Goal: Information Seeking & Learning: Compare options

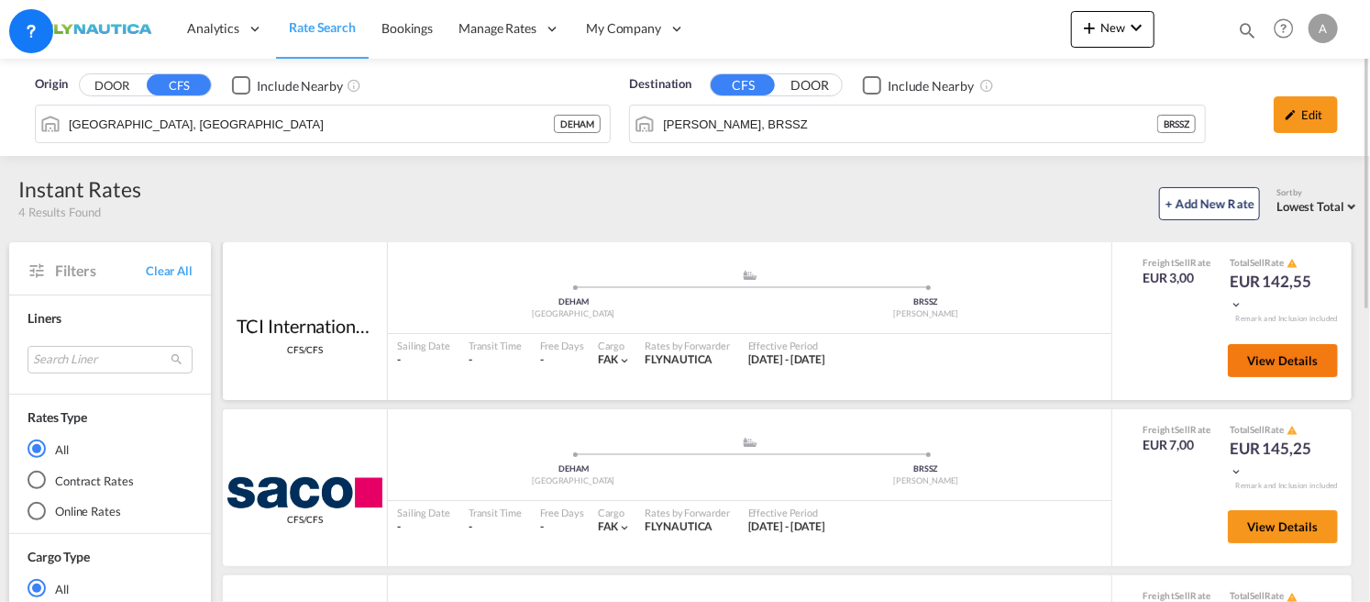
click at [1294, 351] on button "View Details" at bounding box center [1283, 360] width 110 height 33
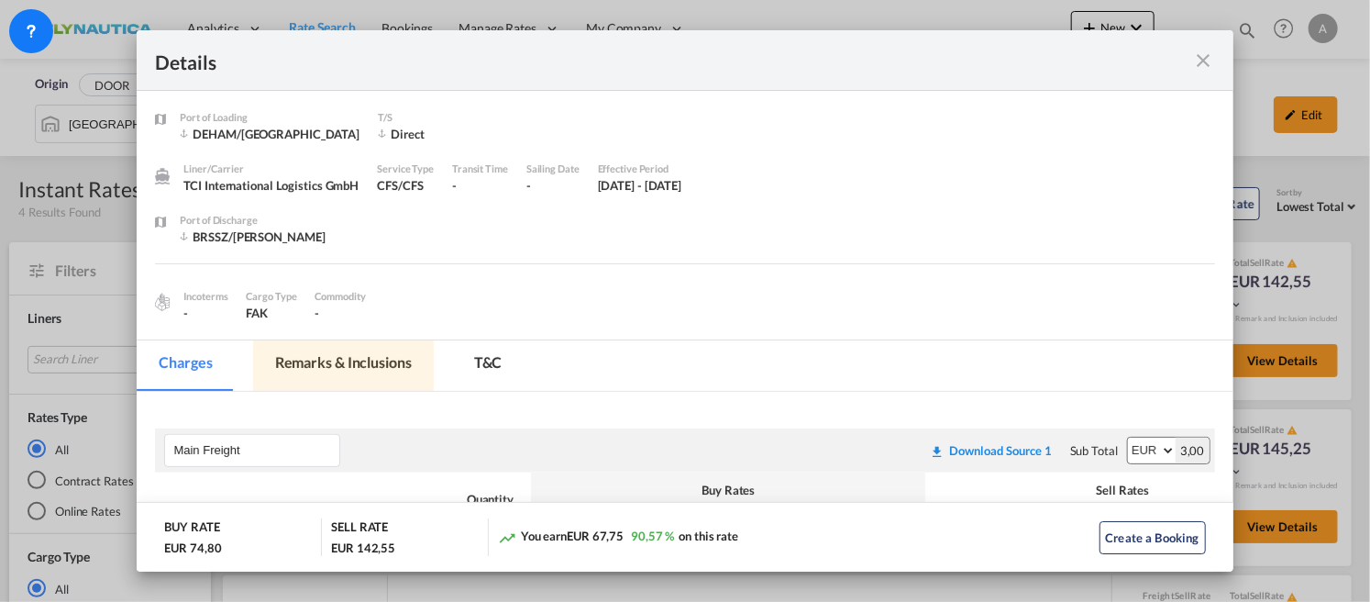
click at [352, 360] on md-tab-item "Remarks & Inclusions" at bounding box center [343, 365] width 181 height 50
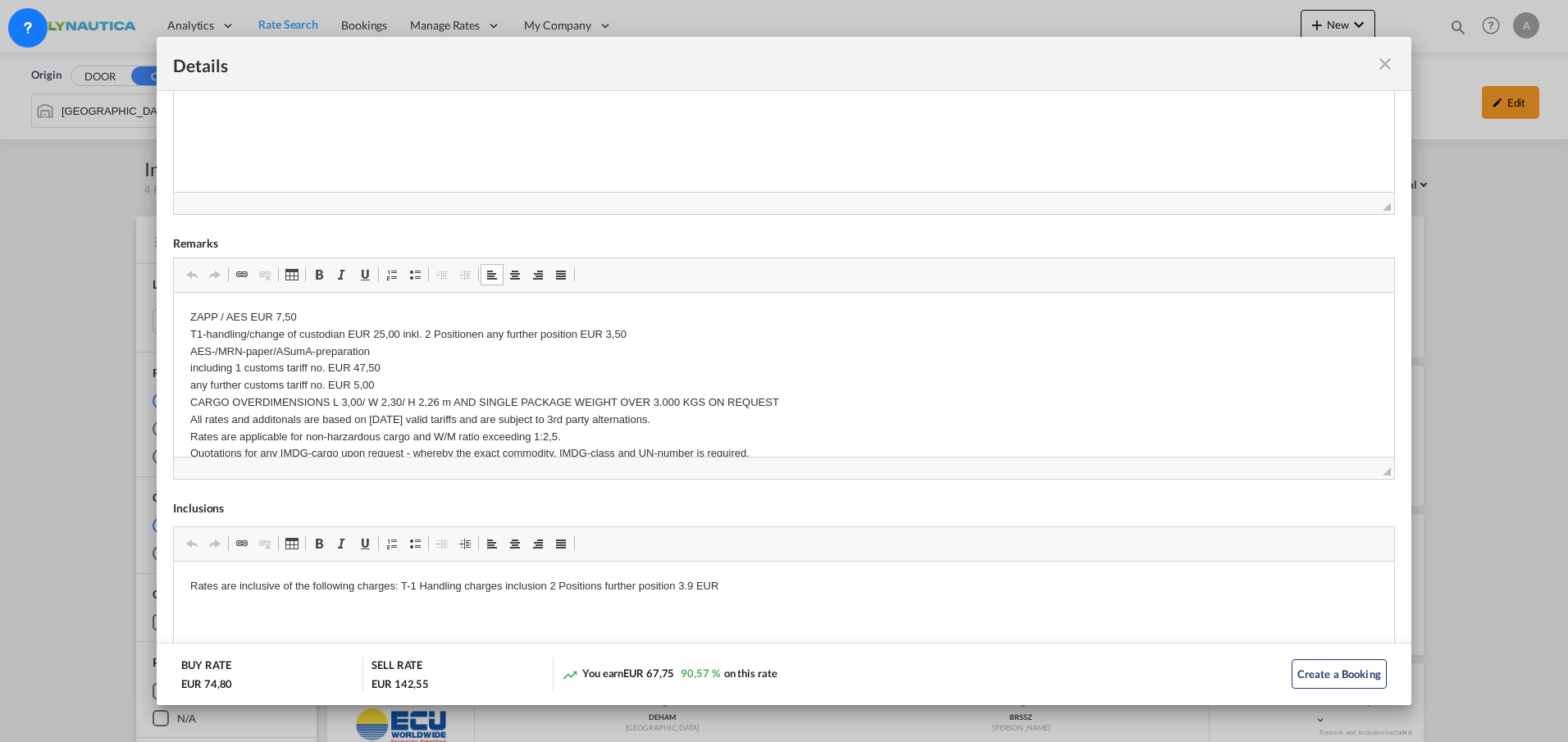
drag, startPoint x: 194, startPoint y: 317, endPoint x: 346, endPoint y: 363, distance: 158.8
drag, startPoint x: 725, startPoint y: 579, endPoint x: 205, endPoint y: 574, distance: 520.0
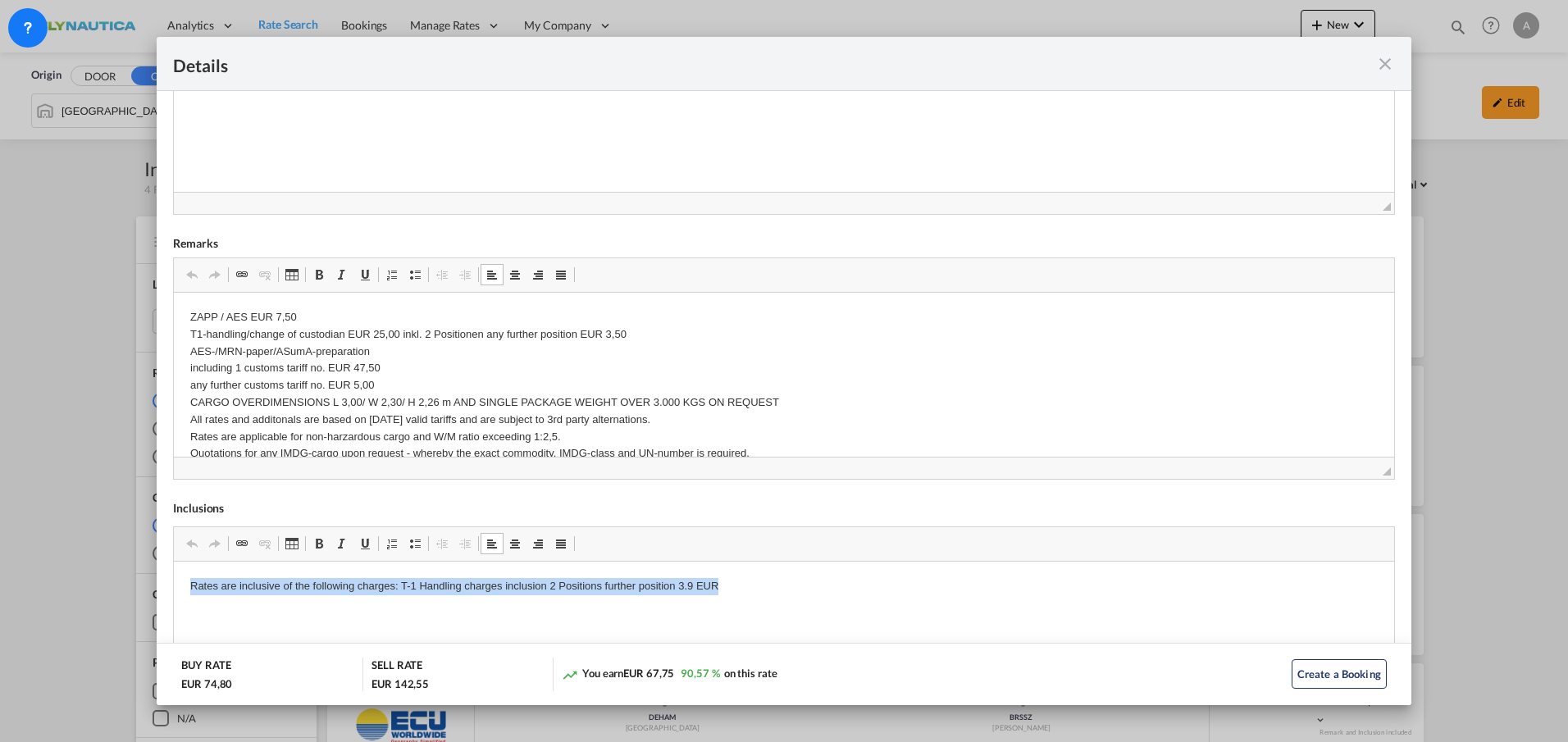
drag, startPoint x: 190, startPoint y: 583, endPoint x: 829, endPoint y: 593, distance: 639.1
click at [829, 537] on p "Rates are inclusive of the following charges: T-1 Handling charges inclusion 2 …" at bounding box center [784, 586] width 1188 height 17
drag, startPoint x: 309, startPoint y: 383, endPoint x: 208, endPoint y: 366, distance: 102.4
drag, startPoint x: 380, startPoint y: 390, endPoint x: 551, endPoint y: 433, distance: 176.3
click at [385, 391] on p "ZAPP / AES EUR 7,50 T1-handling/change of custodian EUR 25,00 inkl. 2 Positione…" at bounding box center [784, 624] width 1188 height 630
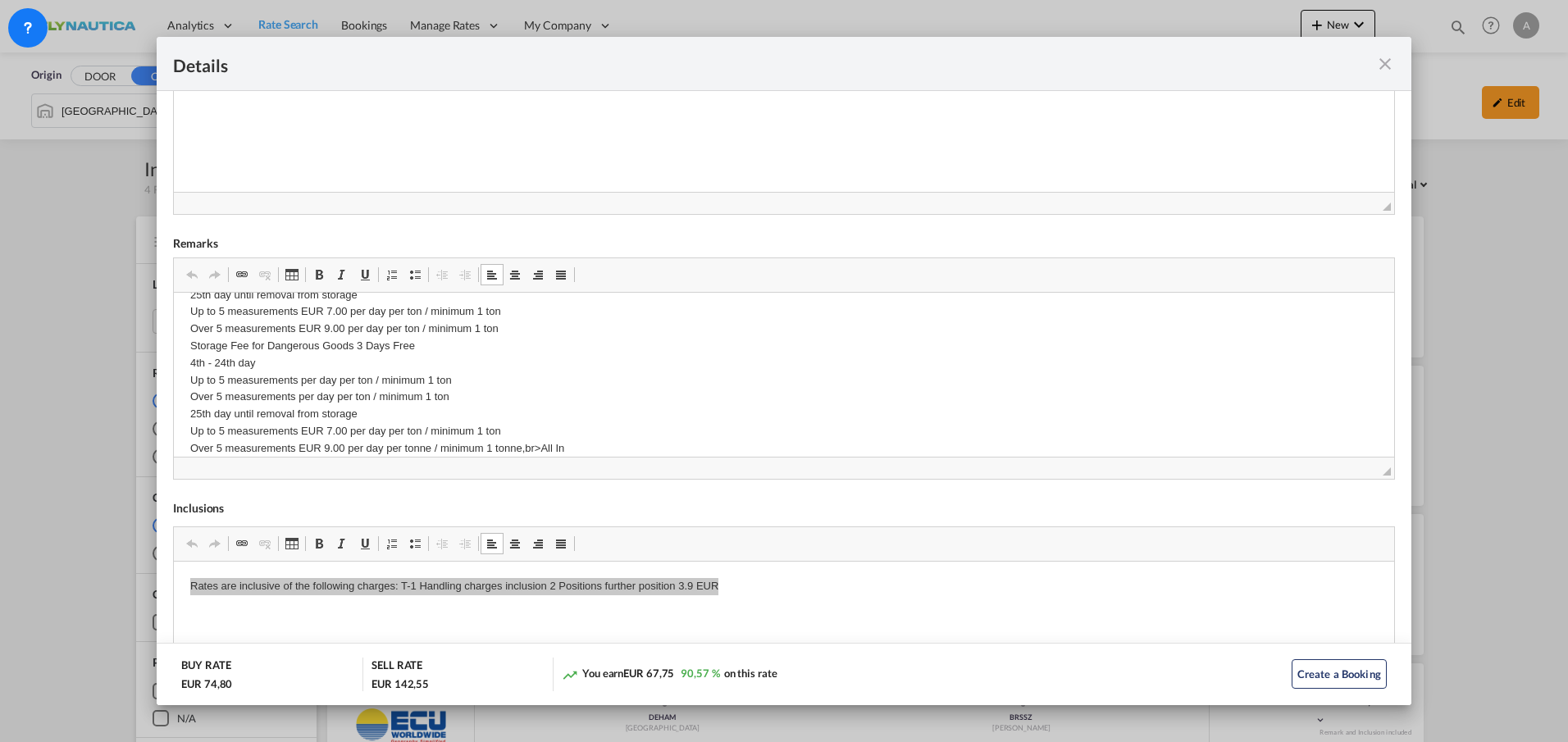
scroll to position [492, 0]
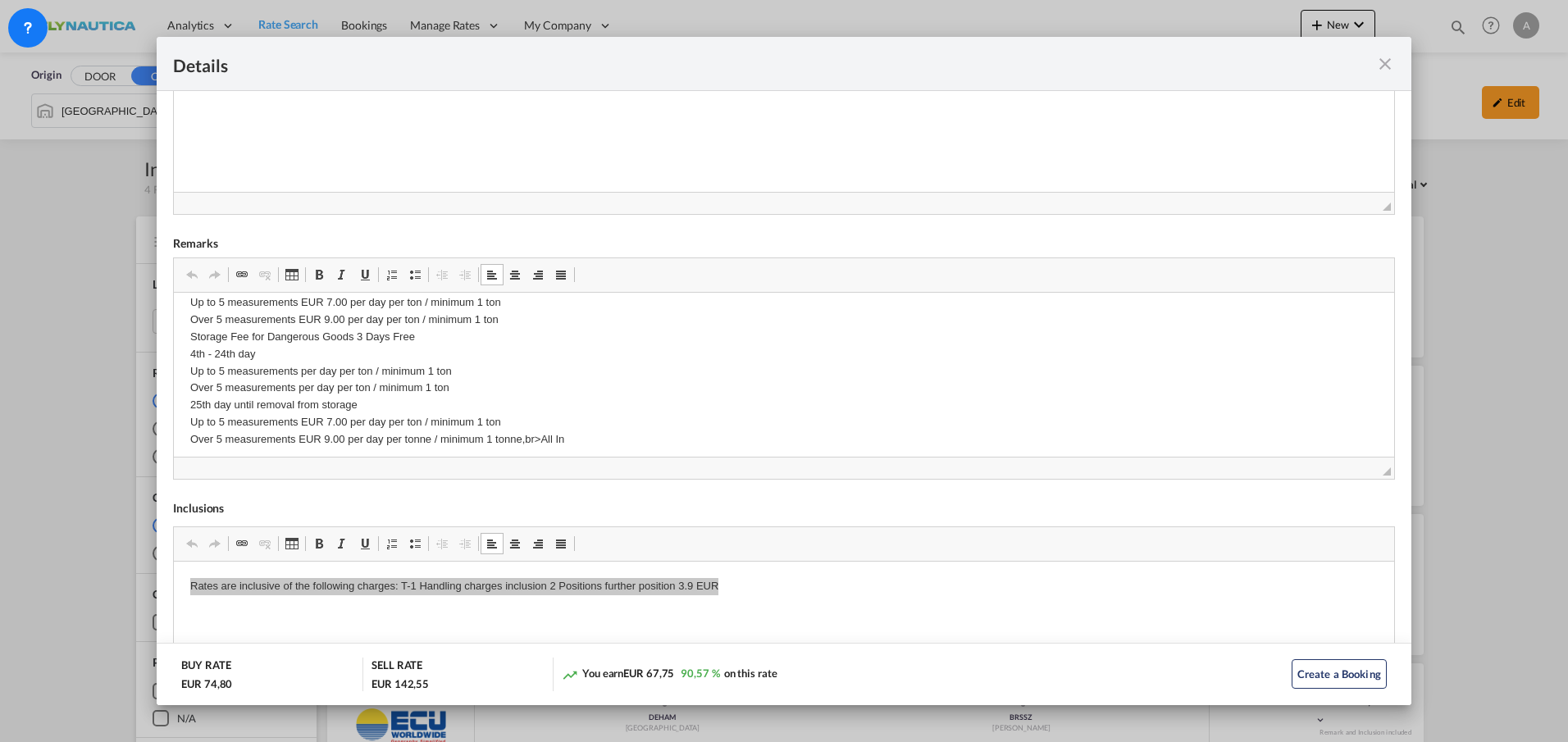
click at [1225, 58] on md-icon "icon-close fg-AAA8AD m-0 cursor" at bounding box center [1386, 64] width 20 height 20
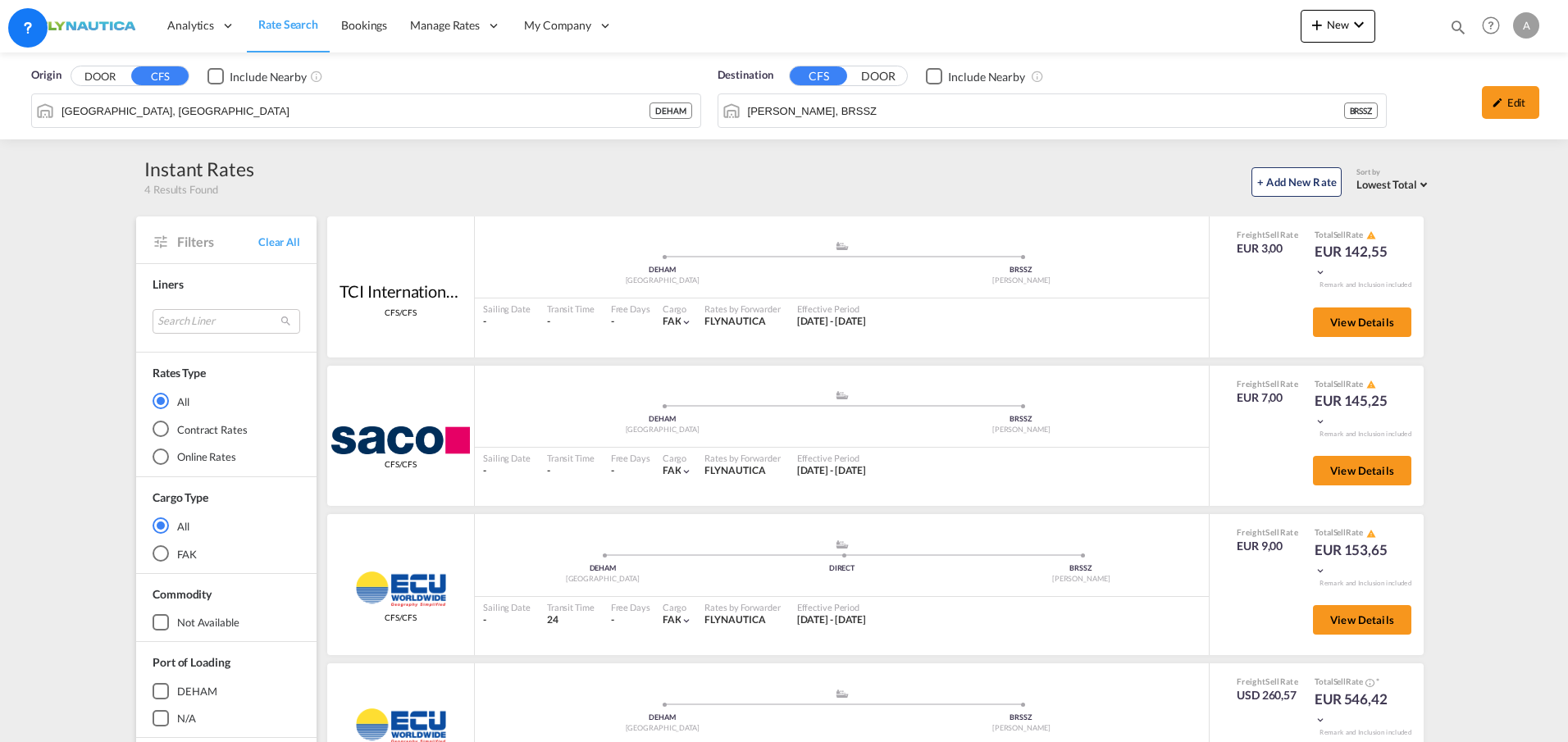
scroll to position [0, 0]
click at [1225, 468] on span "View Details" at bounding box center [1362, 470] width 64 height 13
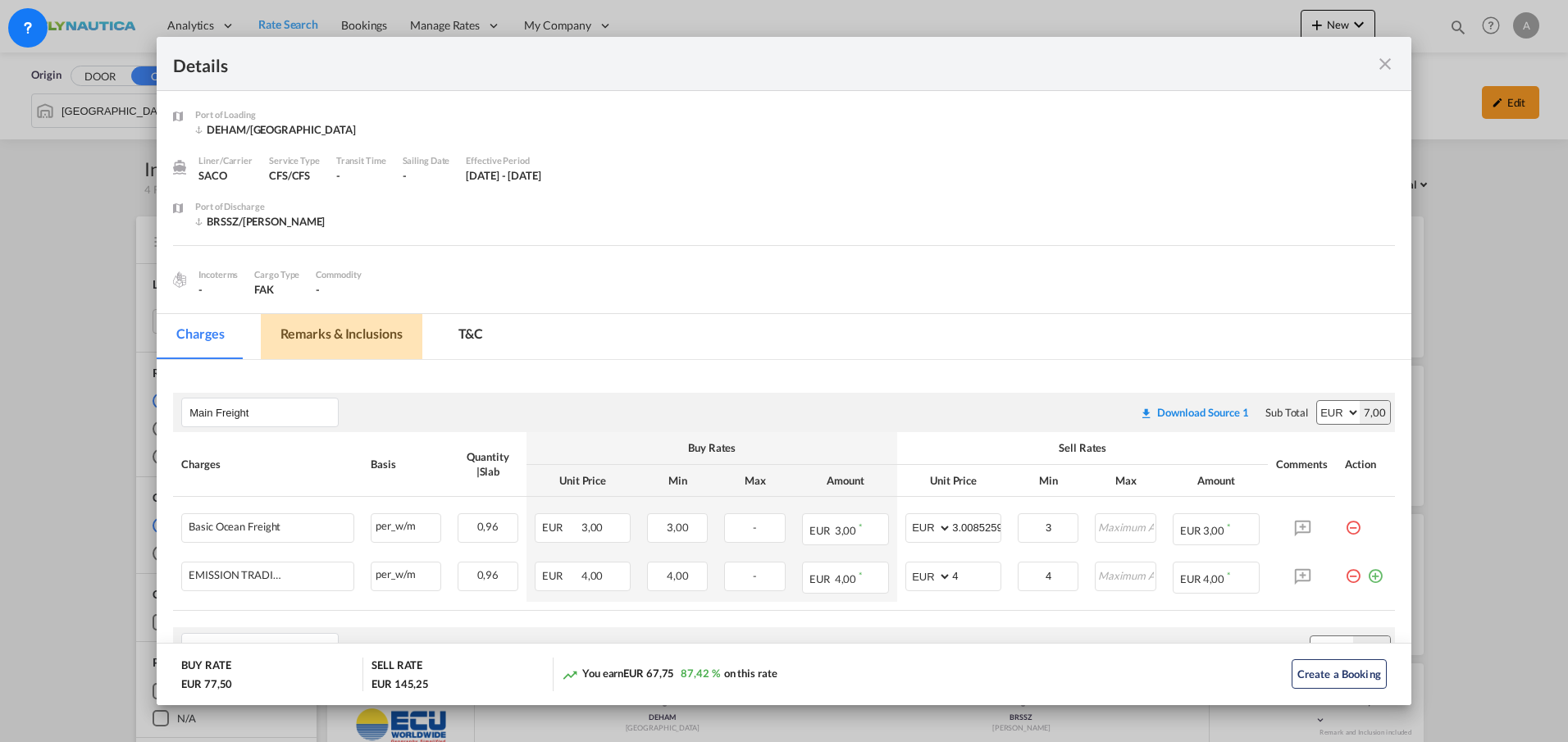
click at [357, 333] on md-tab-item "Remarks & Inclusions" at bounding box center [342, 336] width 162 height 45
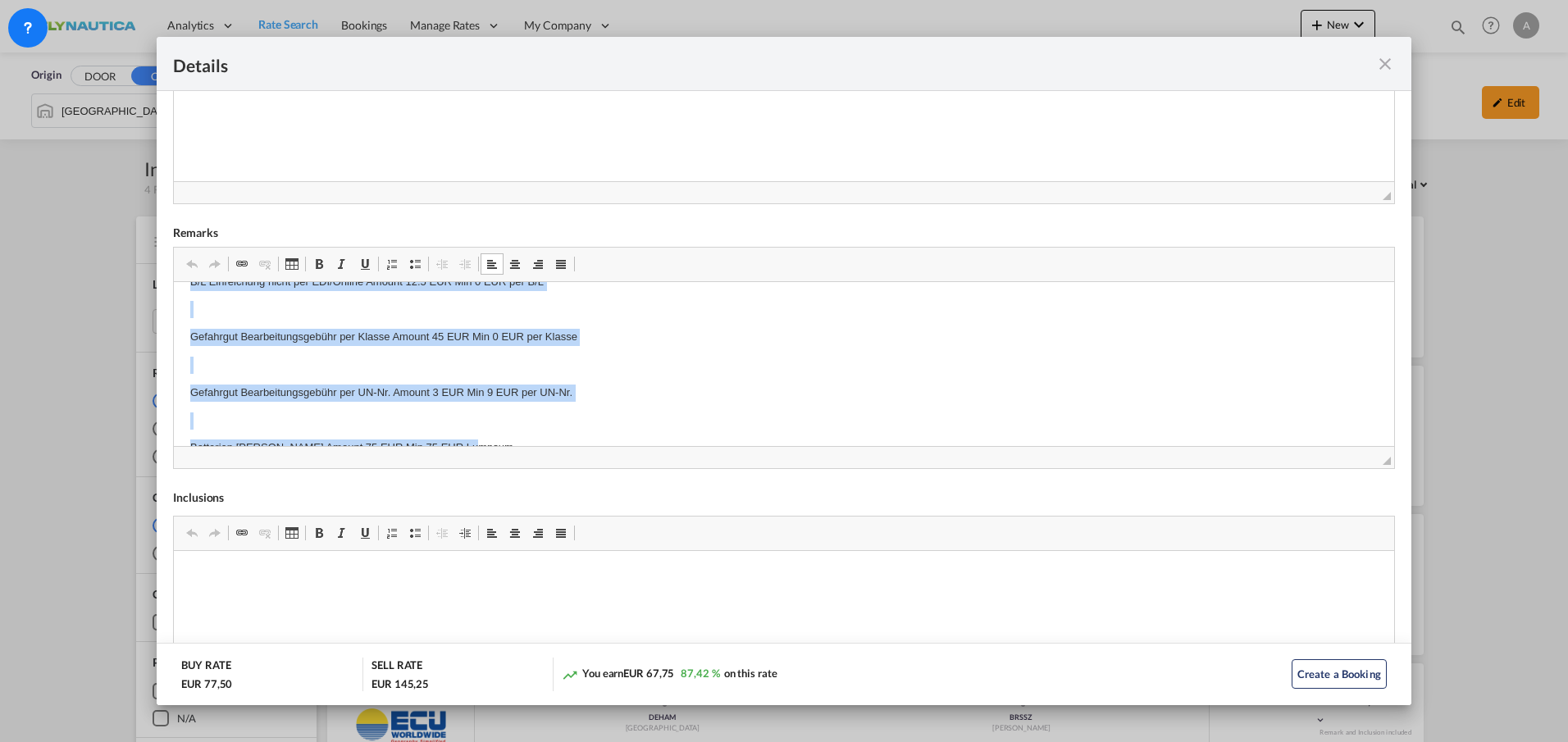
scroll to position [107, 0]
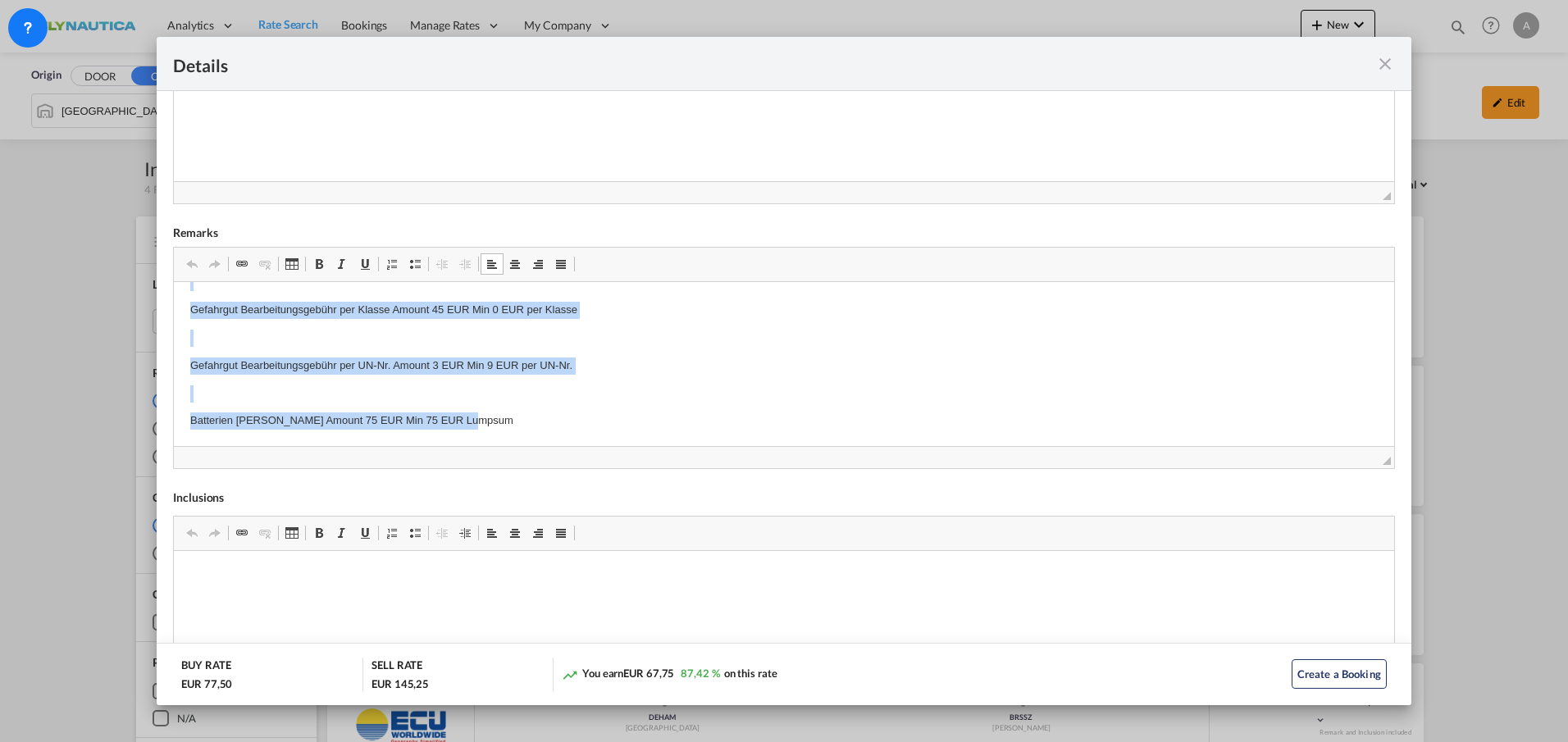
drag, startPoint x: 185, startPoint y: 302, endPoint x: 597, endPoint y: 420, distance: 428.6
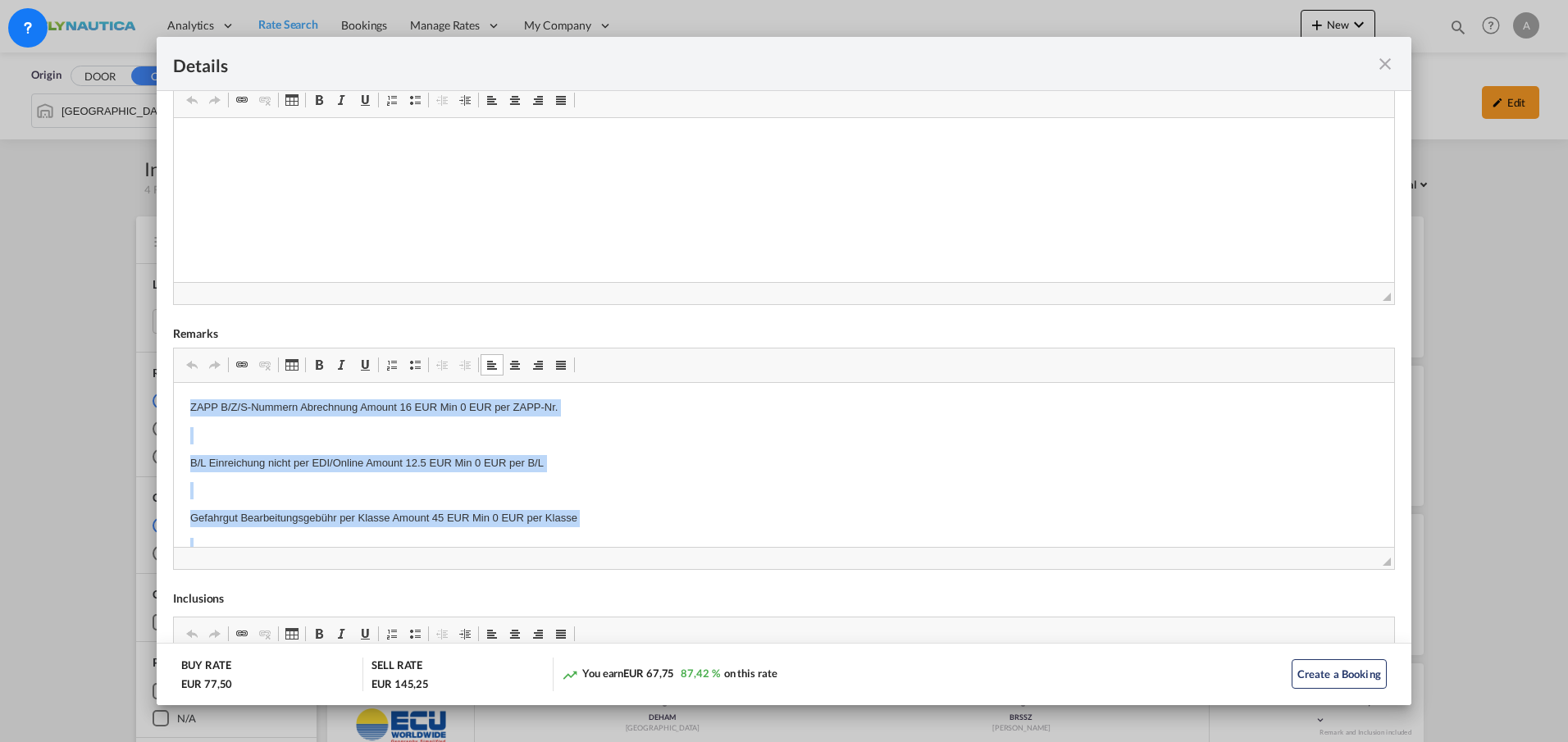
scroll to position [420, 0]
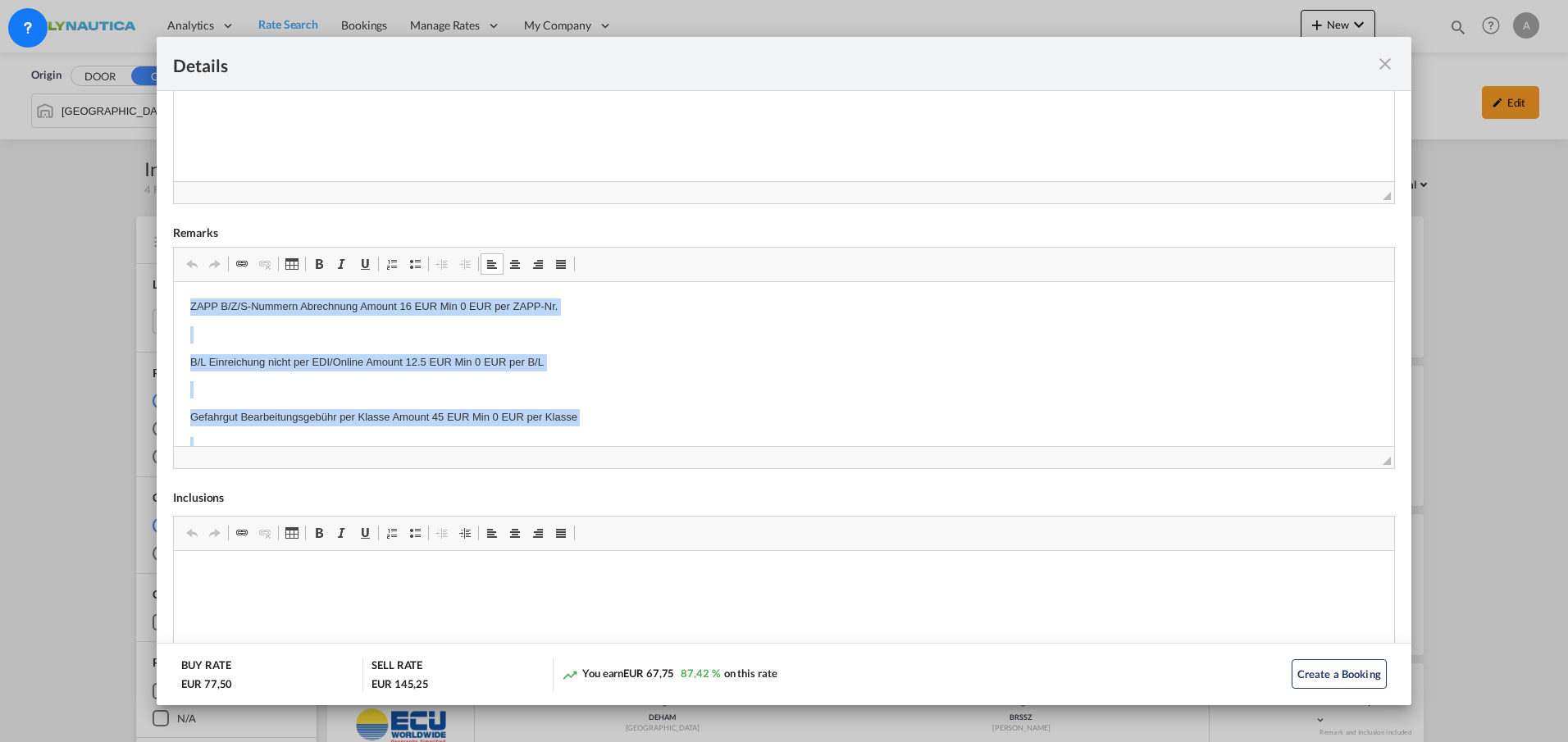
click at [192, 302] on p "ZAPP B/Z/S-Nummern Abrechnung Amount 16 EUR Min 0 EUR per ZAPP-Nr." at bounding box center [784, 307] width 1188 height 17
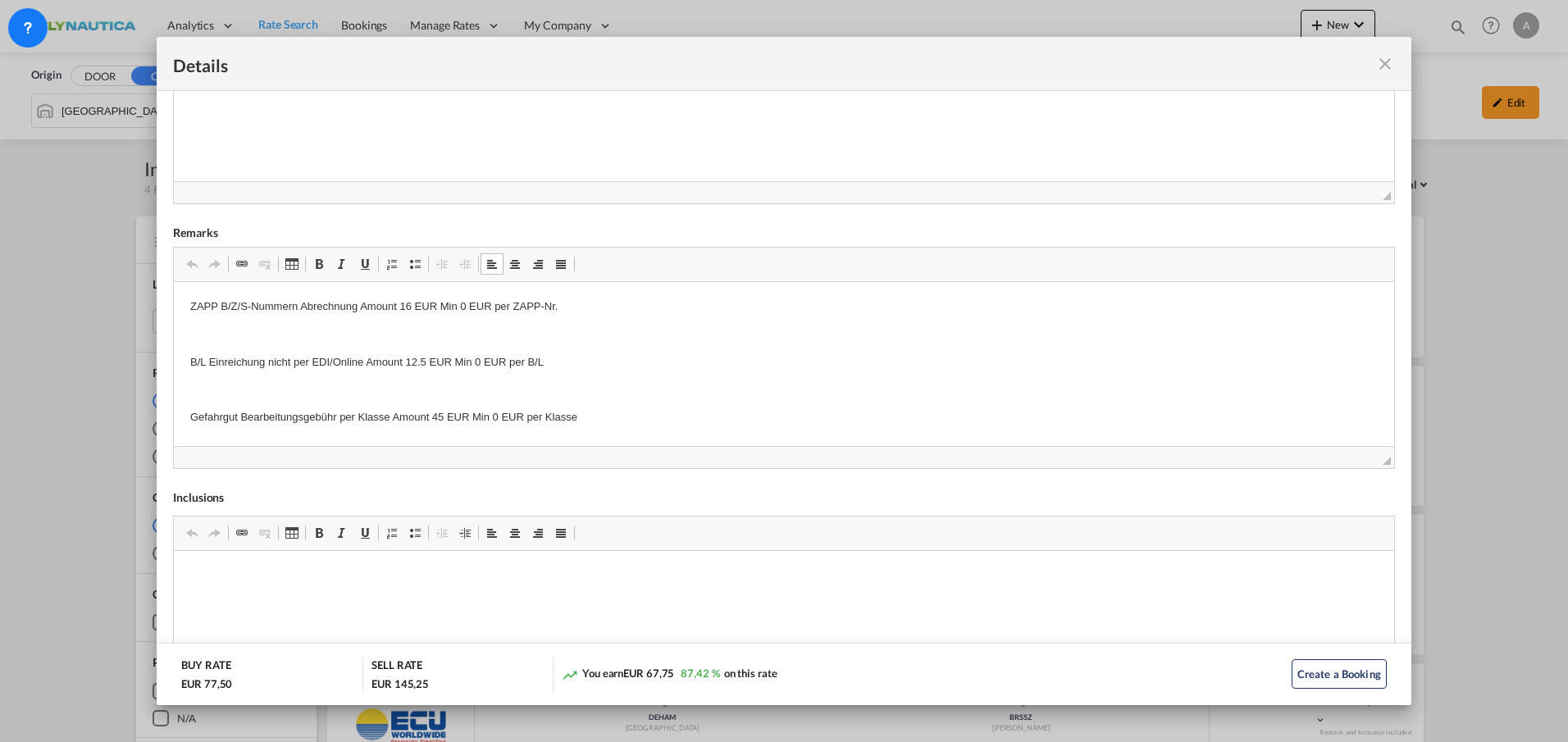
click at [1225, 68] on md-icon "icon-close fg-AAA8AD m-0 cursor" at bounding box center [1386, 64] width 20 height 20
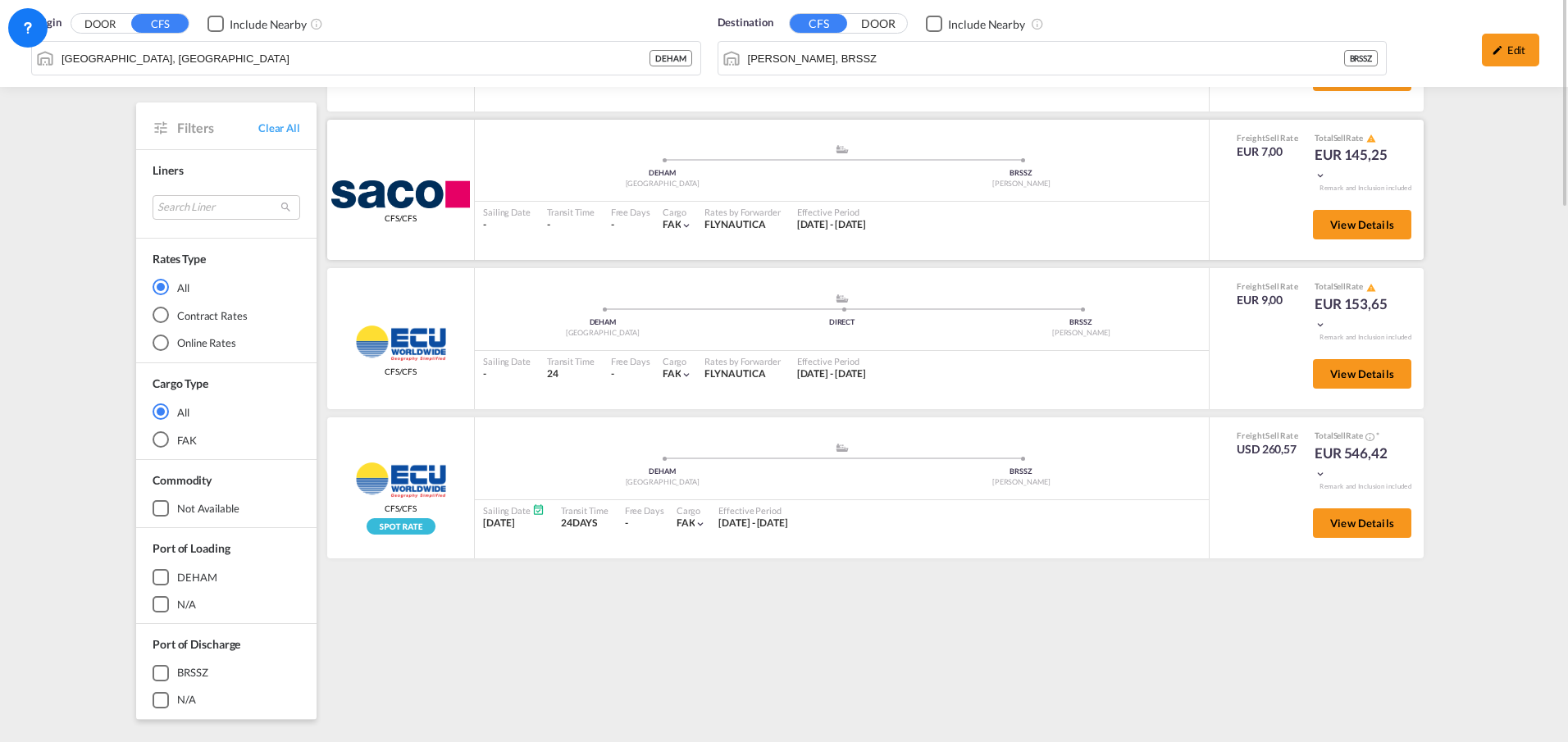
scroll to position [0, 0]
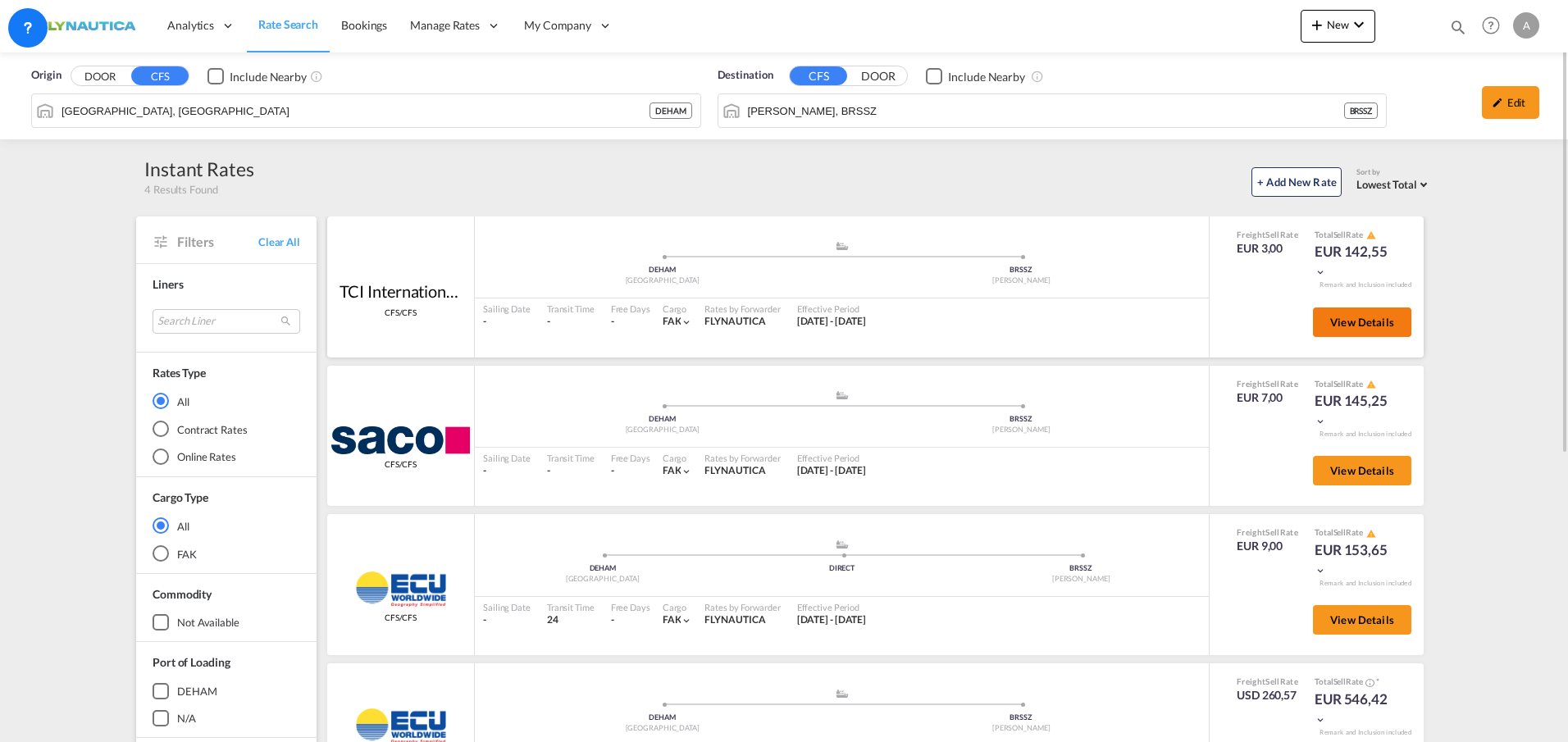
click at [1225, 327] on span "View Details" at bounding box center [1362, 322] width 64 height 13
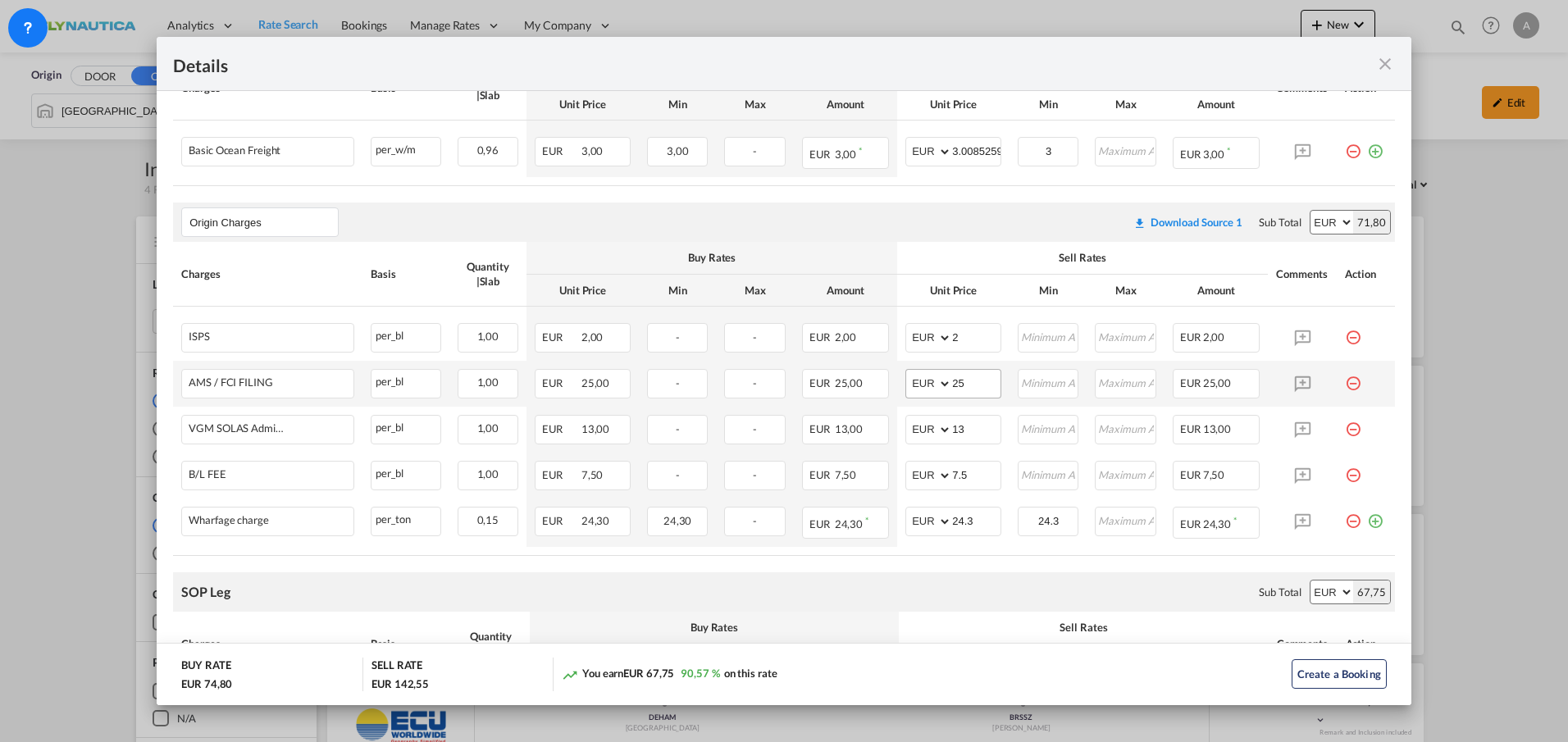
scroll to position [492, 0]
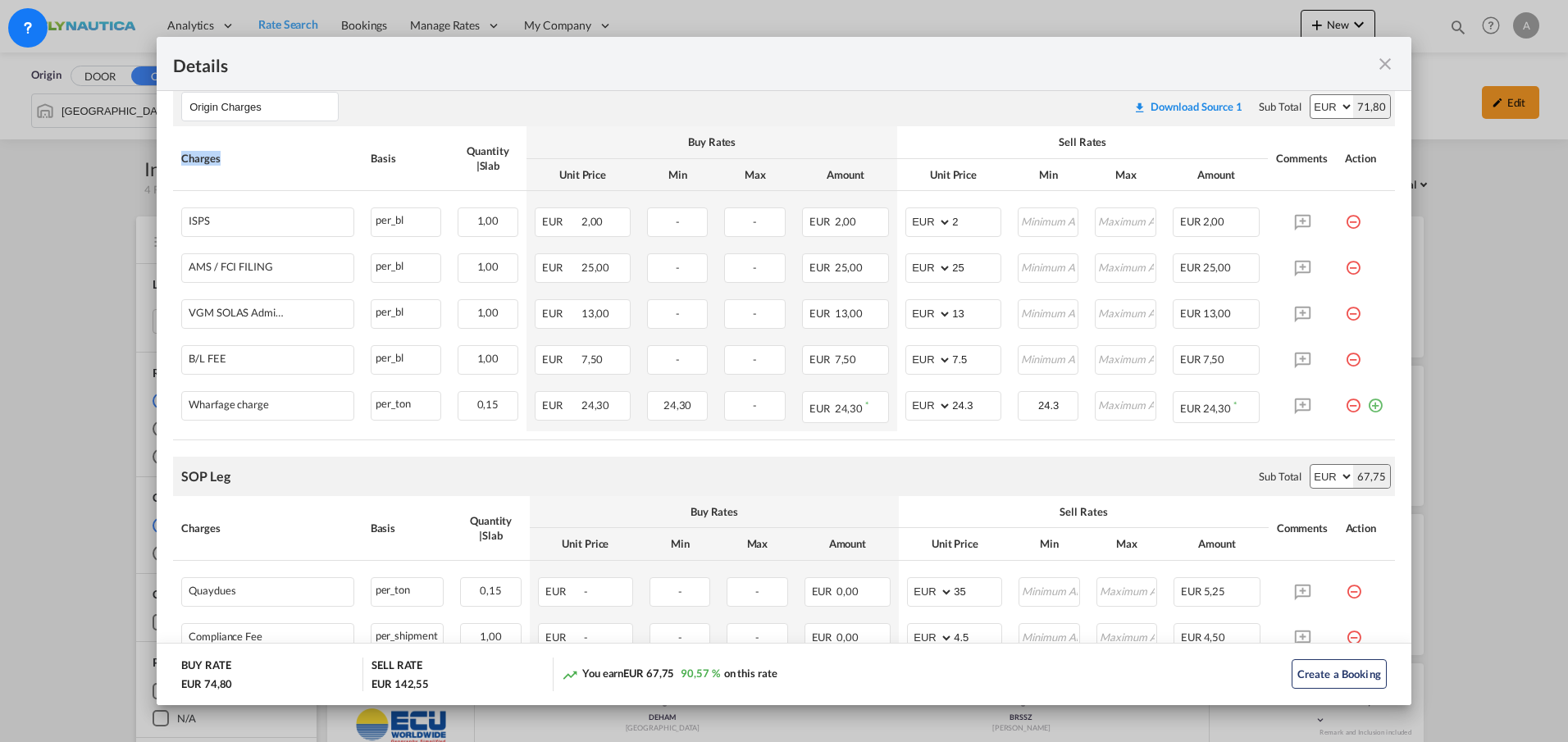
drag, startPoint x: 227, startPoint y: 163, endPoint x: 165, endPoint y: 162, distance: 62.0
click at [165, 162] on md-content "Main Freight Please enter leg name Leg Name Already Exists Download Source 1 Su…" at bounding box center [784, 426] width 1255 height 1118
drag, startPoint x: 165, startPoint y: 162, endPoint x: 197, endPoint y: 222, distance: 68.0
click at [197, 222] on div "ISPS" at bounding box center [268, 221] width 172 height 25
drag, startPoint x: 211, startPoint y: 160, endPoint x: 182, endPoint y: 158, distance: 29.1
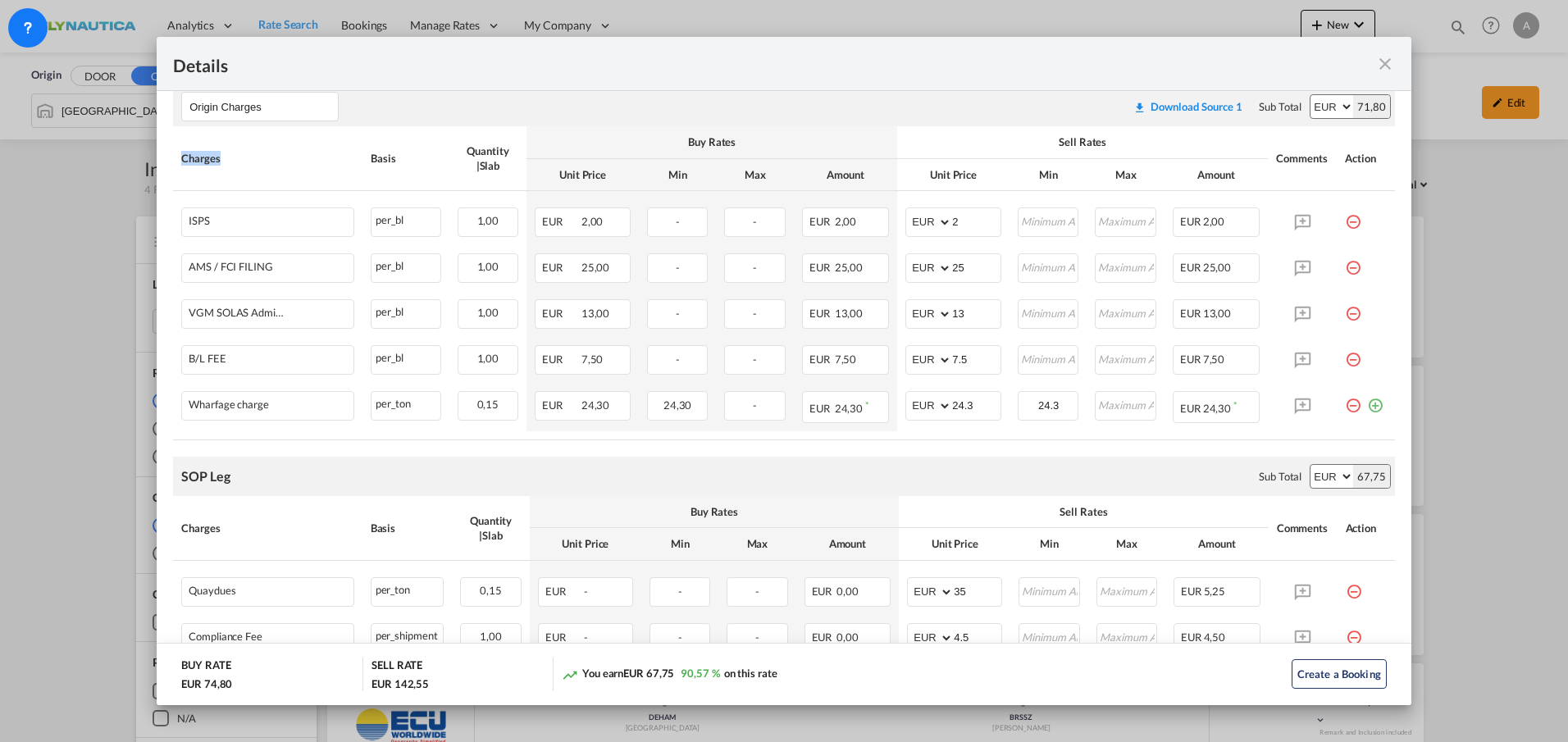
click at [182, 158] on div "Charges" at bounding box center [267, 158] width 173 height 15
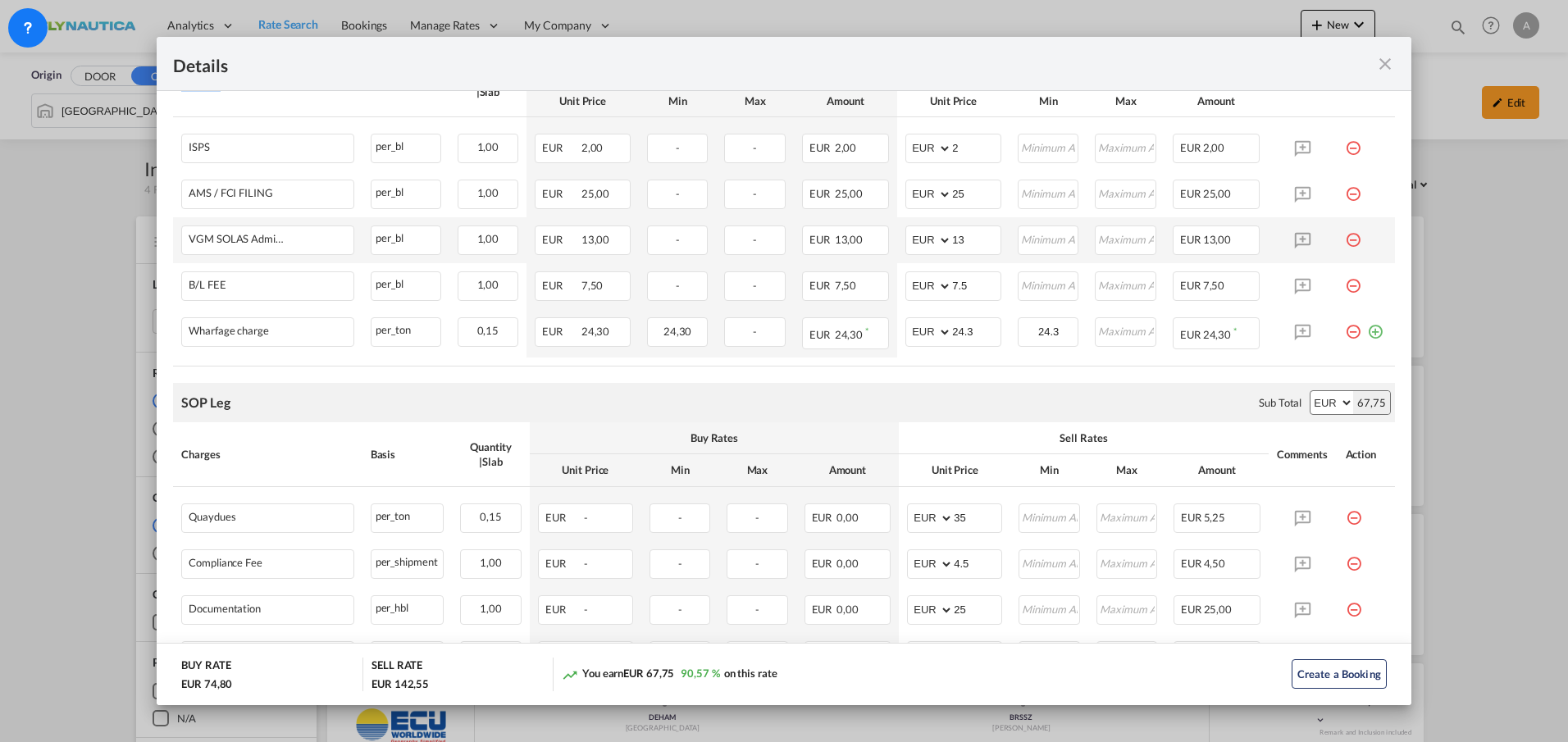
scroll to position [469, 0]
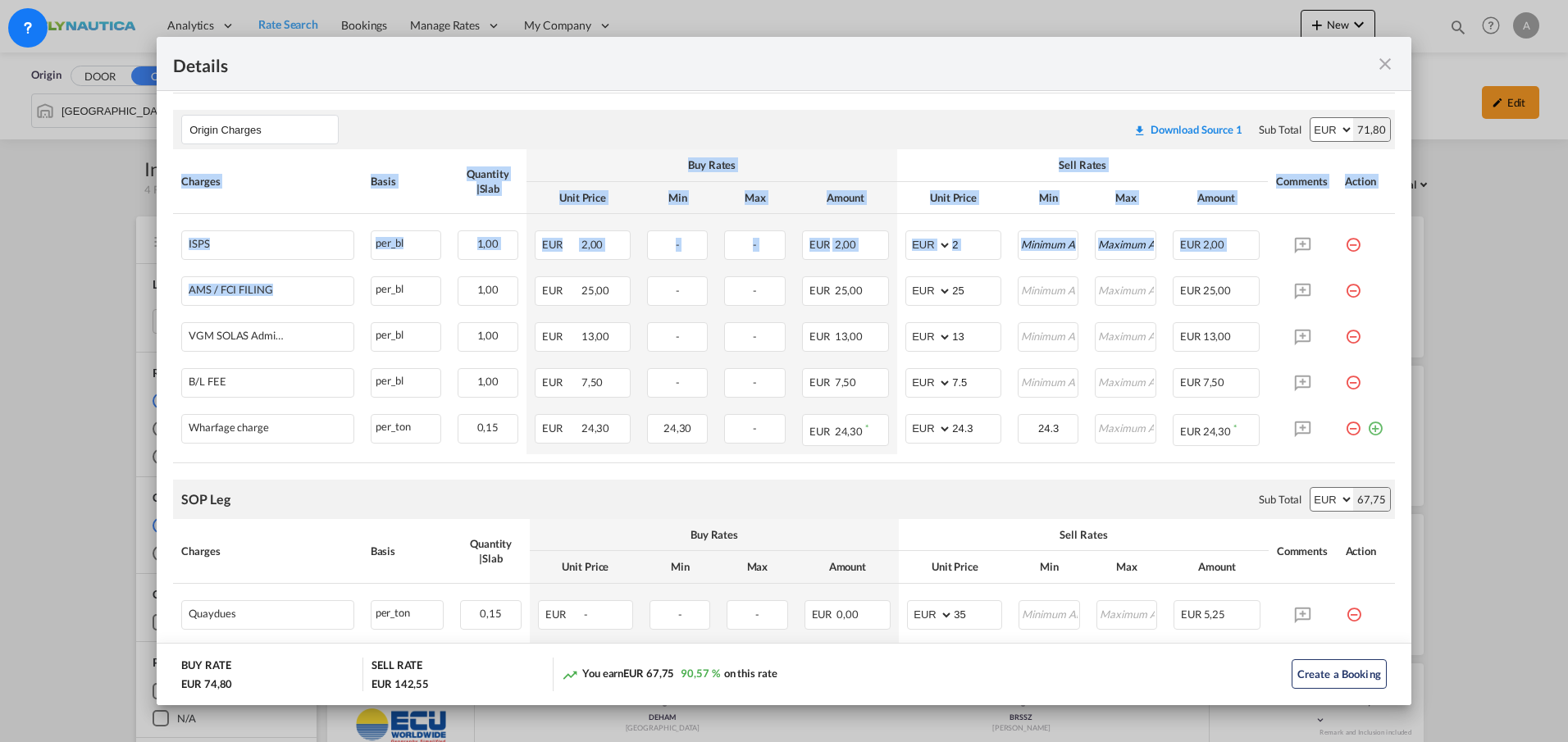
drag, startPoint x: 284, startPoint y: 291, endPoint x: 169, endPoint y: 290, distance: 115.0
click at [169, 290] on md-content "Main Freight Please enter leg name Leg Name Already Exists Download Source 1 Su…" at bounding box center [784, 450] width 1255 height 1118
drag, startPoint x: 169, startPoint y: 290, endPoint x: 301, endPoint y: 290, distance: 132.0
click at [301, 290] on div "Port of ..." at bounding box center [309, 290] width 74 height 13
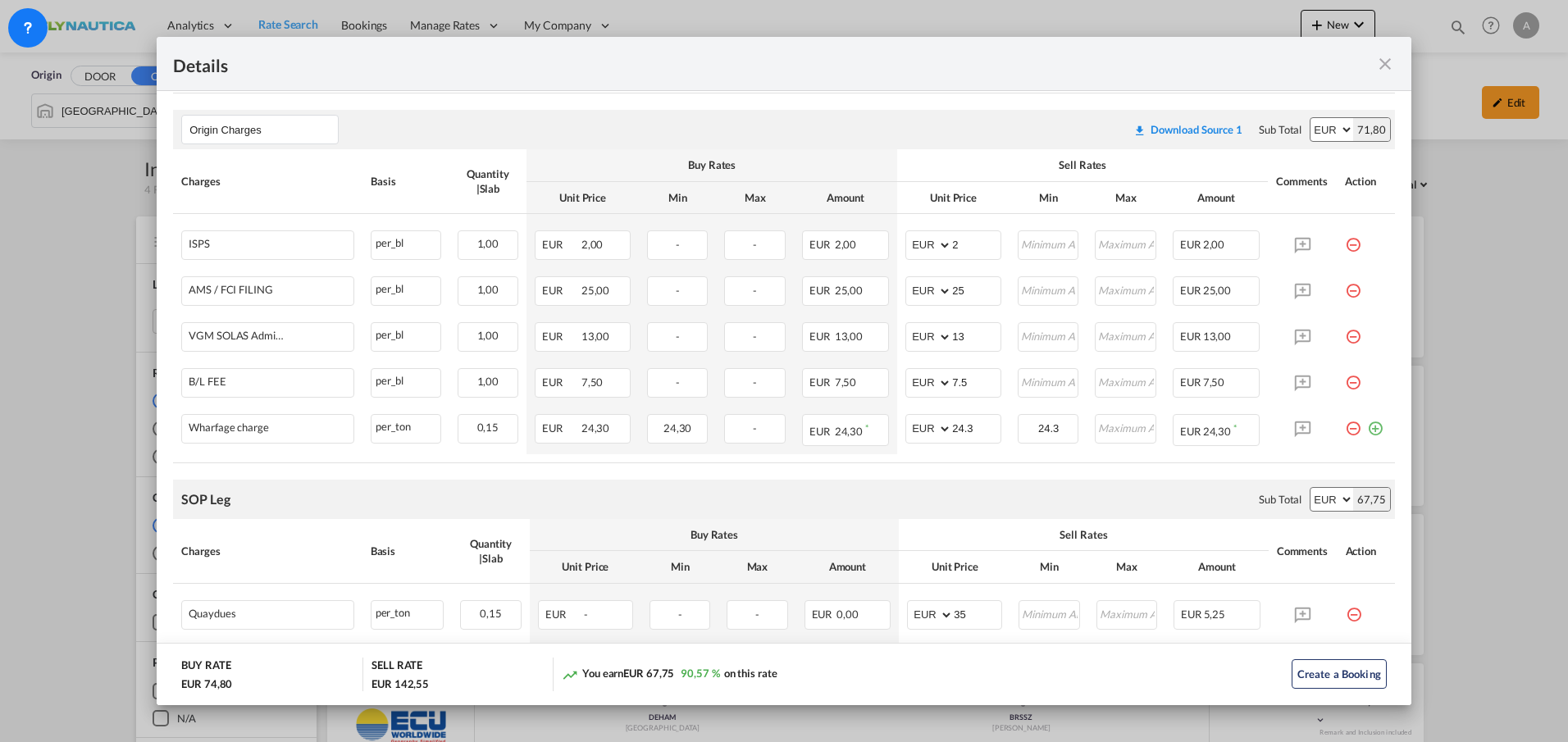
scroll to position [0, 0]
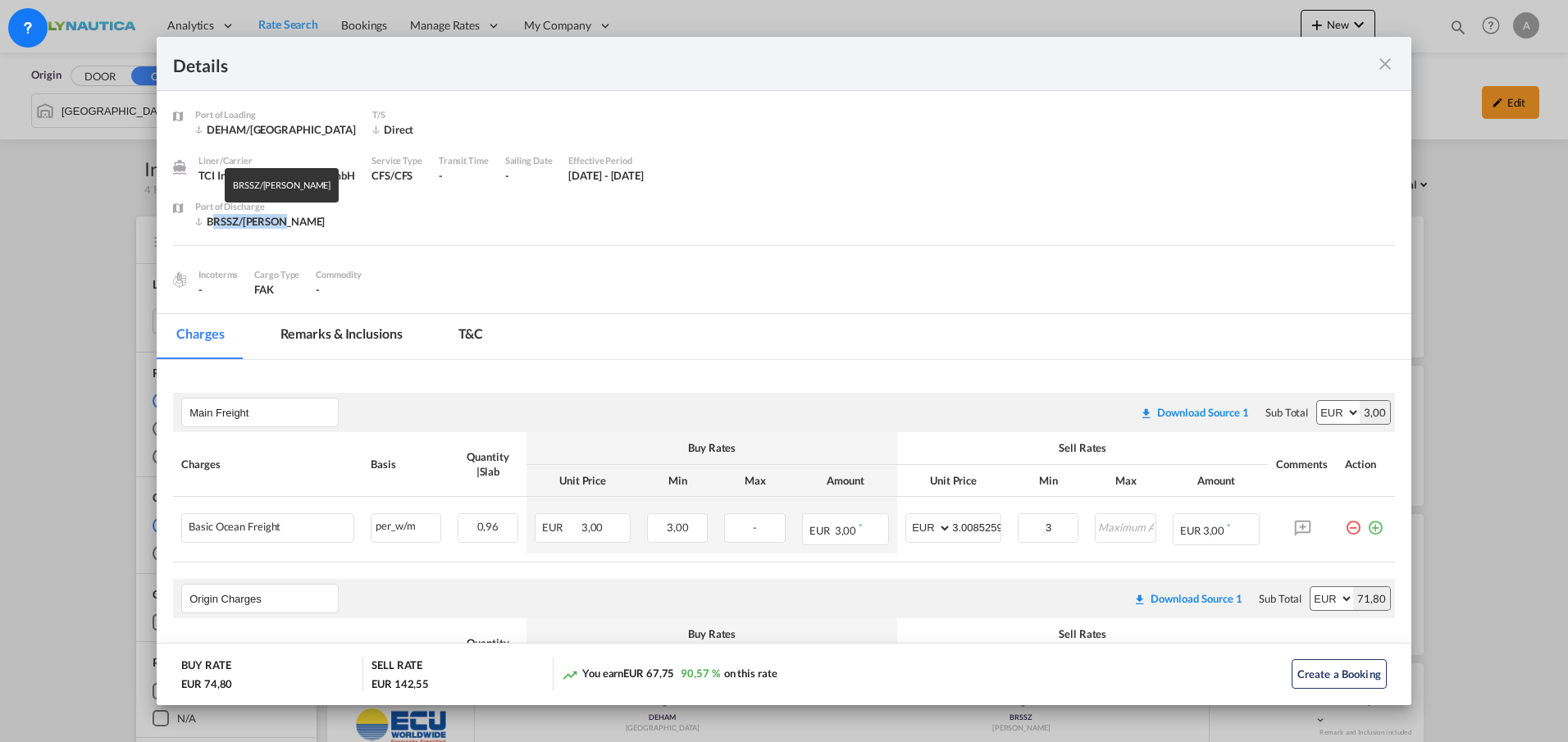
drag, startPoint x: 277, startPoint y: 223, endPoint x: 211, endPoint y: 226, distance: 66.1
click at [211, 226] on div "BRSSZ/[PERSON_NAME]" at bounding box center [260, 221] width 131 height 15
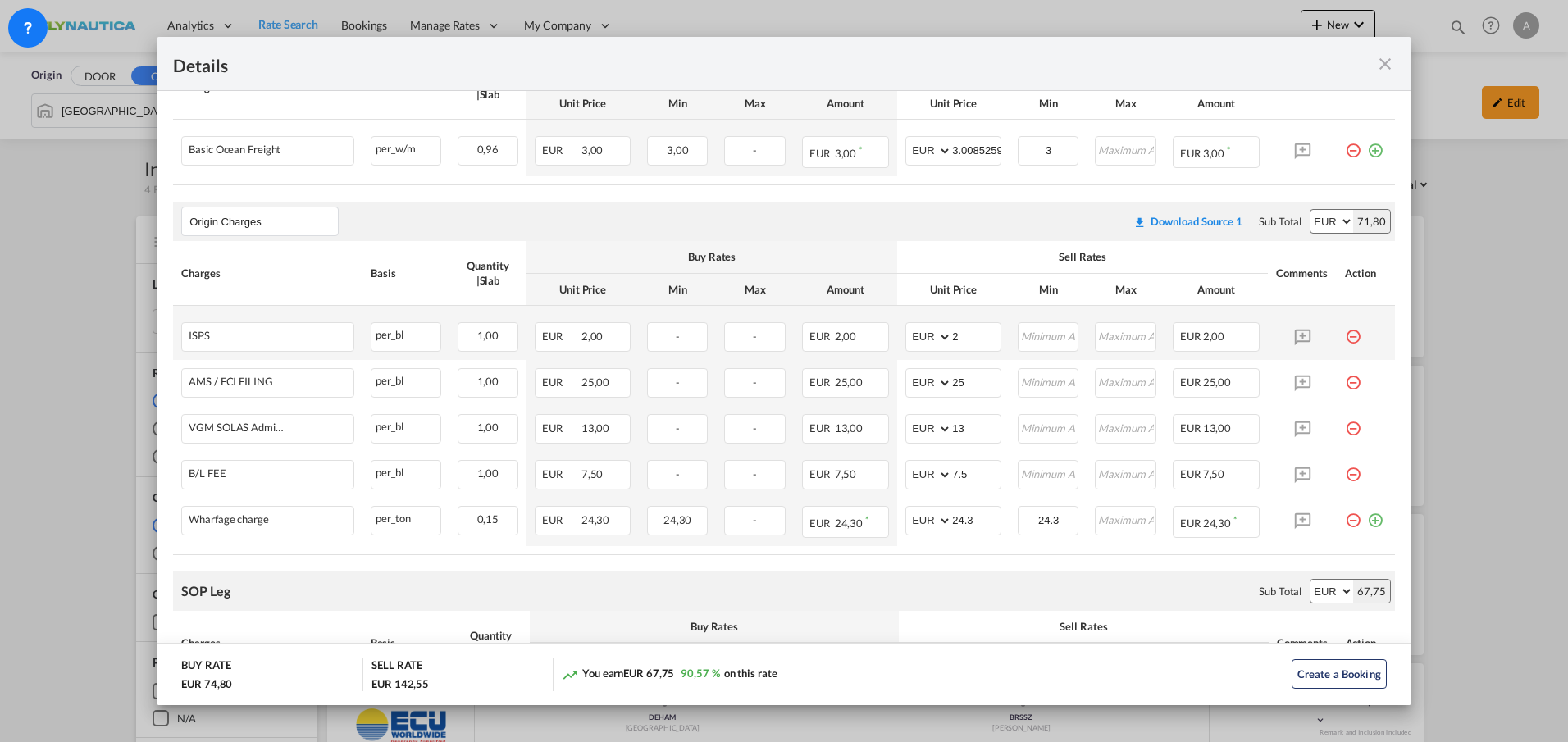
scroll to position [409, 0]
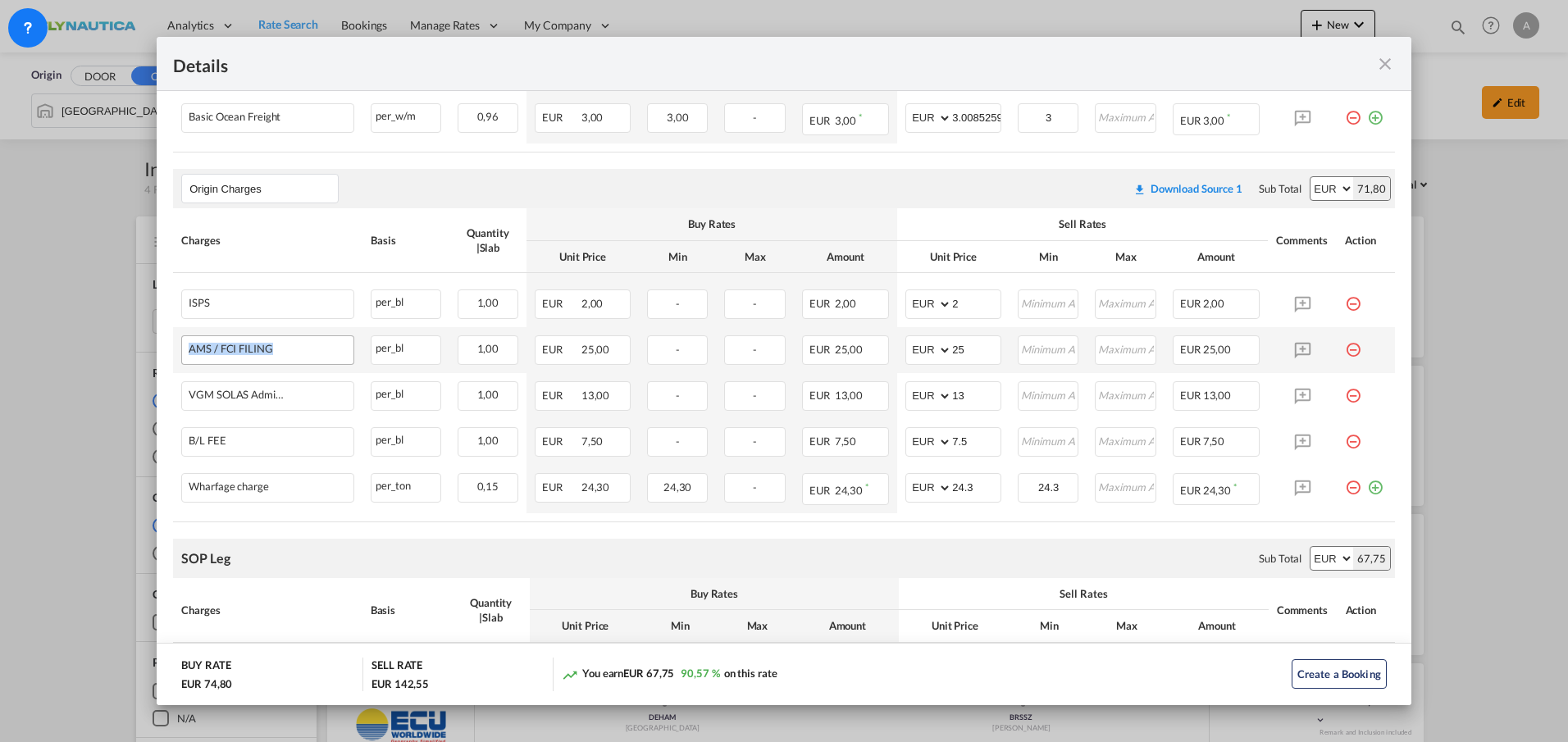
drag, startPoint x: 278, startPoint y: 350, endPoint x: 184, endPoint y: 350, distance: 94.0
click at [184, 350] on div "AMS / FCI FILING" at bounding box center [268, 349] width 172 height 25
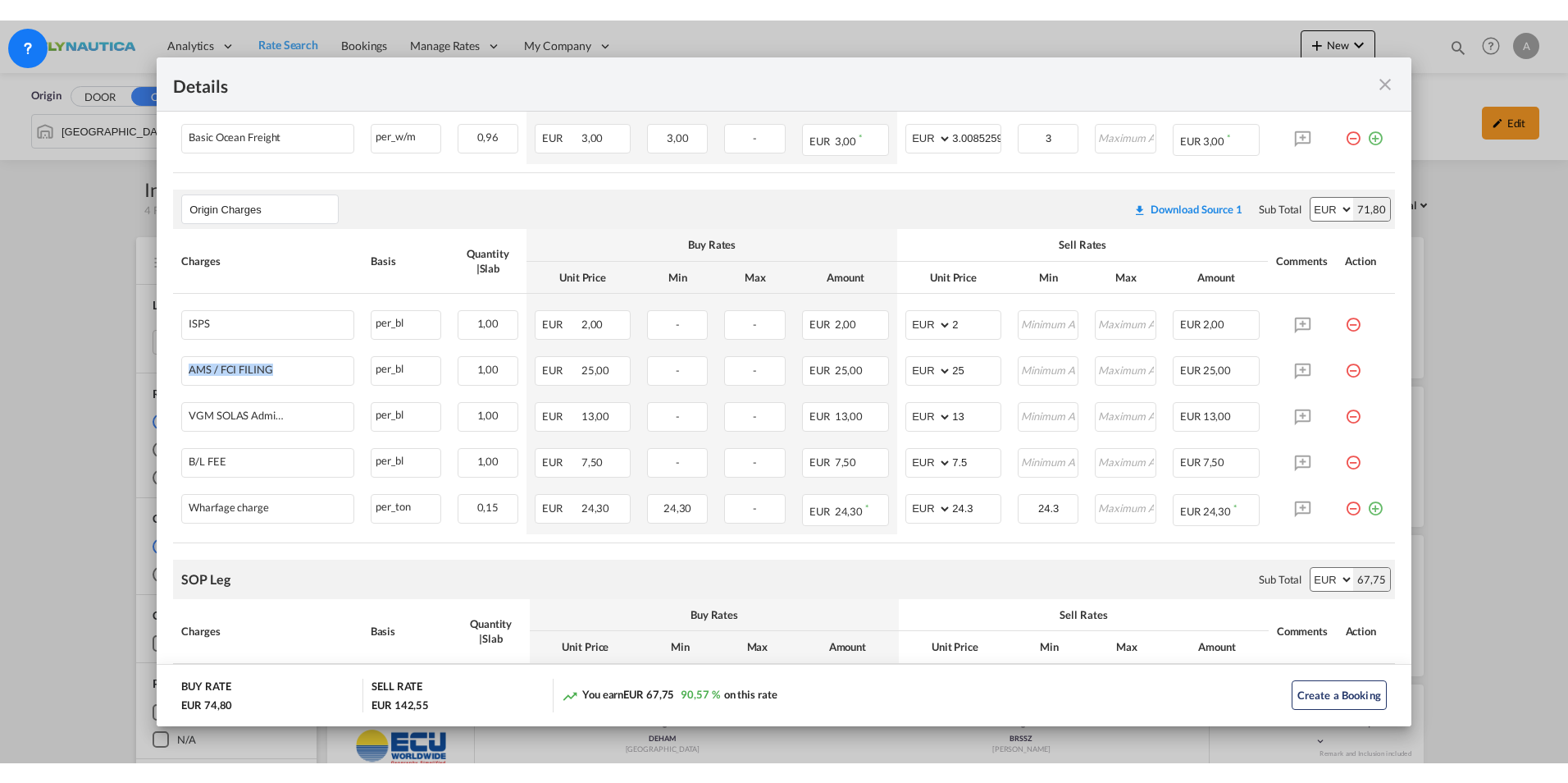
scroll to position [246, 0]
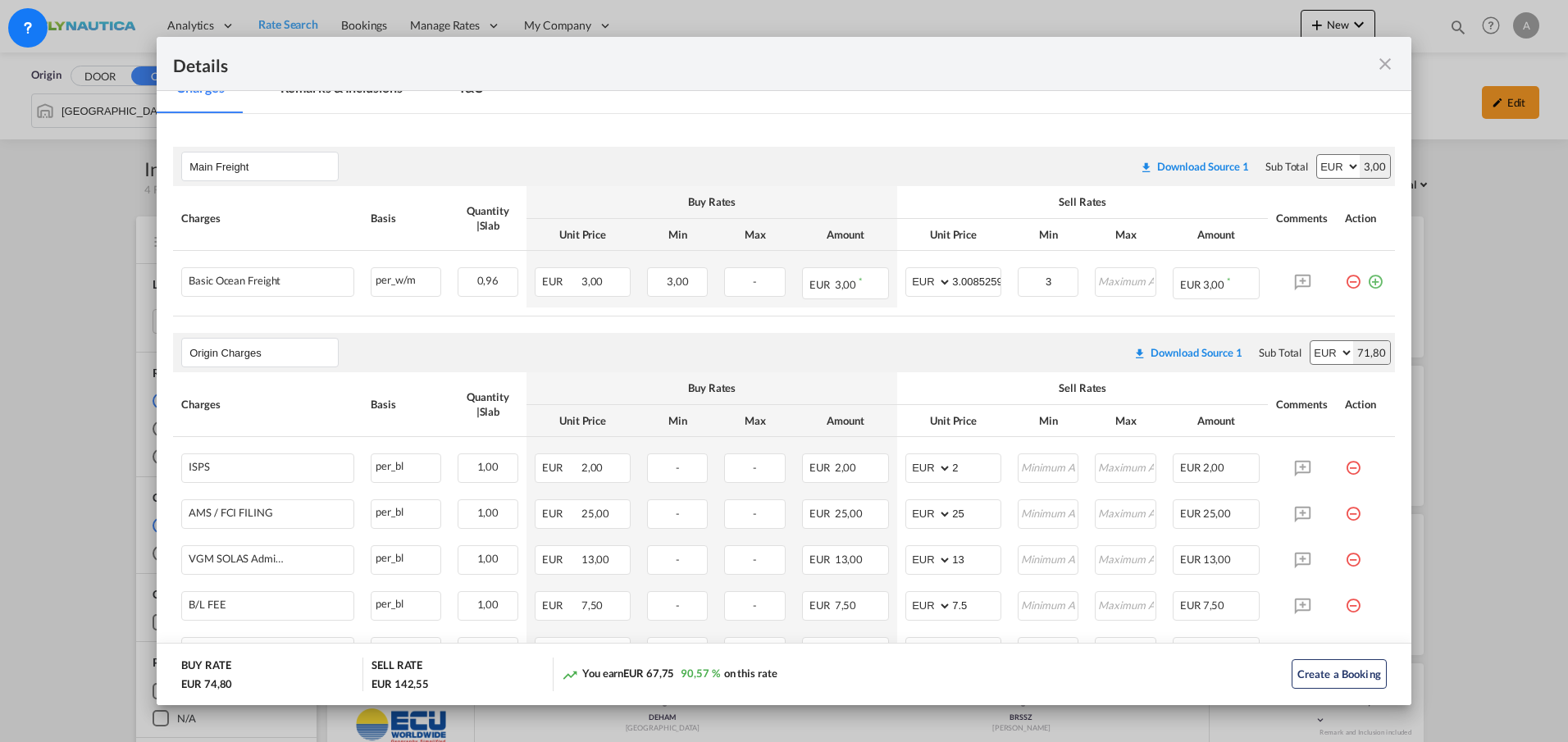
click at [1225, 68] on md-icon "icon-close fg-AAA8AD m-0 cursor" at bounding box center [1386, 64] width 20 height 20
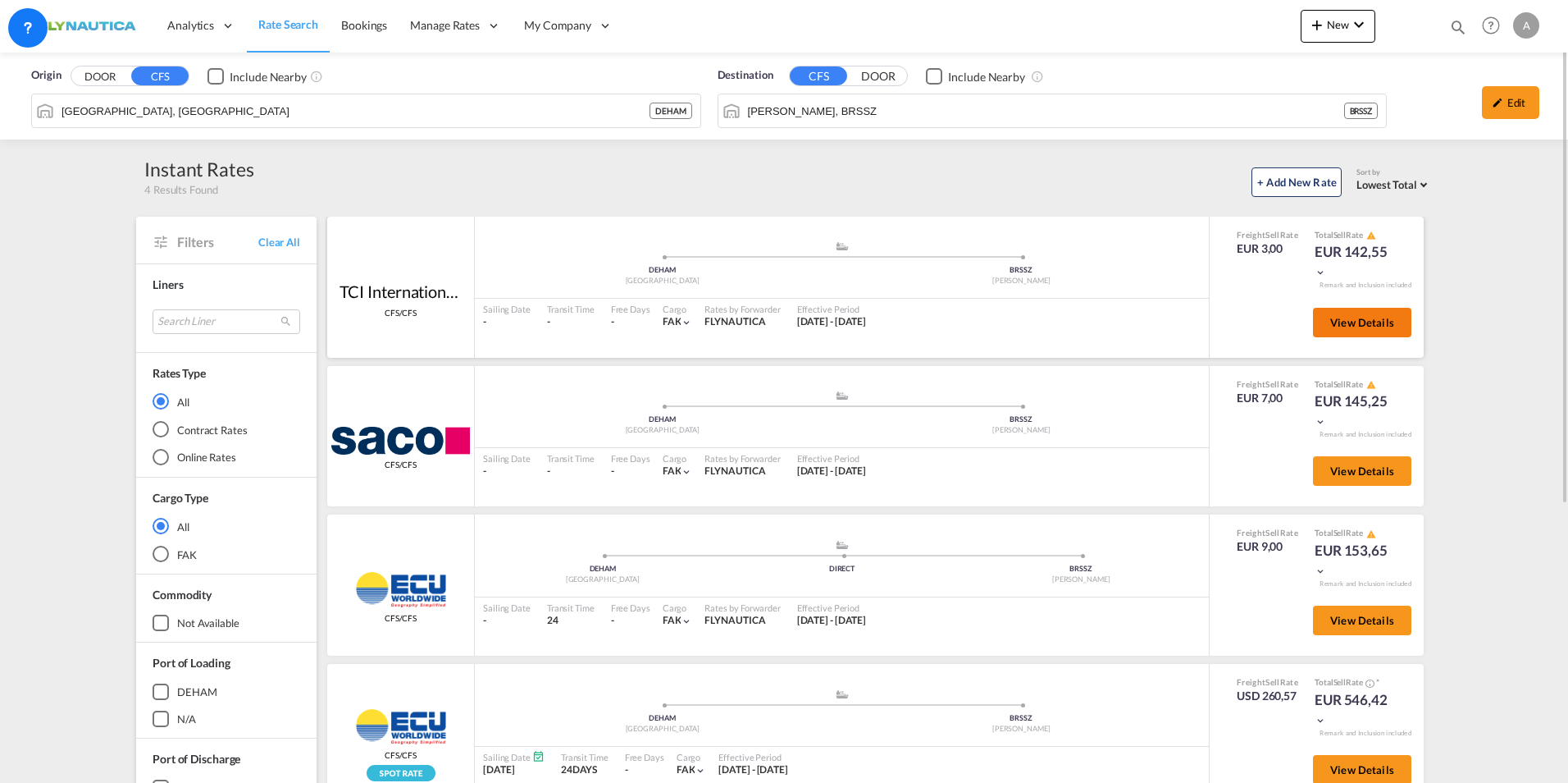
click at [1225, 326] on span "View Details" at bounding box center [1362, 322] width 64 height 13
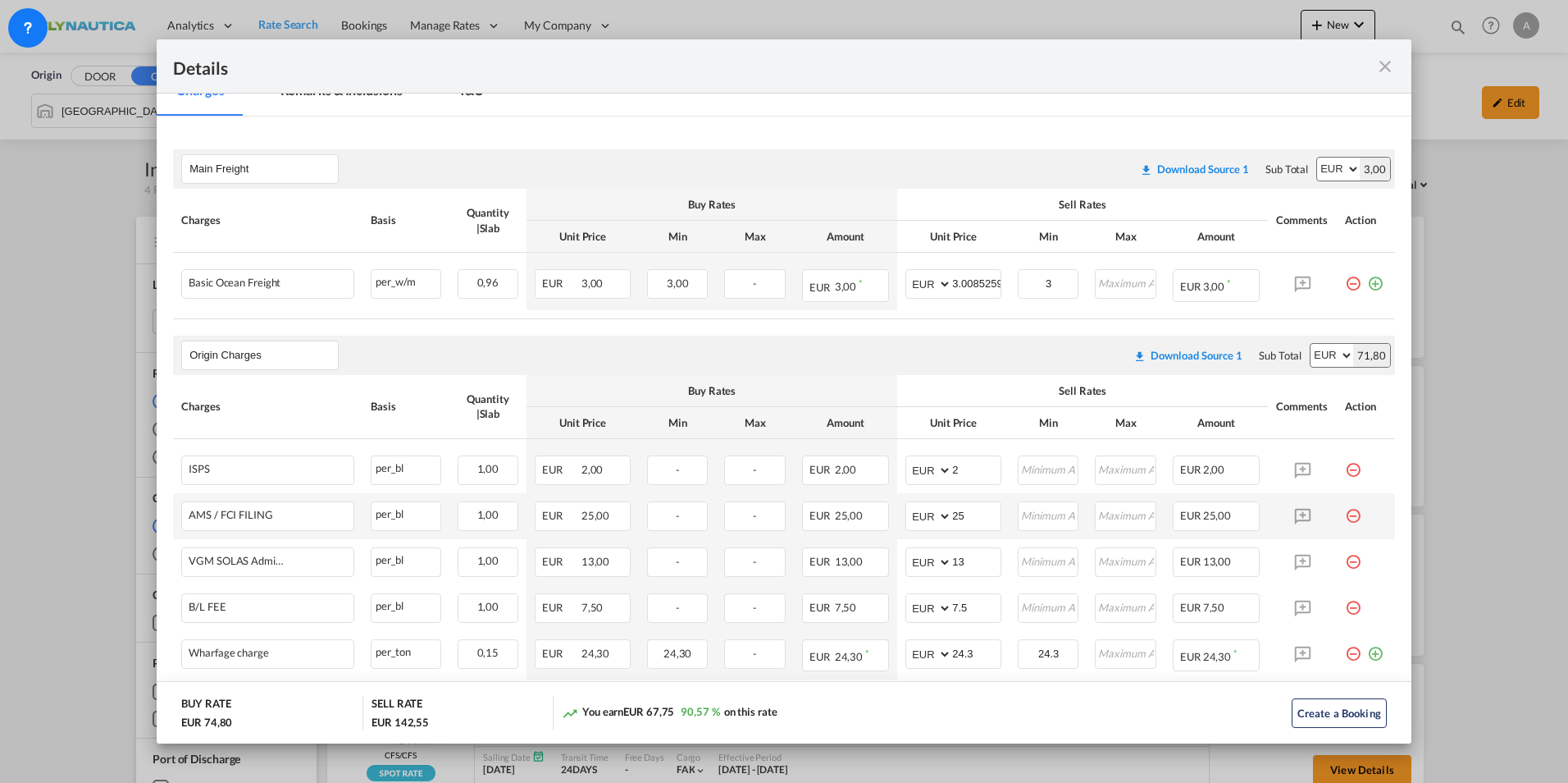
scroll to position [328, 0]
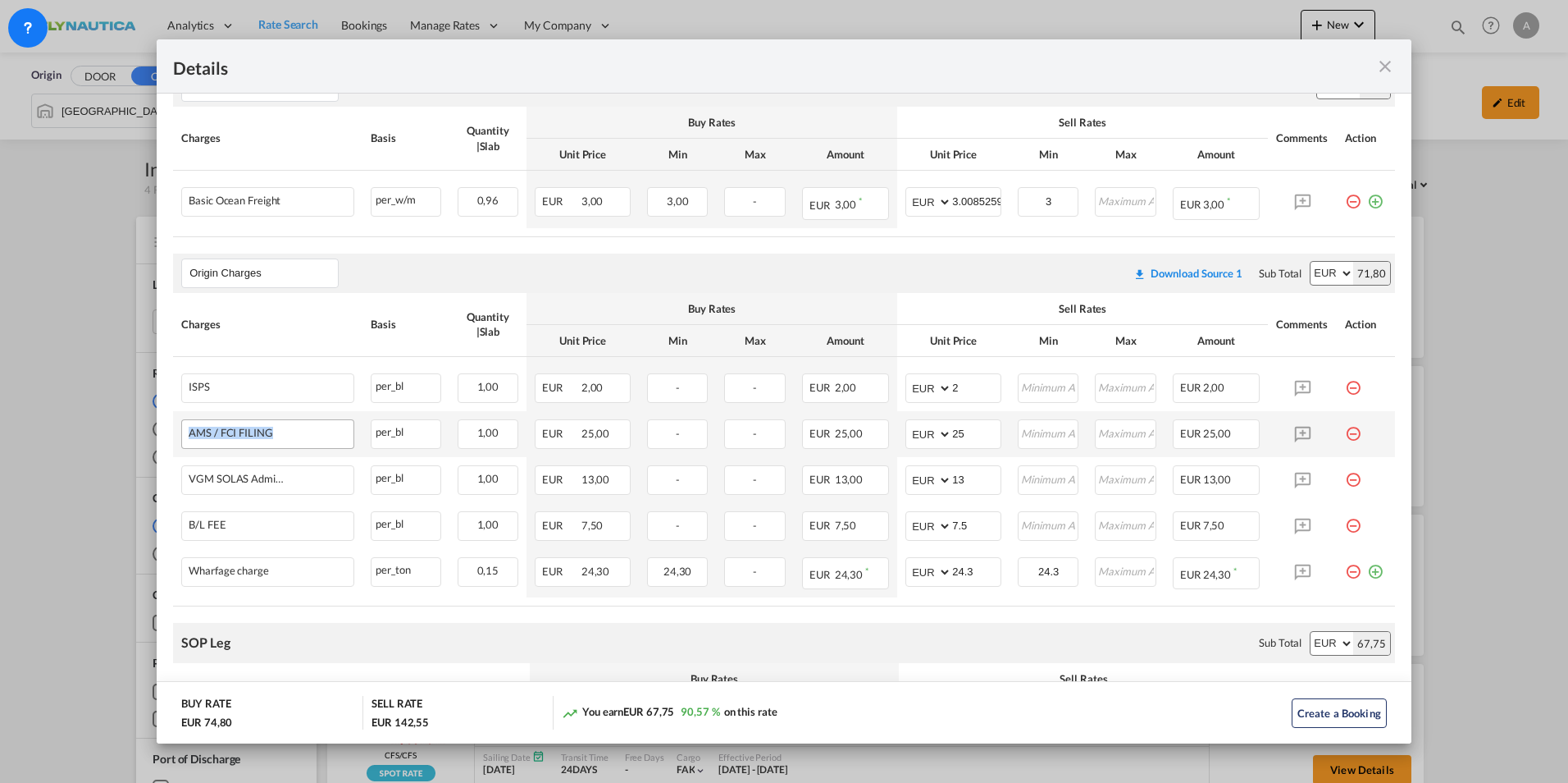
drag, startPoint x: 294, startPoint y: 440, endPoint x: 184, endPoint y: 431, distance: 110.4
click at [184, 431] on div "AMS / FCI FILING" at bounding box center [268, 433] width 172 height 25
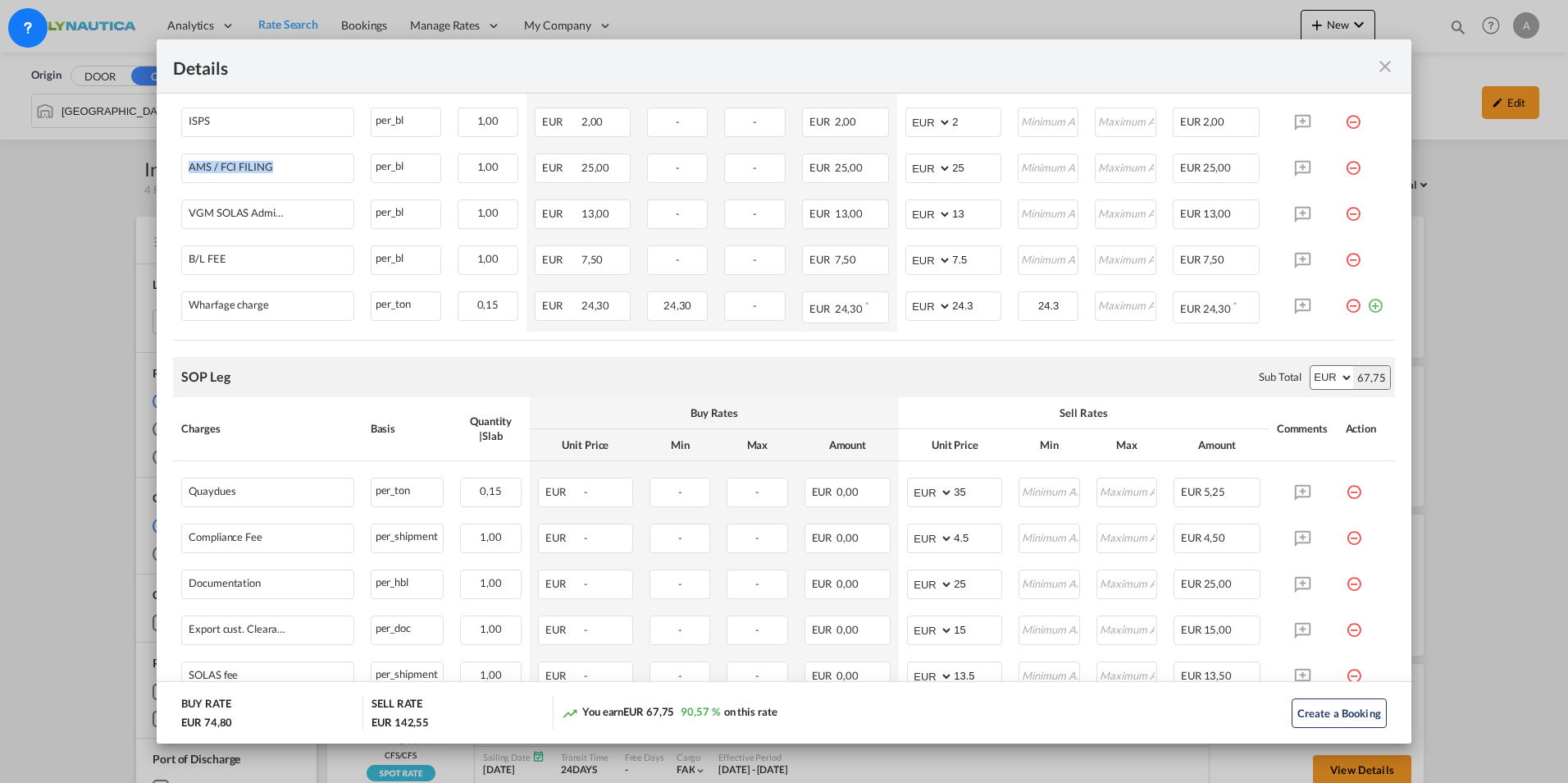
scroll to position [738, 0]
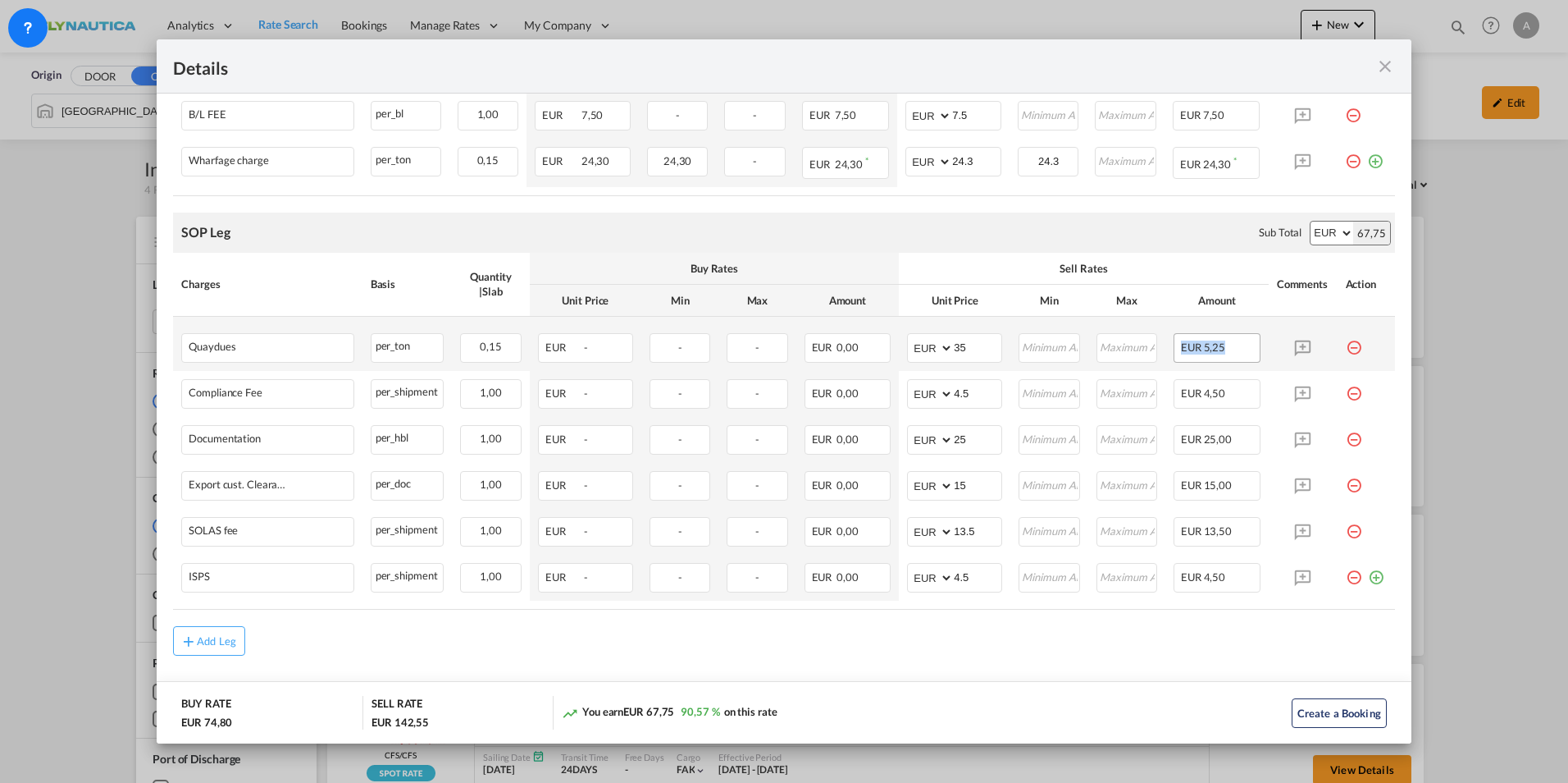
drag, startPoint x: 1229, startPoint y: 352, endPoint x: 1169, endPoint y: 350, distance: 60.0
click at [1174, 350] on div "EUR 5,25" at bounding box center [1216, 347] width 87 height 30
drag, startPoint x: 970, startPoint y: 350, endPoint x: 910, endPoint y: 344, distance: 60.3
click at [910, 344] on md-input-container "AED AFN ALL AMD ANG AOA ARS AUD AWG AZN BAM BBD BDT BGN BHD BIF BMD BND BOB BRL…" at bounding box center [954, 347] width 95 height 30
drag, startPoint x: 1222, startPoint y: 345, endPoint x: 1161, endPoint y: 343, distance: 61.0
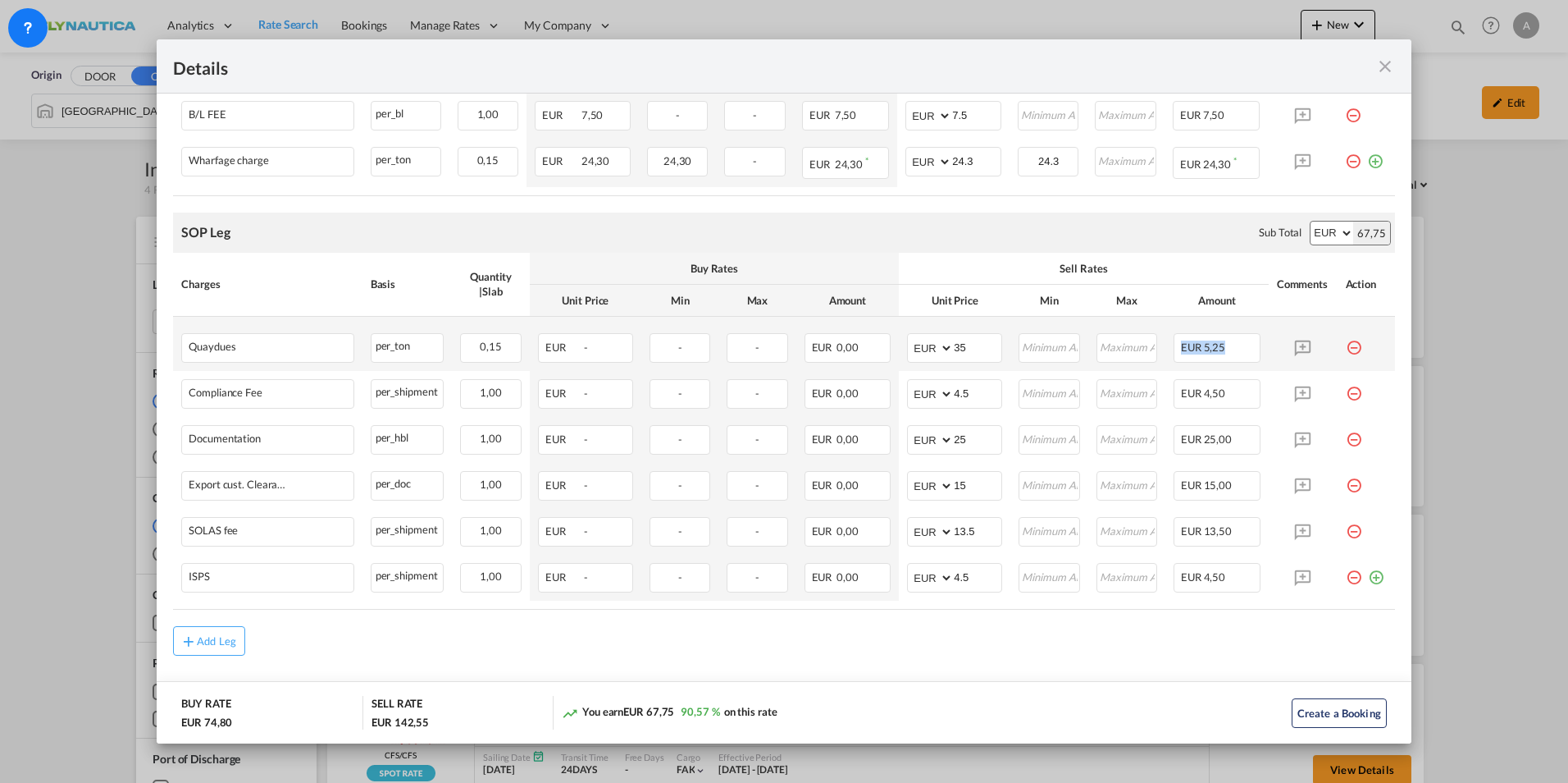
click at [1165, 343] on td "EUR 5,25" at bounding box center [1217, 344] width 104 height 55
click at [1225, 68] on md-icon "icon-close fg-AAA8AD m-0 cursor" at bounding box center [1386, 66] width 20 height 20
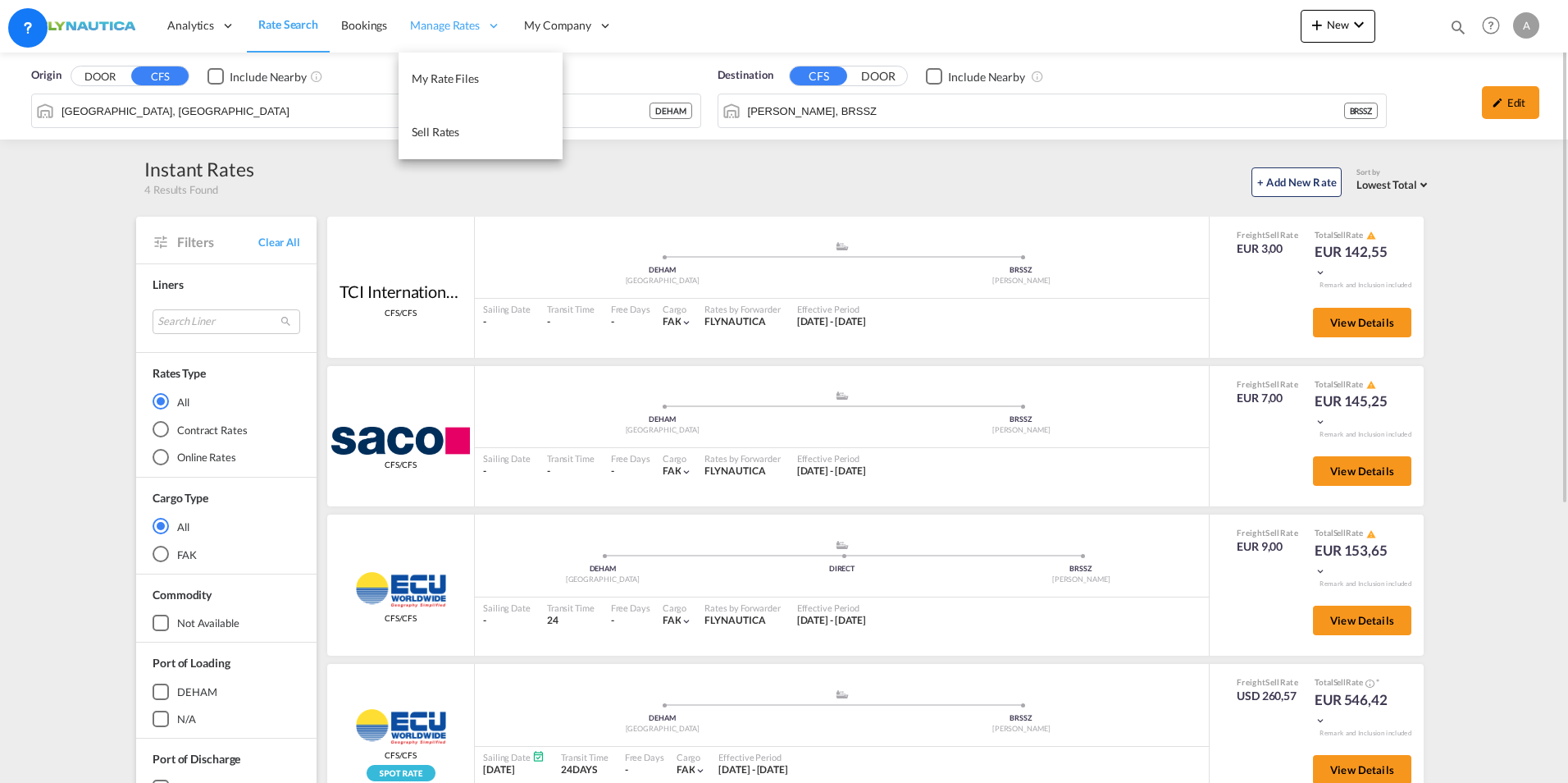
click at [418, 37] on div "Manage Rates" at bounding box center [455, 26] width 114 height 54
click at [452, 132] on span "Sell Rates" at bounding box center [435, 132] width 47 height 14
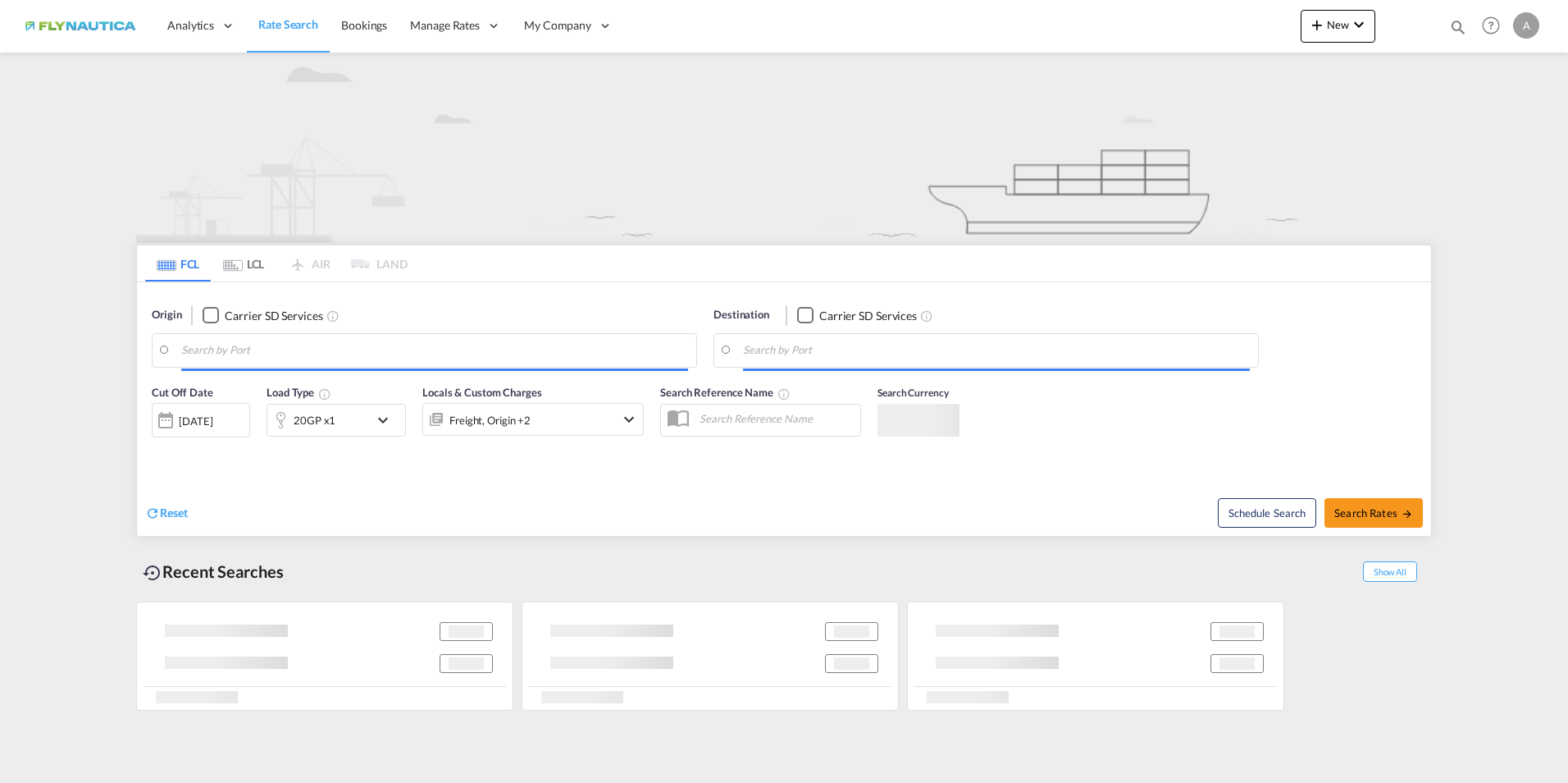
type input "[GEOGRAPHIC_DATA], [GEOGRAPHIC_DATA]"
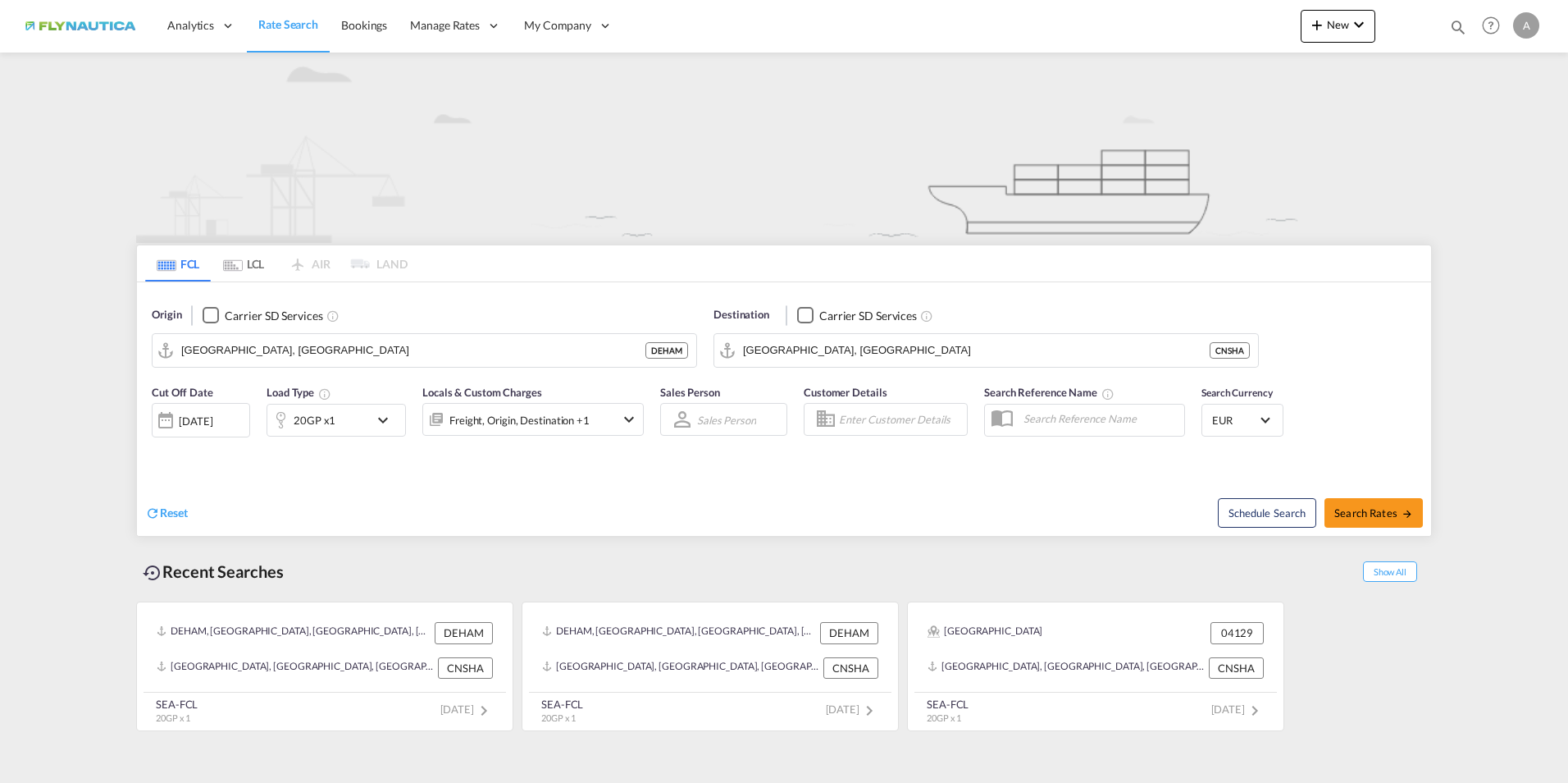
click at [244, 268] on md-tab-item "LCL" at bounding box center [243, 263] width 65 height 36
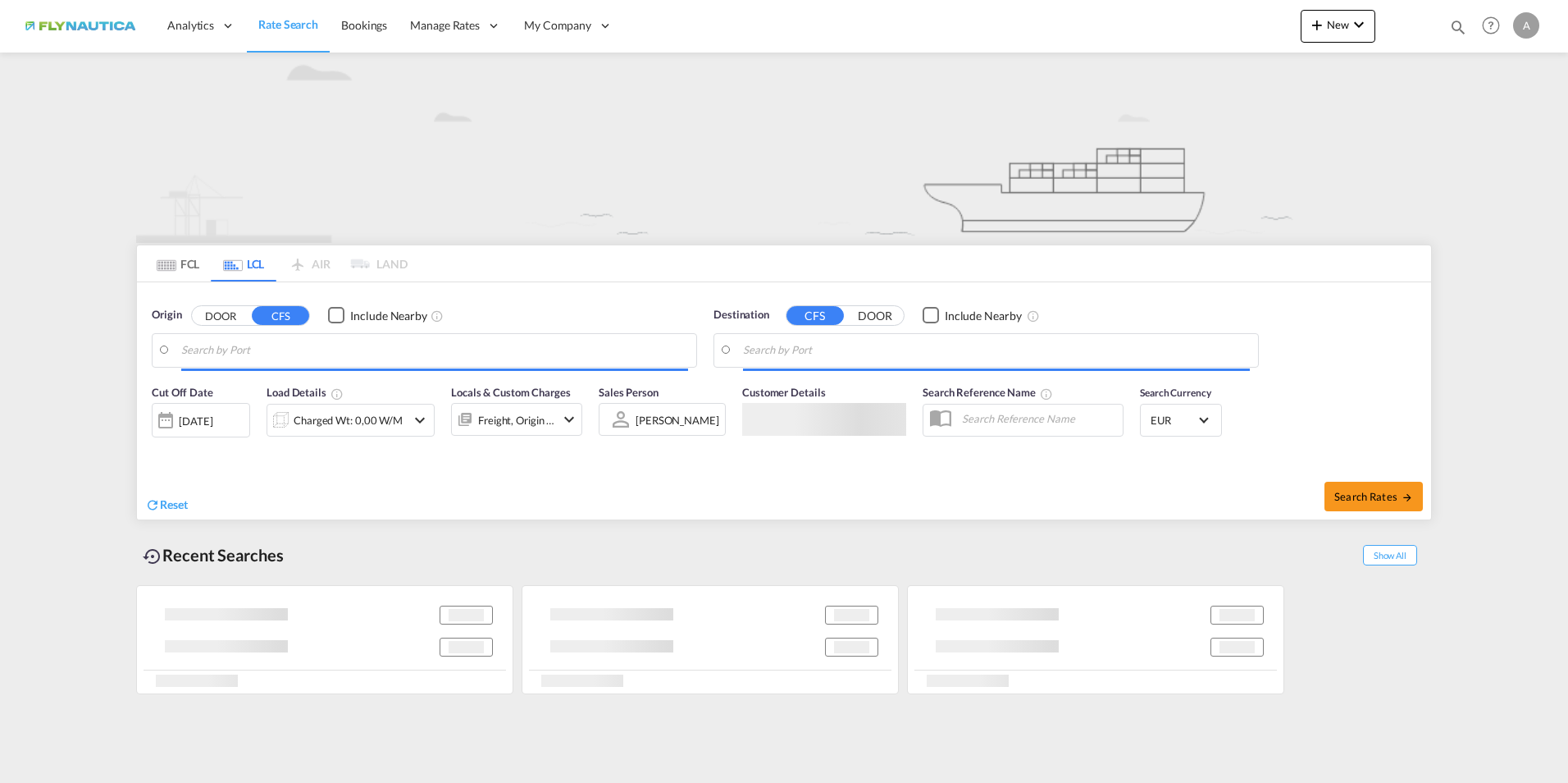
type input "[GEOGRAPHIC_DATA], [GEOGRAPHIC_DATA]"
type input "[PERSON_NAME], BRSSZ"
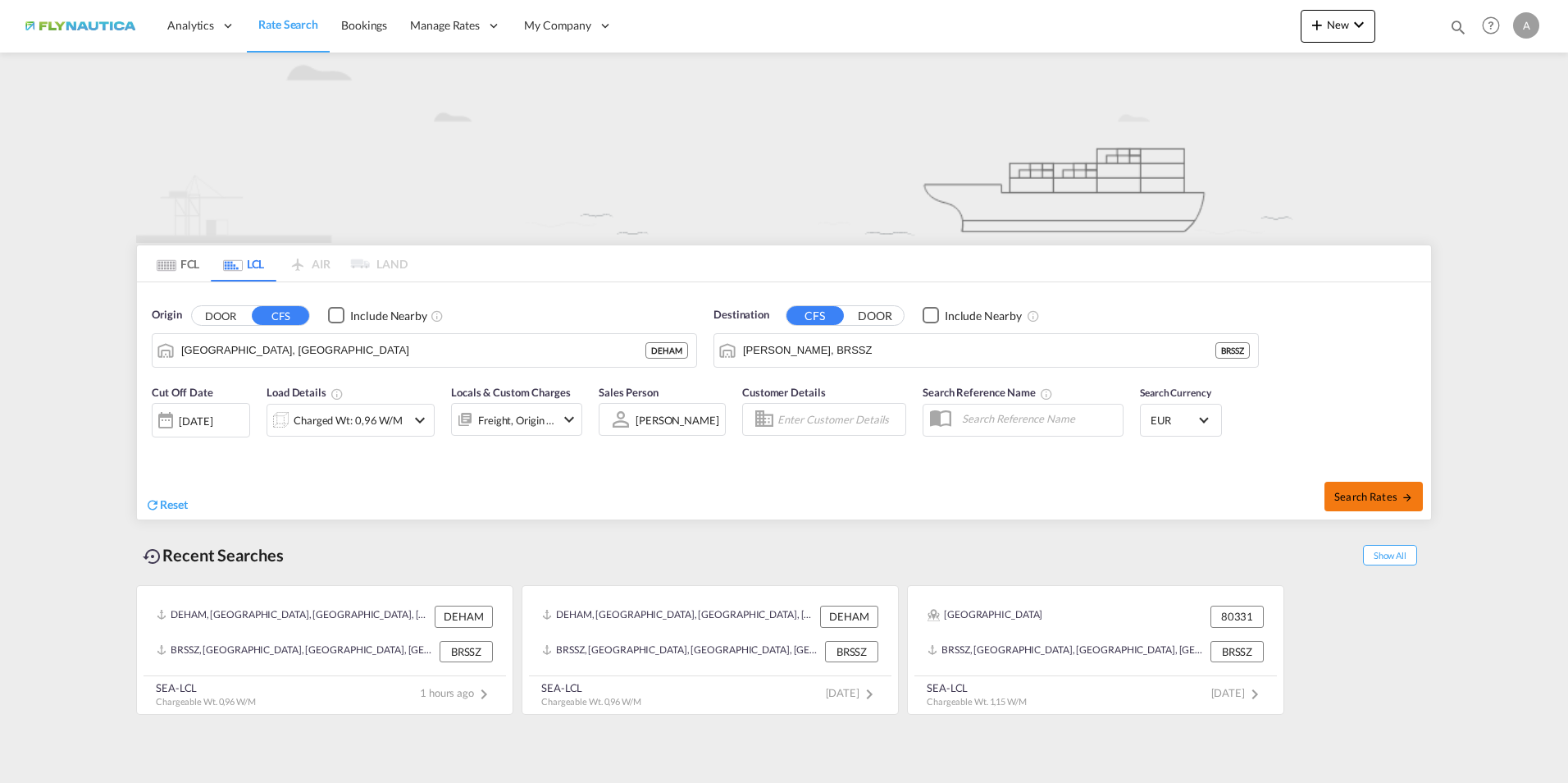
click at [1374, 497] on span "Search Rates" at bounding box center [1374, 496] width 79 height 13
type input "DEHAM to BRSSZ / [DATE]"
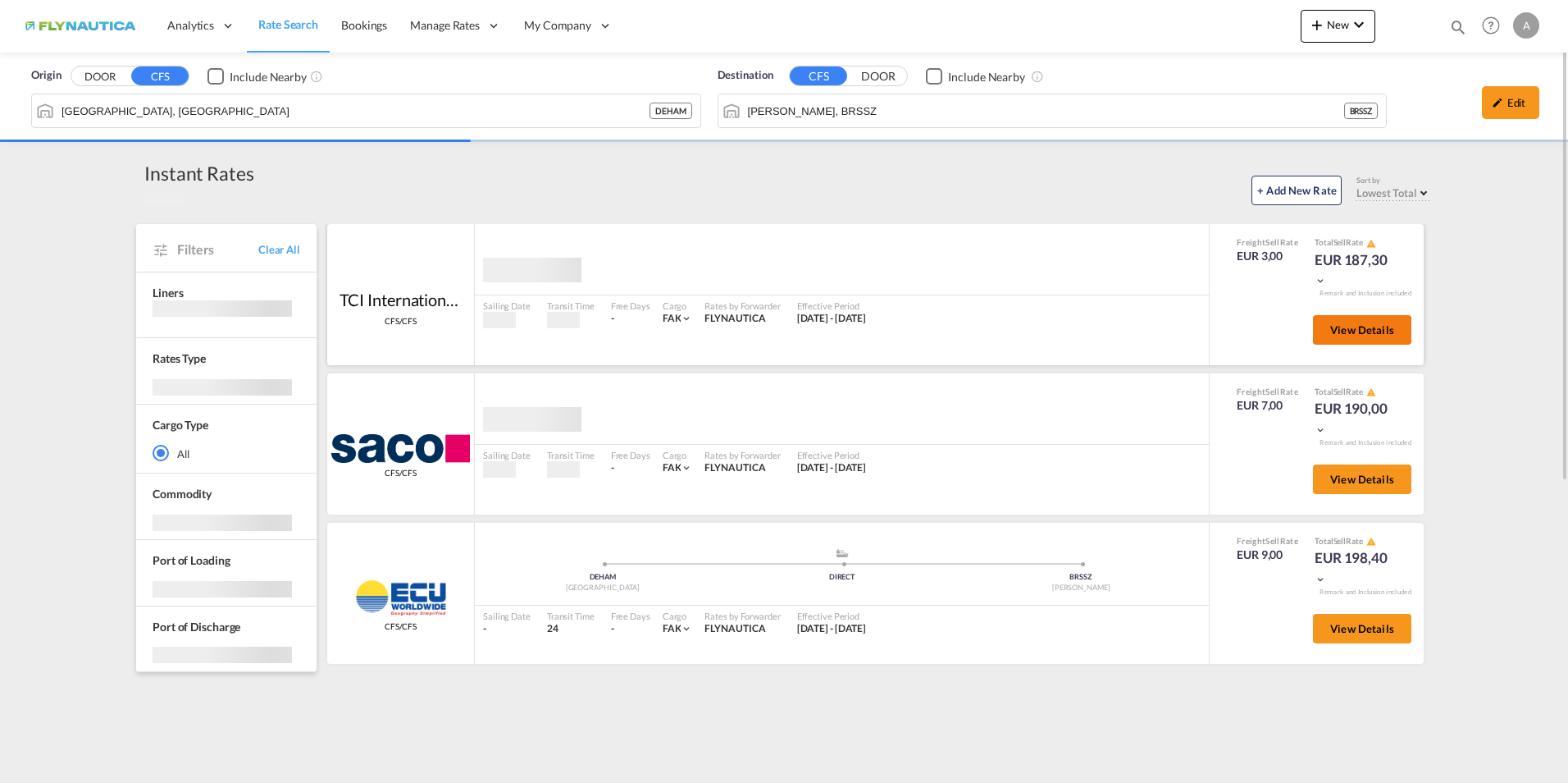
click at [1363, 324] on span "View Details" at bounding box center [1362, 329] width 64 height 13
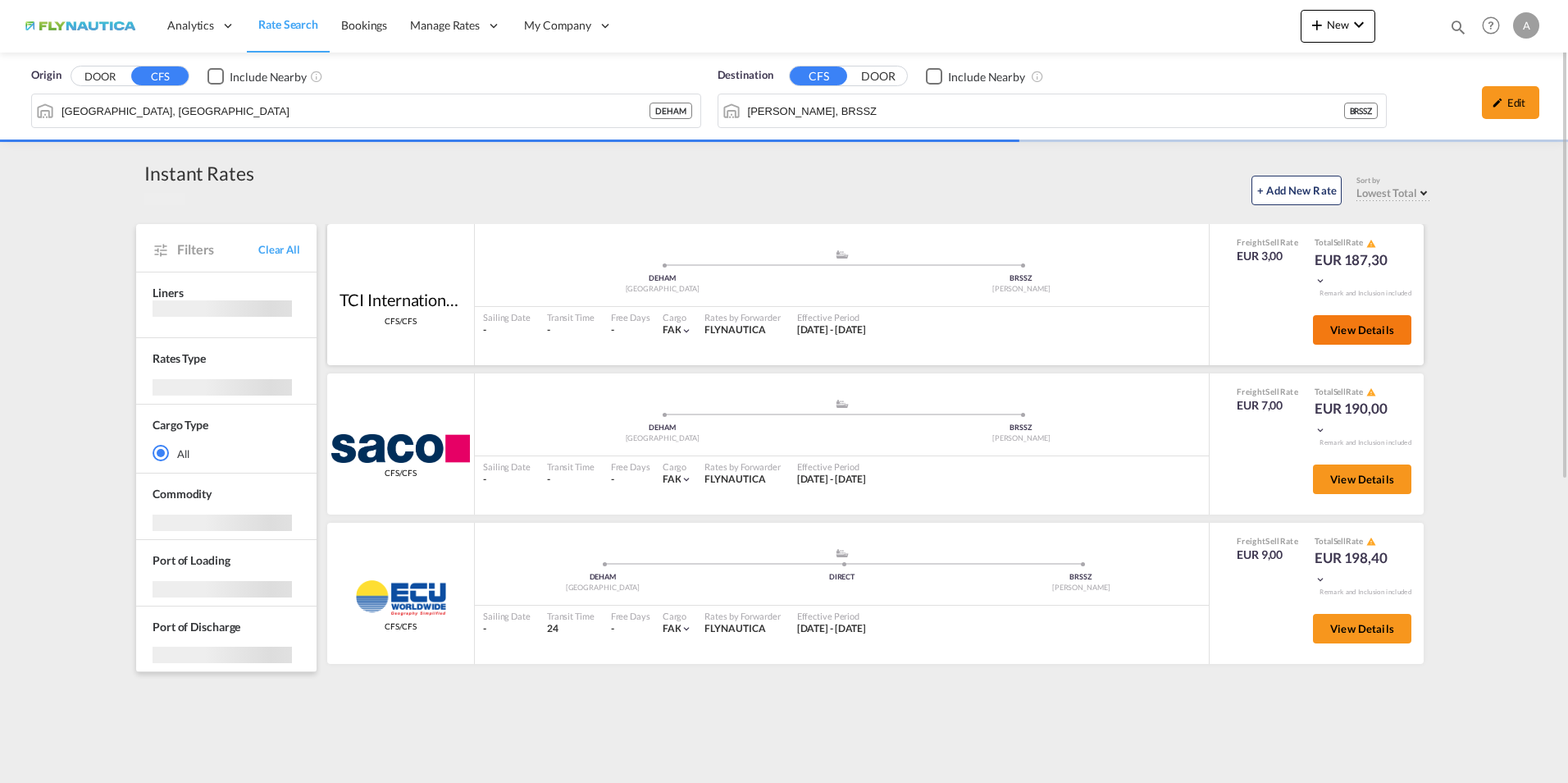
click at [1343, 328] on span "View Details" at bounding box center [1362, 329] width 64 height 13
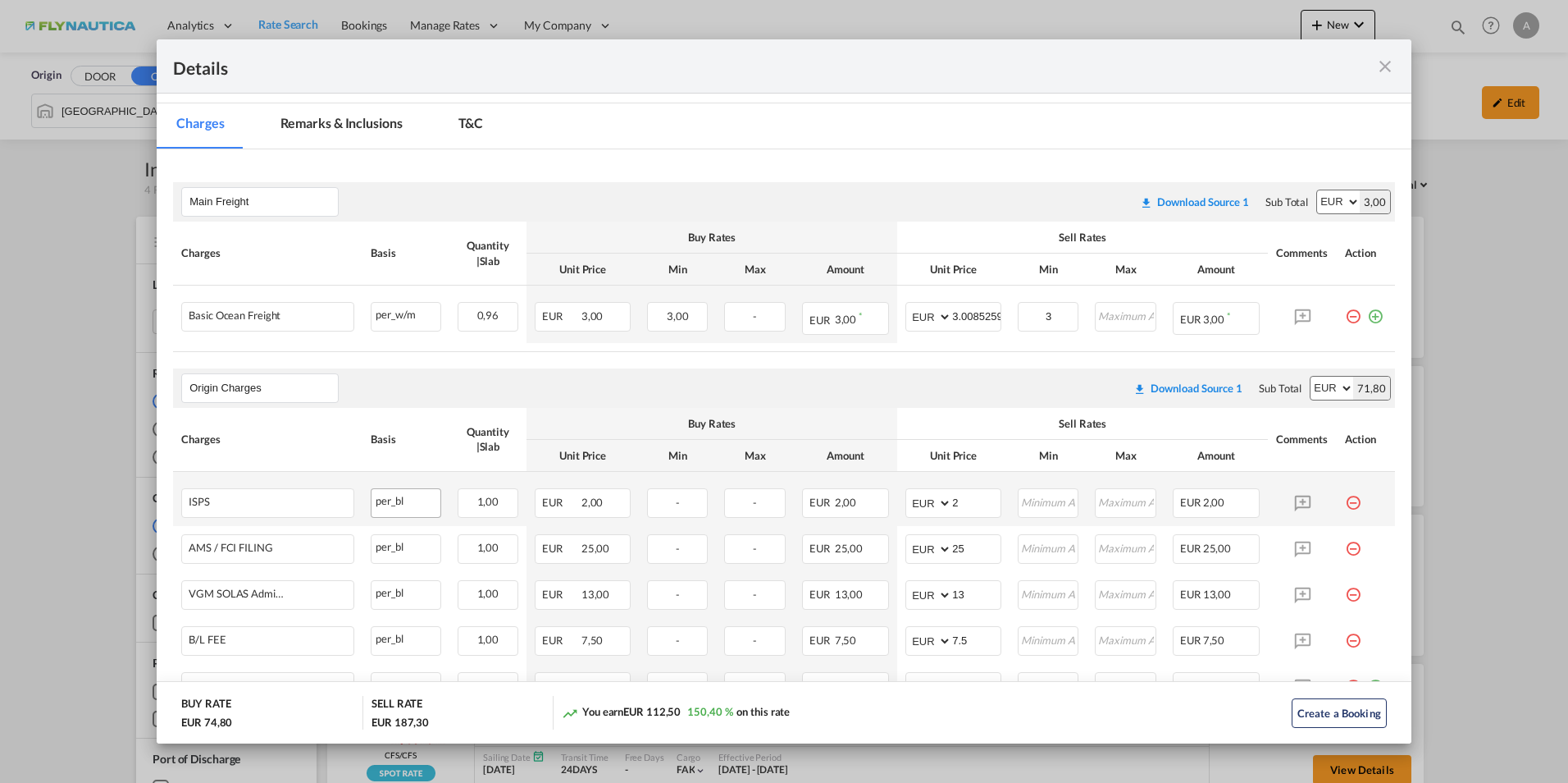
scroll to position [191, 0]
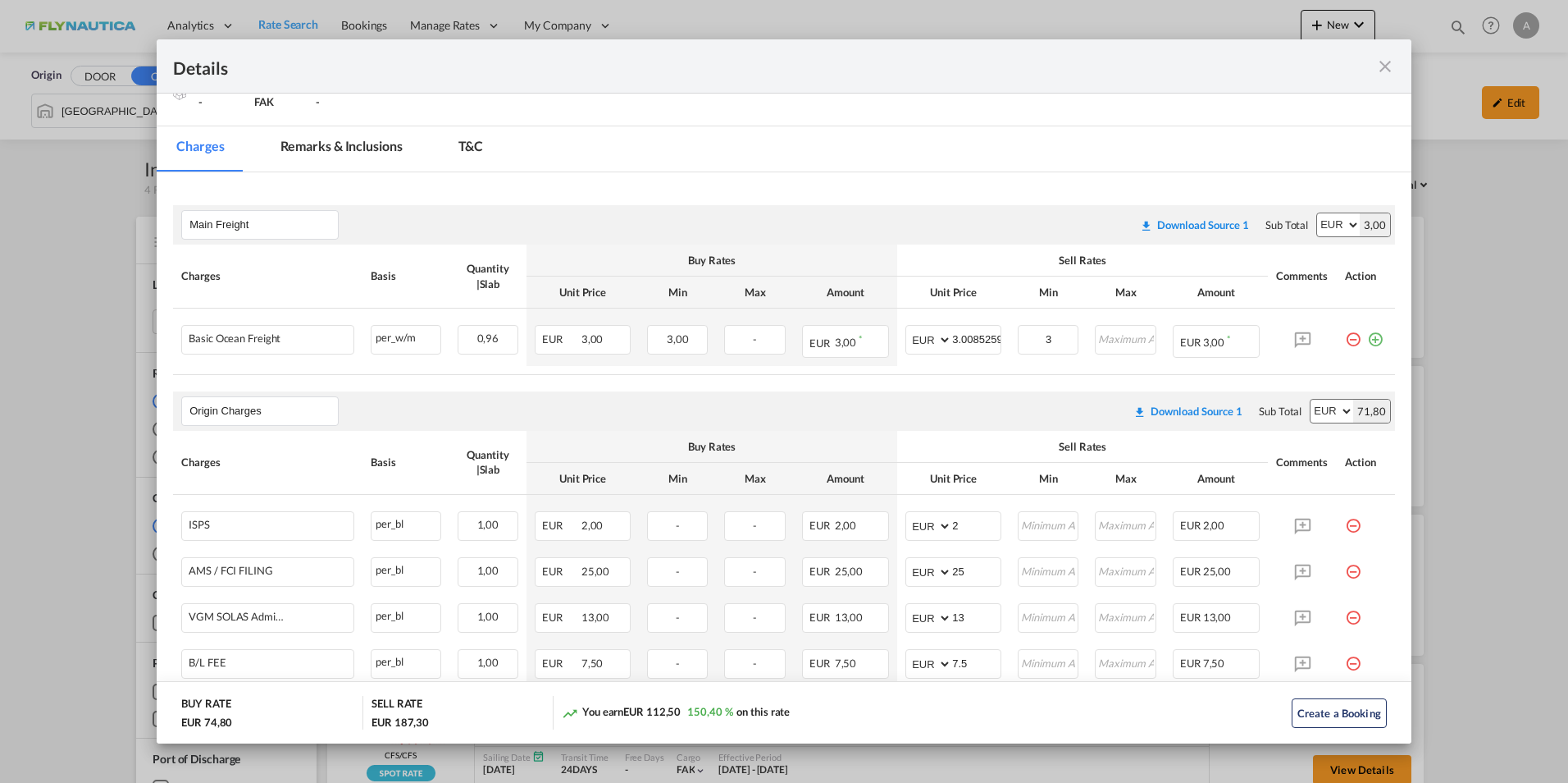
drag, startPoint x: 1380, startPoint y: 68, endPoint x: 1398, endPoint y: 68, distance: 18.0
click at [1381, 68] on md-icon "icon-close fg-AAA8AD m-0 cursor" at bounding box center [1386, 66] width 20 height 20
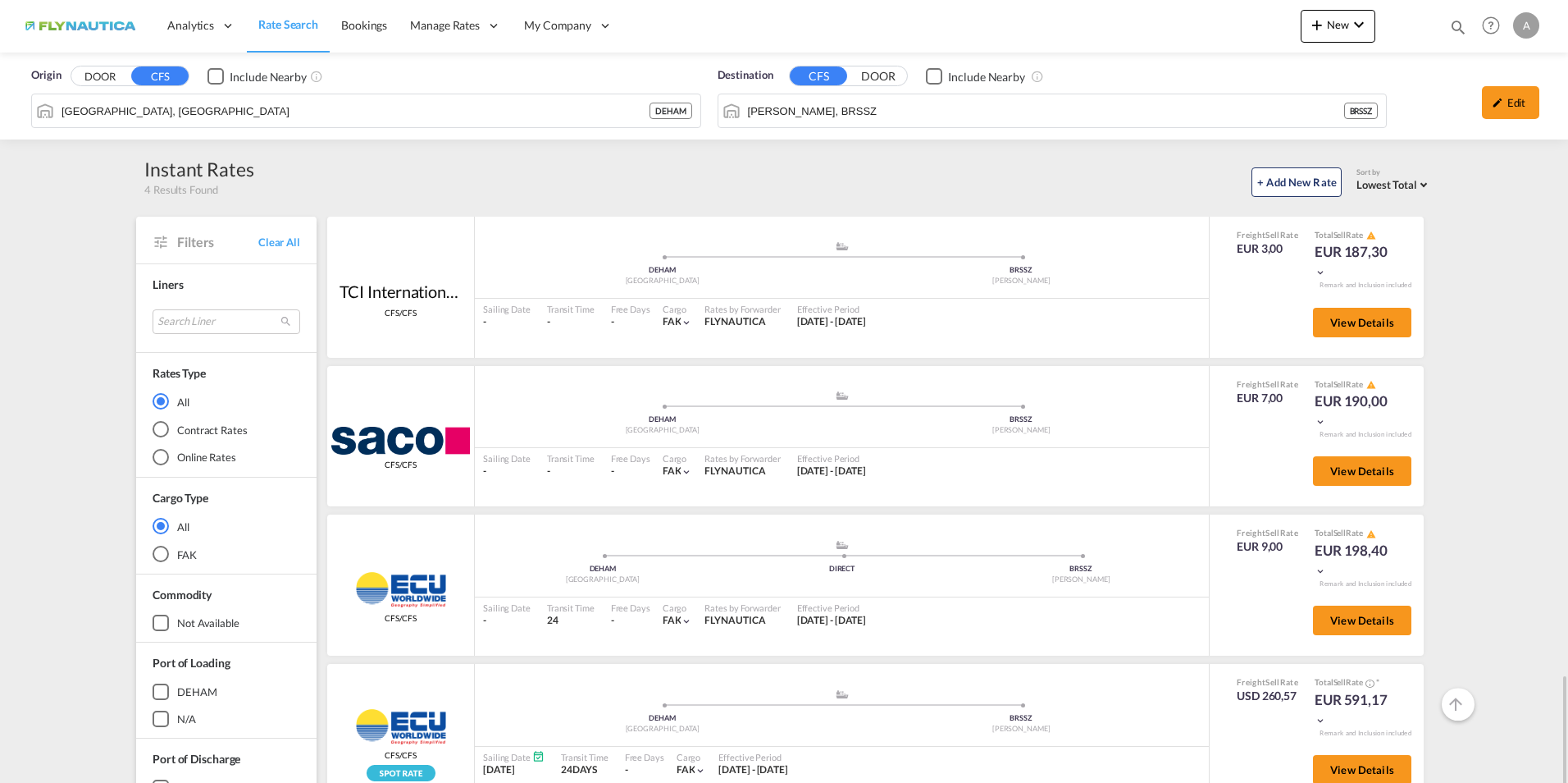
scroll to position [410, 0]
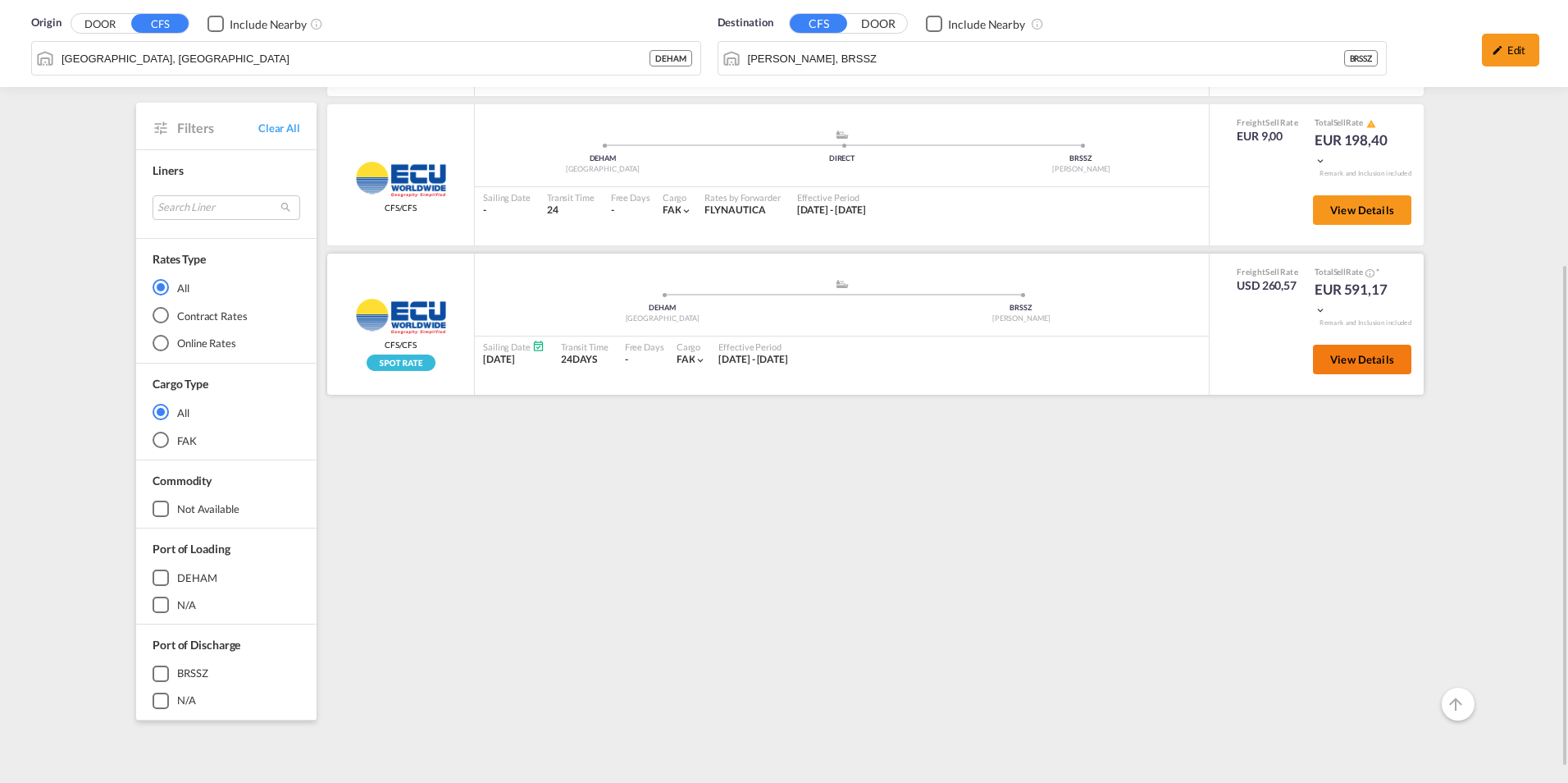
click at [1386, 358] on span "View Details" at bounding box center [1362, 359] width 64 height 13
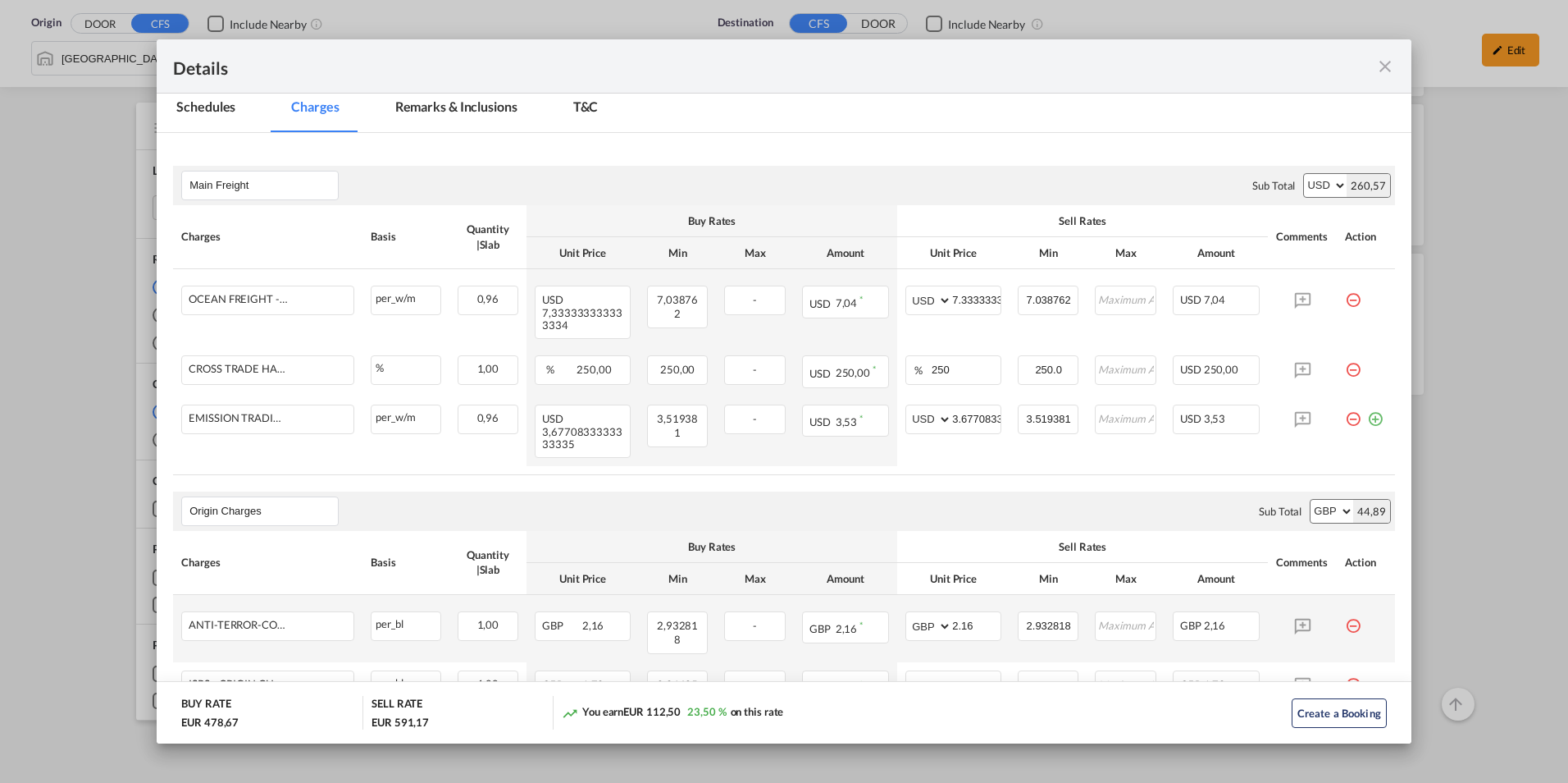
scroll to position [94, 0]
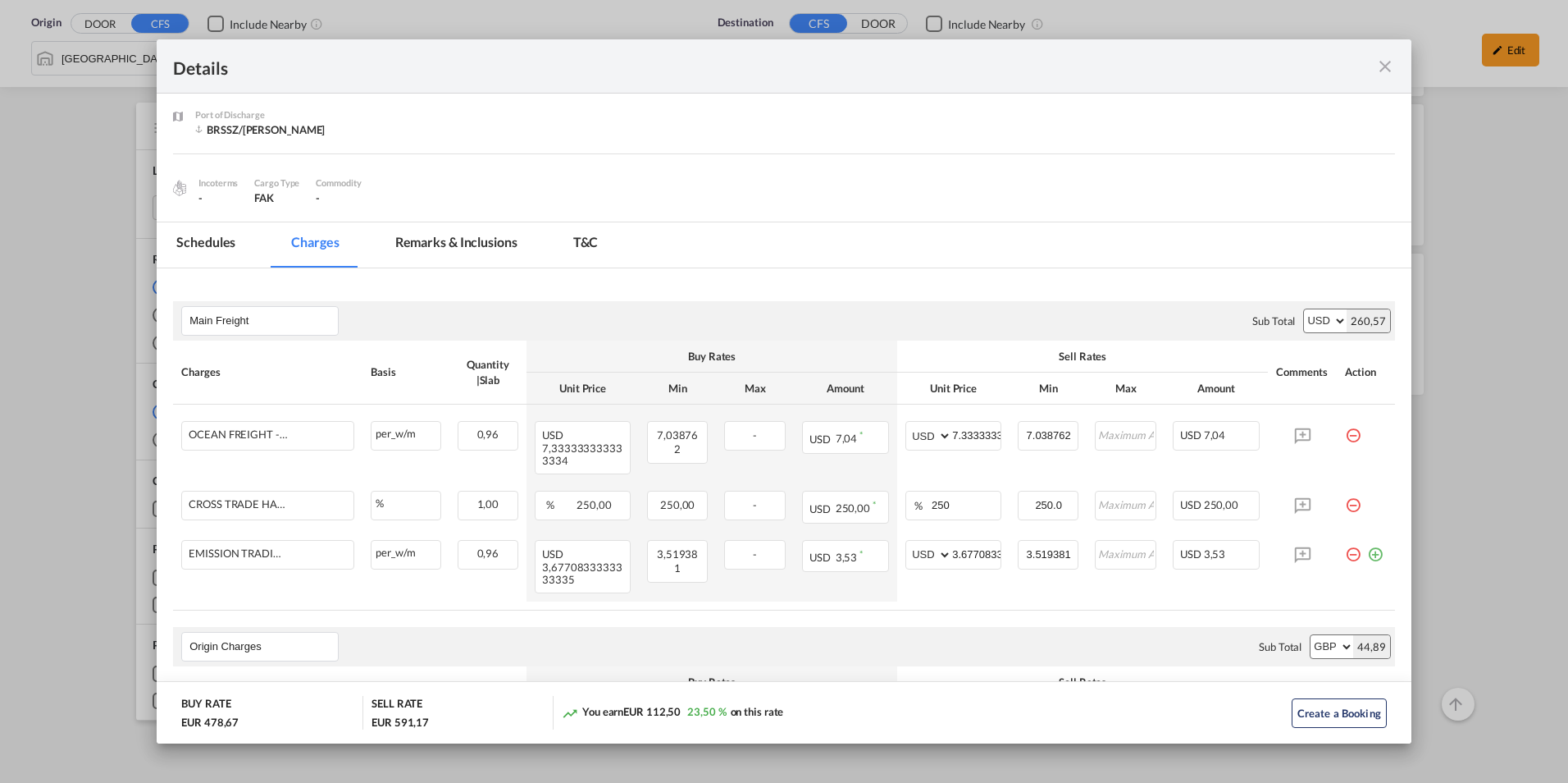
click at [445, 252] on md-tab-item "Remarks & Inclusions" at bounding box center [456, 245] width 162 height 45
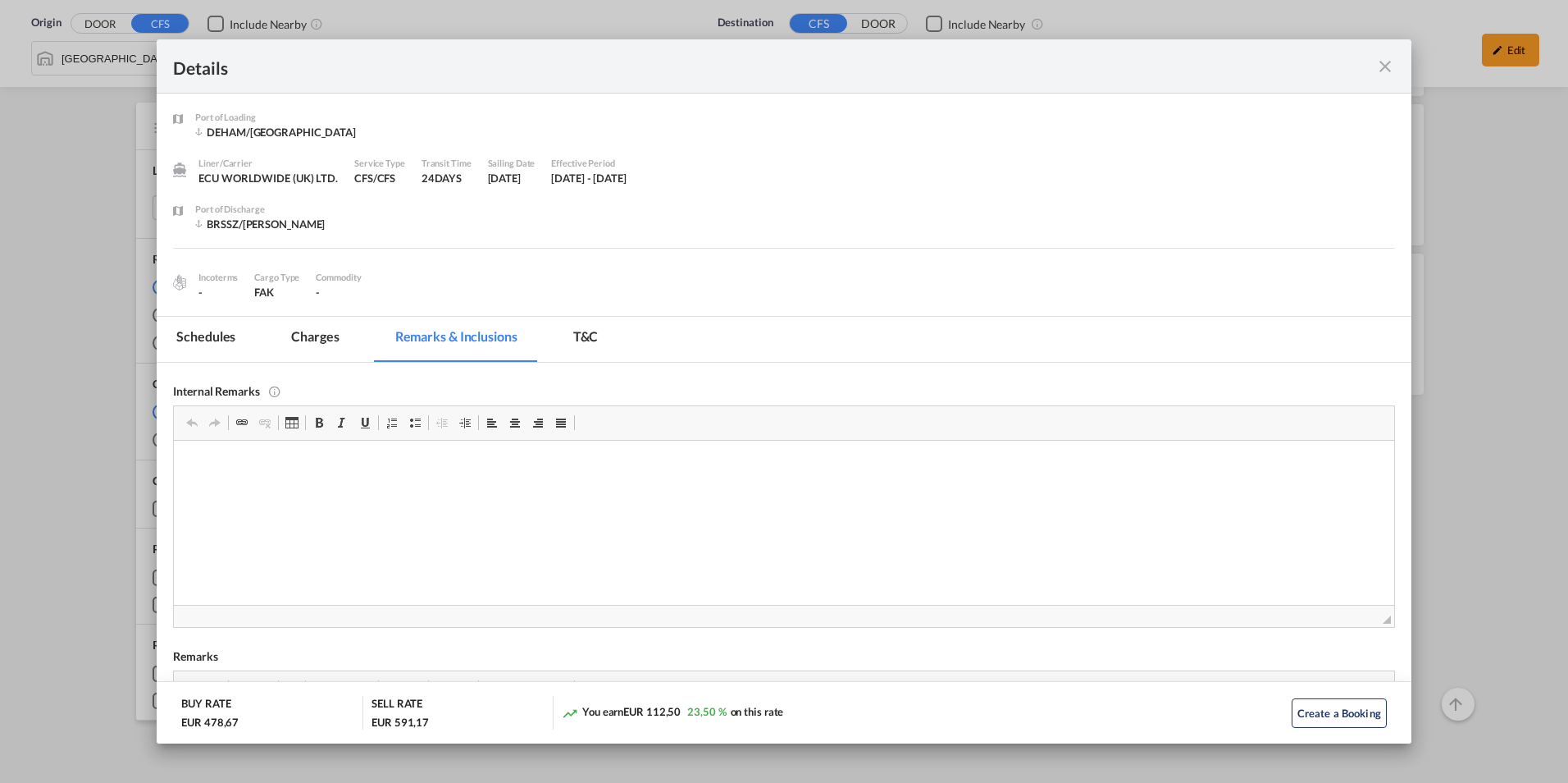
scroll to position [492, 0]
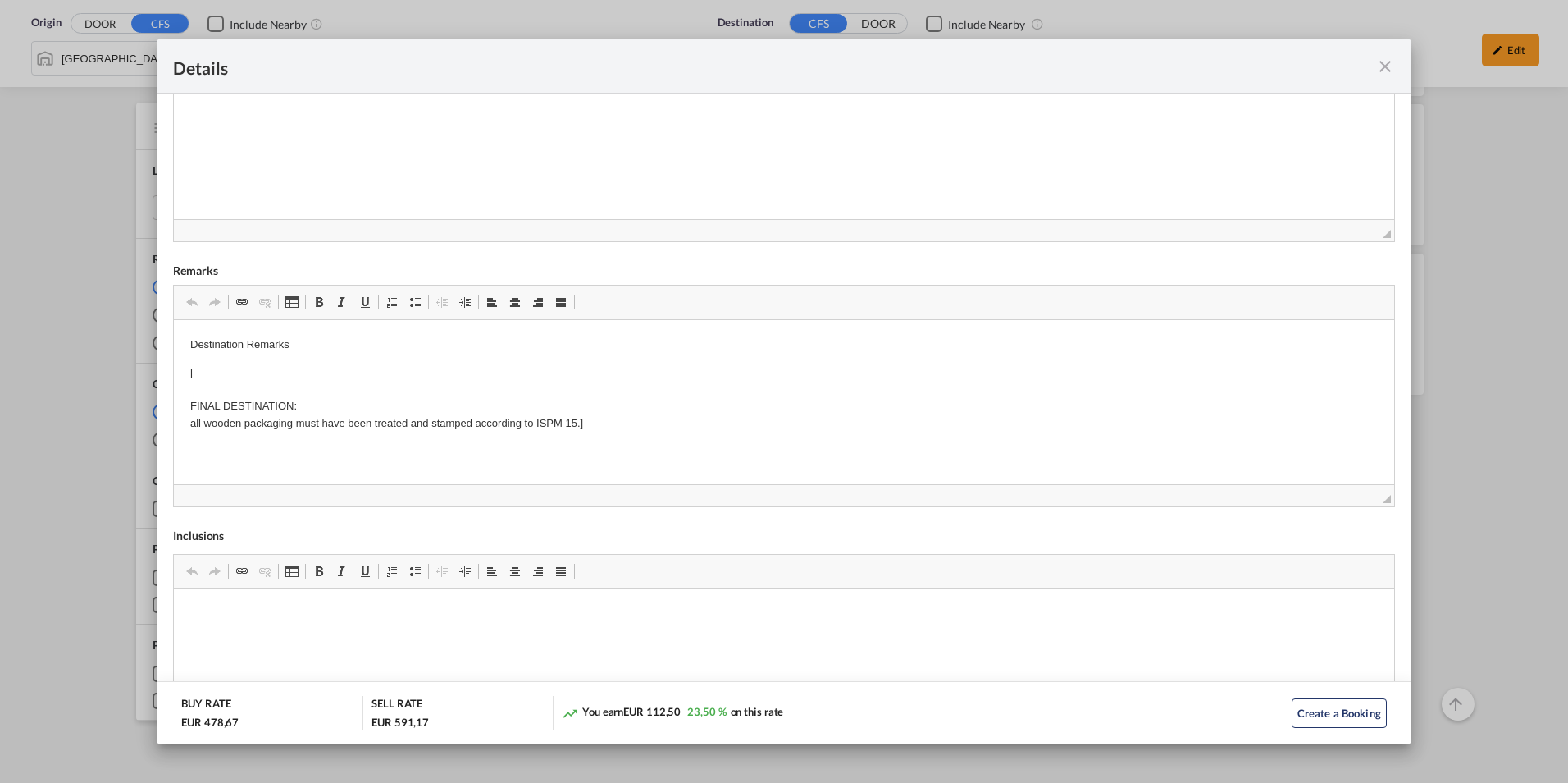
drag, startPoint x: 283, startPoint y: 377, endPoint x: 691, endPoint y: 473, distance: 419.1
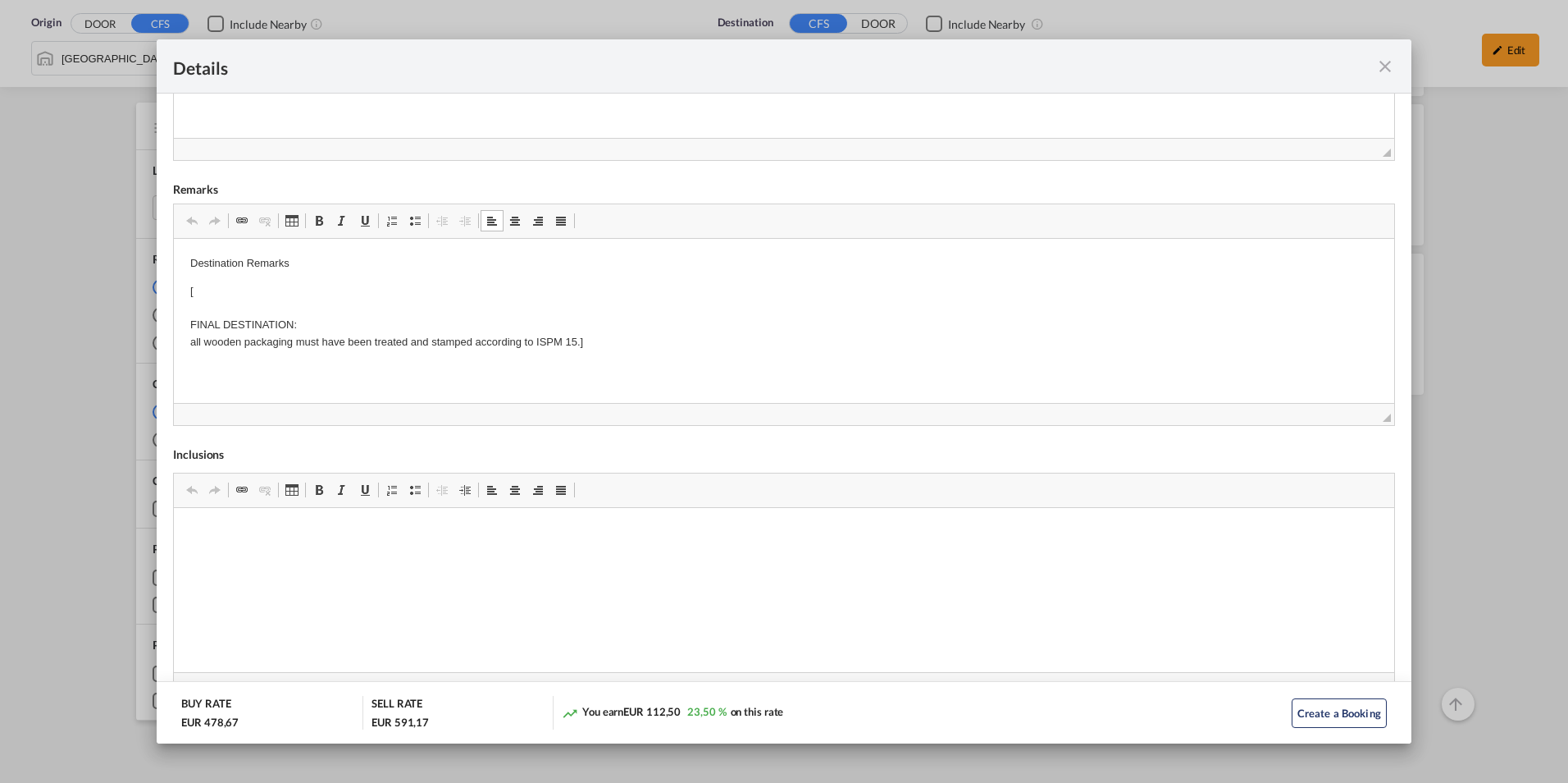
scroll to position [549, 0]
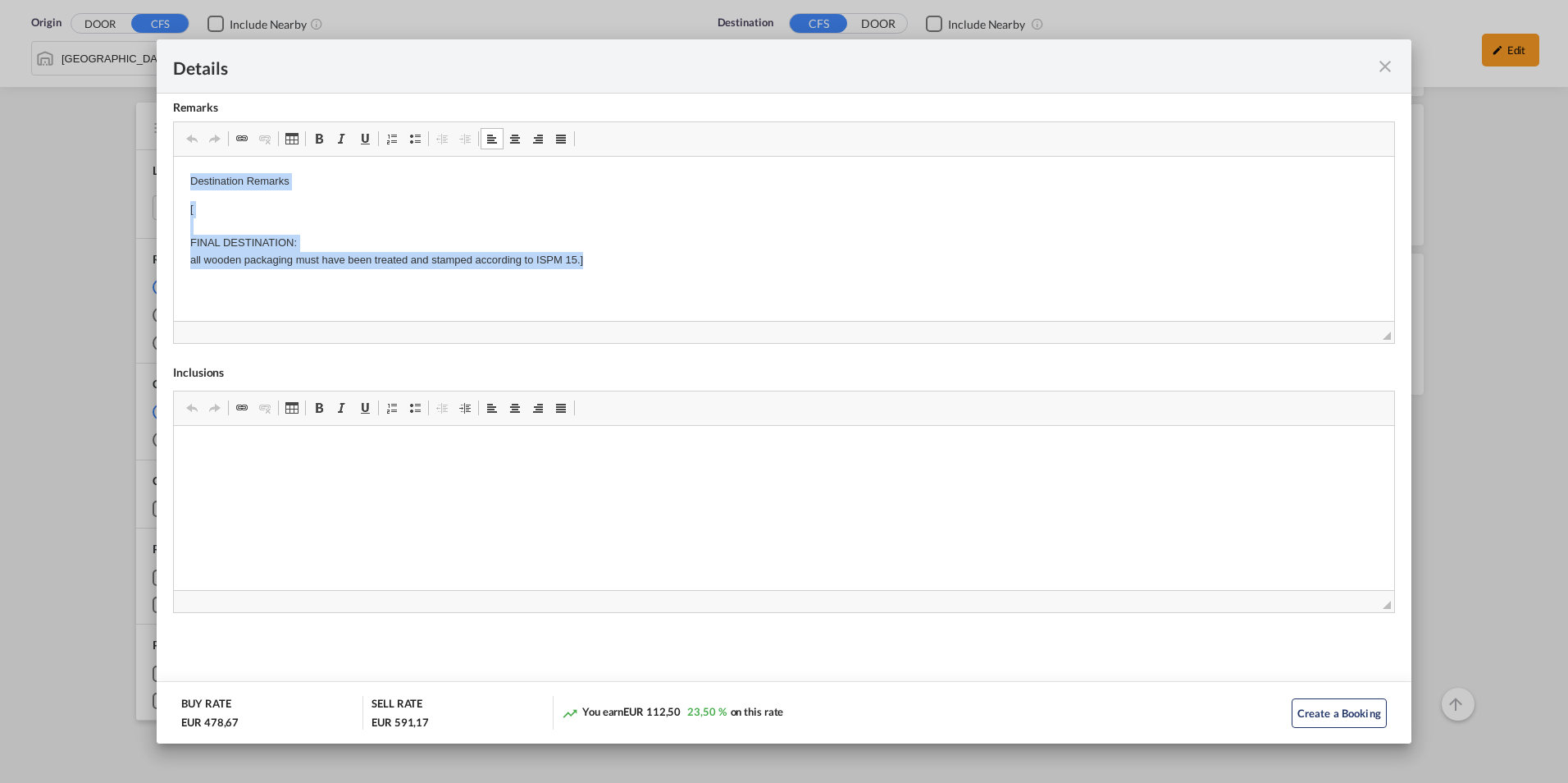
drag, startPoint x: 182, startPoint y: 172, endPoint x: 589, endPoint y: 279, distance: 420.8
click at [589, 279] on html "Destination Remarks [ FINAL DESTINATION: all wooden packaging must have been tr…" at bounding box center [784, 220] width 1220 height 129
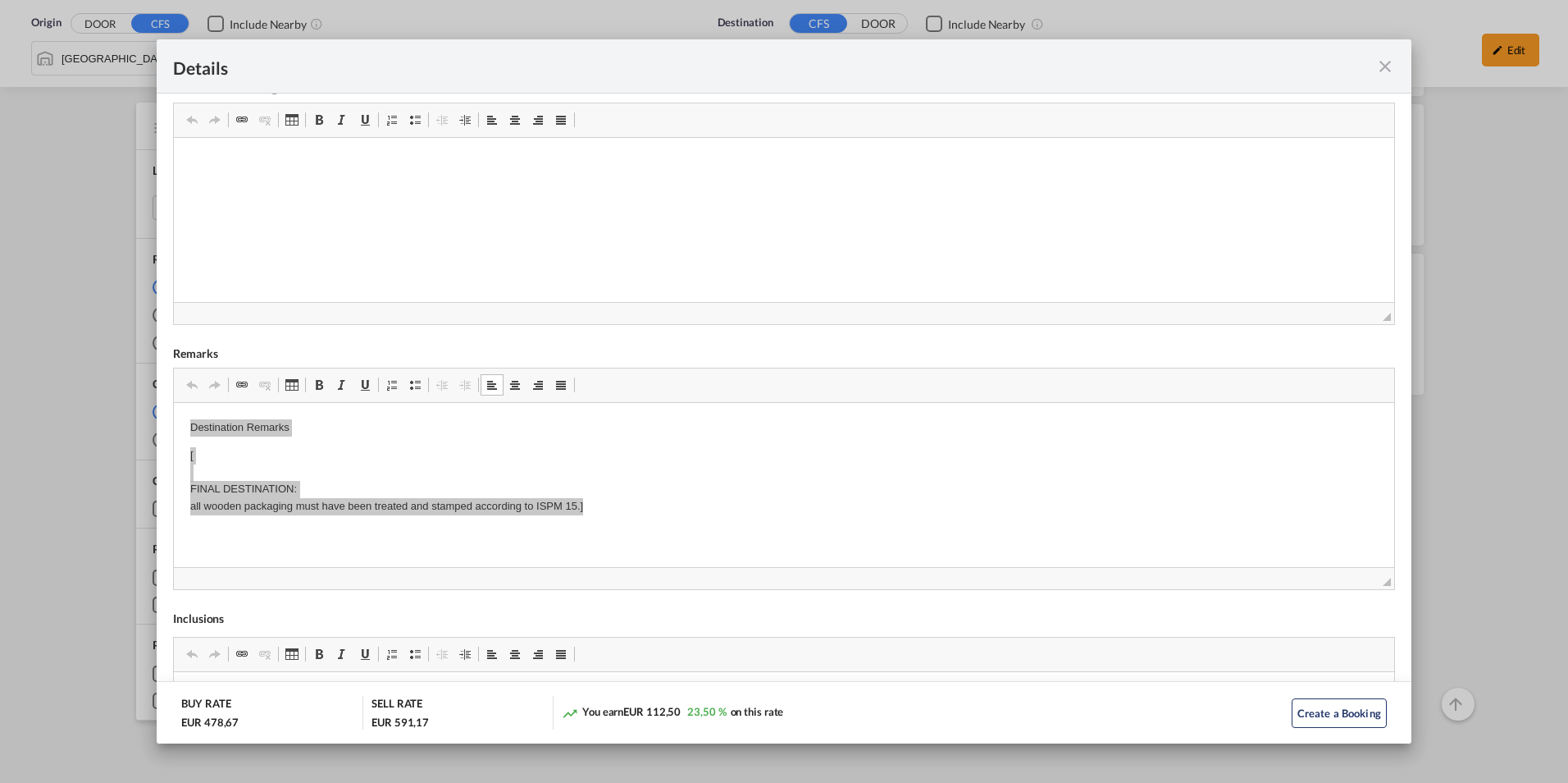
click at [1386, 69] on md-icon "icon-close fg-AAA8AD m-0 cursor" at bounding box center [1386, 66] width 20 height 20
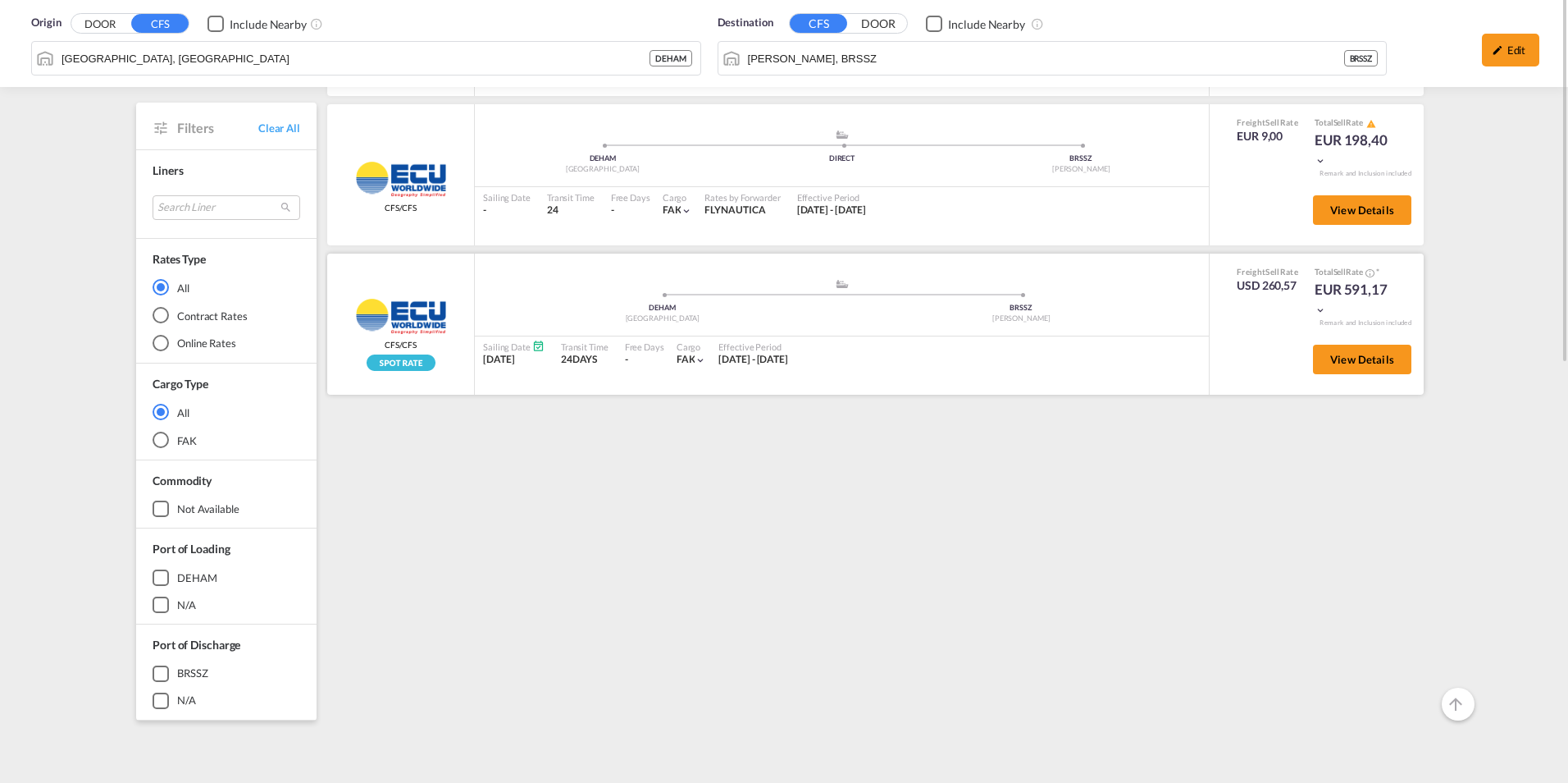
scroll to position [0, 0]
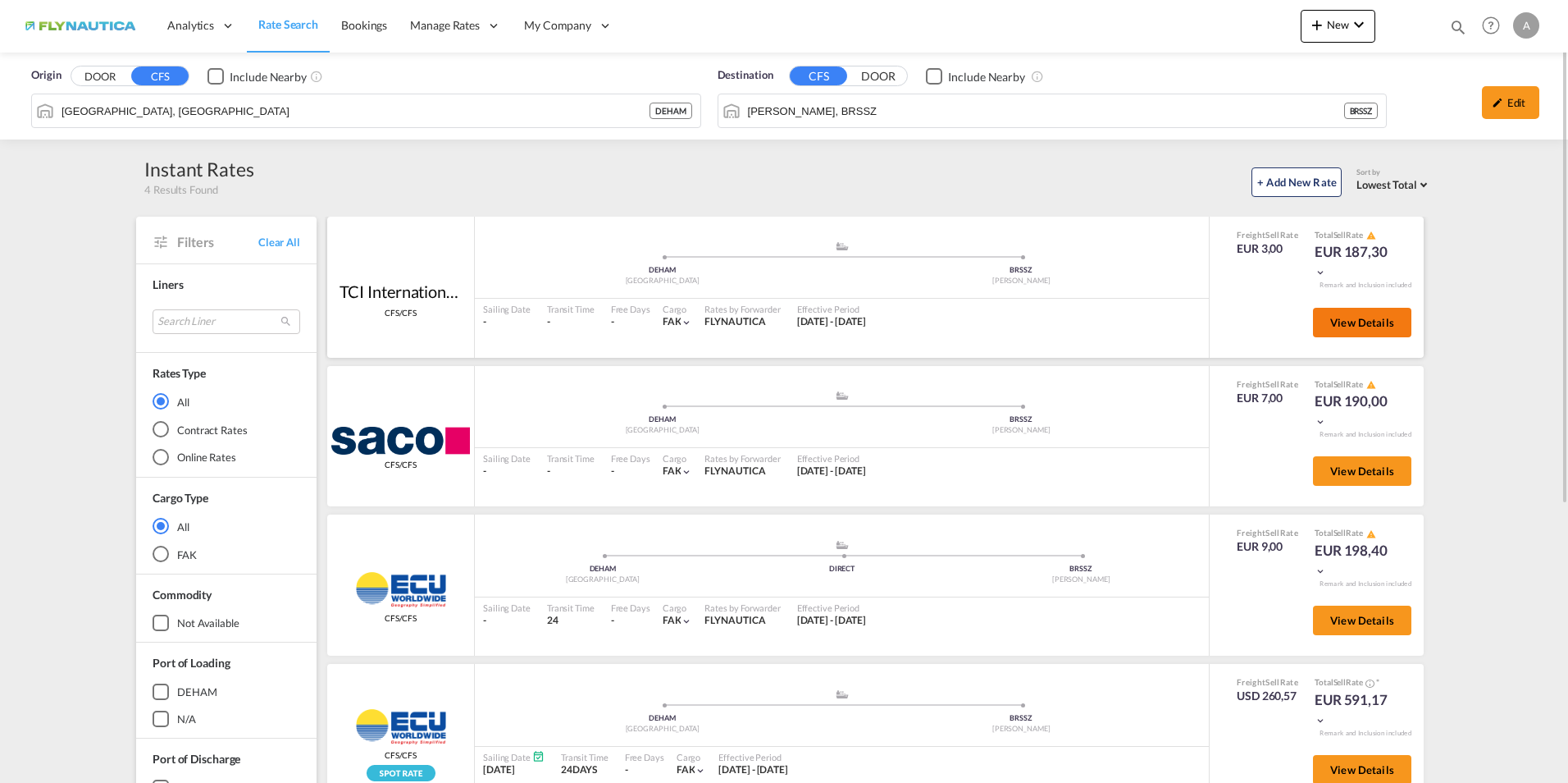
click at [1350, 328] on span "View Details" at bounding box center [1362, 322] width 64 height 13
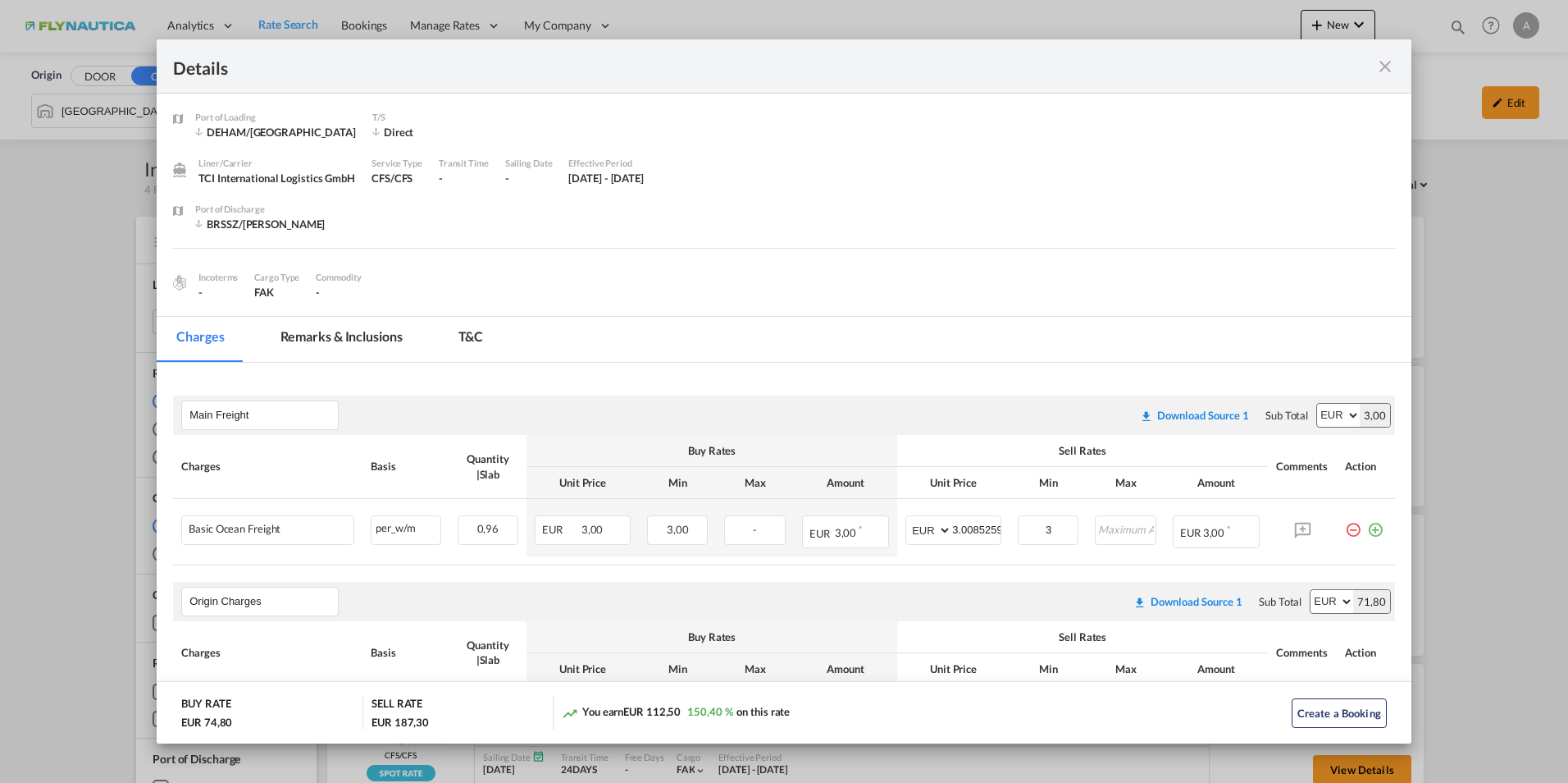
click at [331, 344] on md-tab-item "Remarks & Inclusions" at bounding box center [342, 339] width 162 height 45
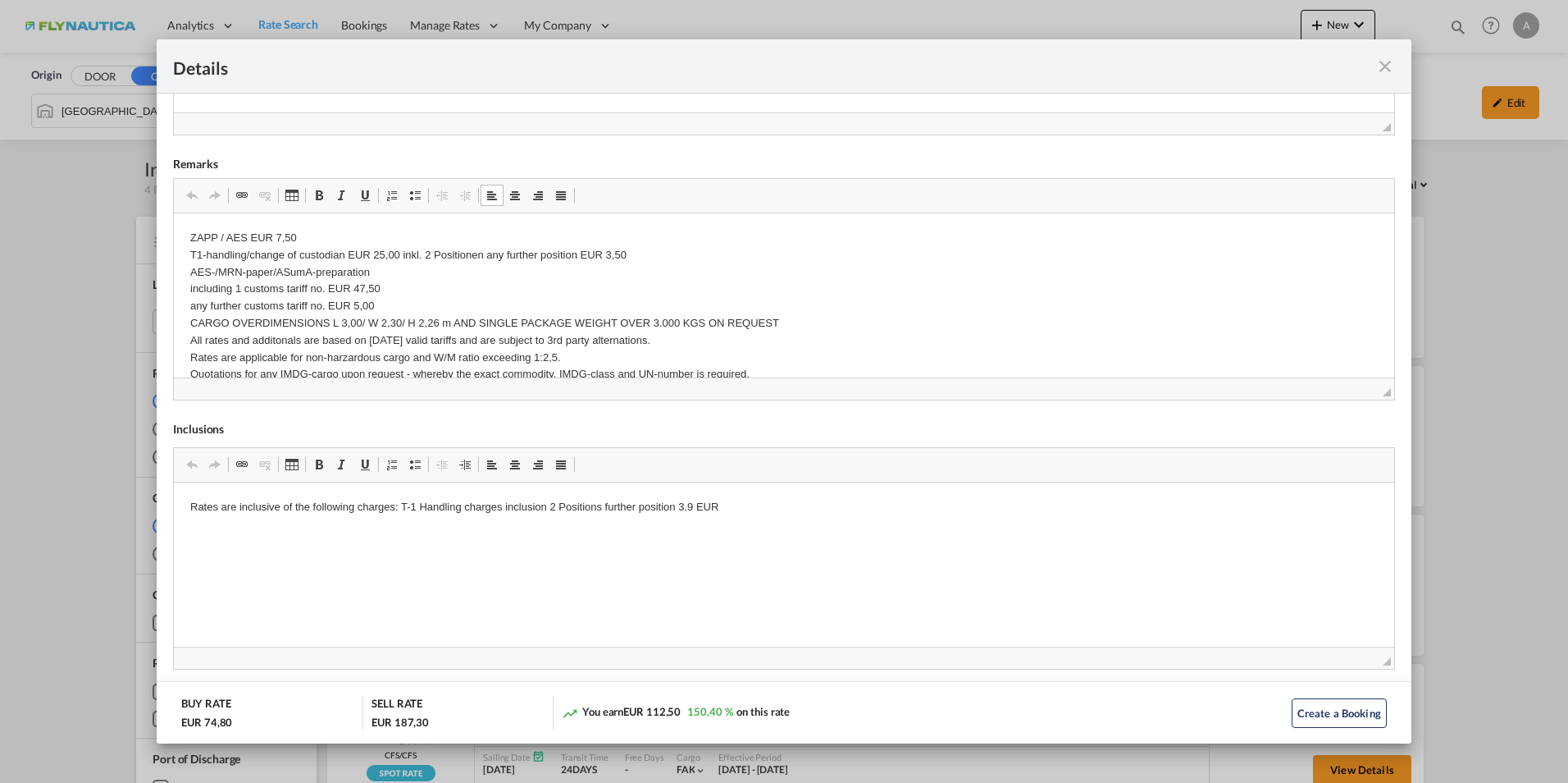
drag, startPoint x: 440, startPoint y: 352, endPoint x: 191, endPoint y: 343, distance: 249.2
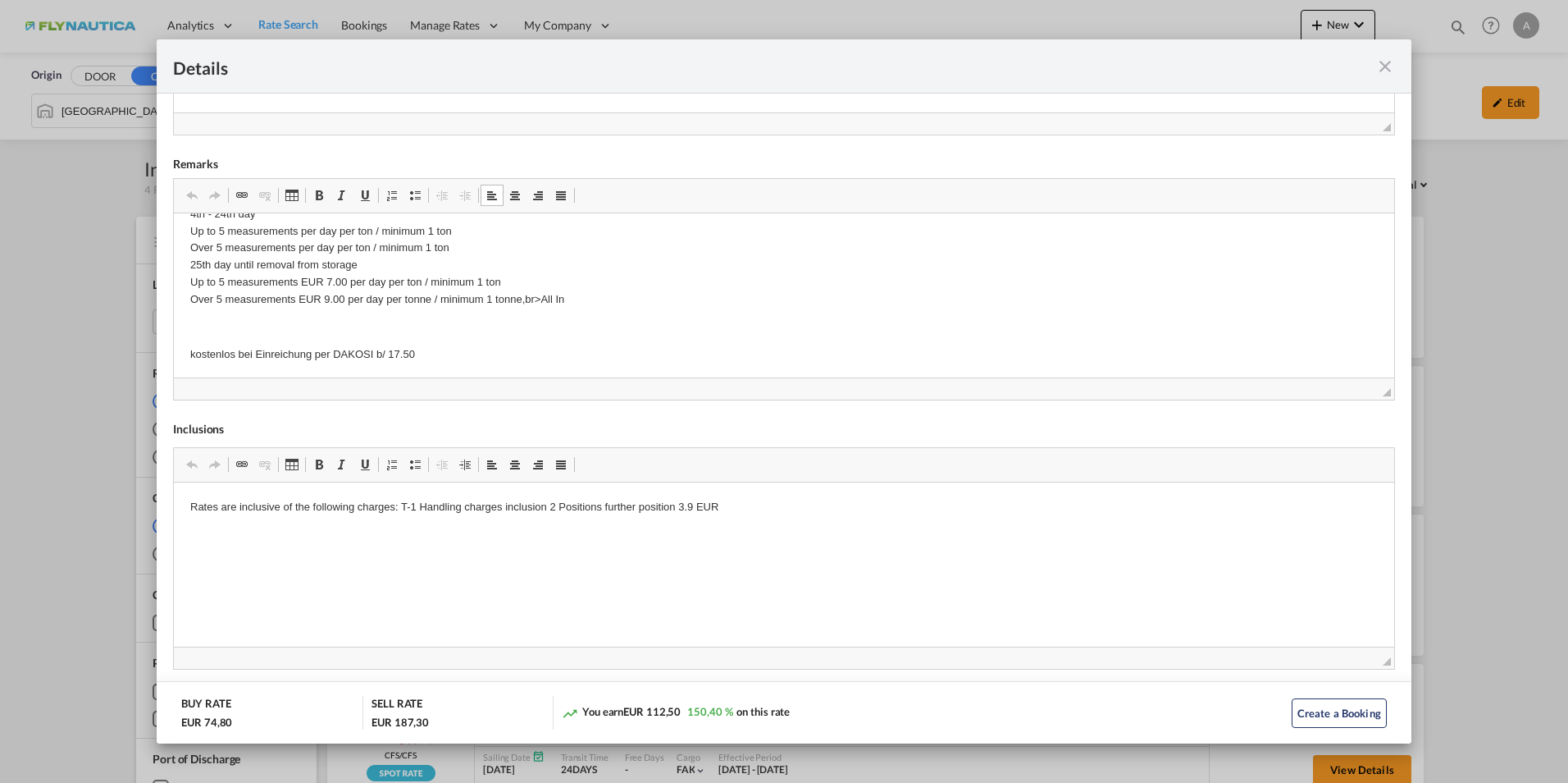
scroll to position [556, 0]
drag, startPoint x: 435, startPoint y: 362, endPoint x: 81, endPoint y: 345, distance: 354.4
click at [174, 345] on html "ZAPP / AES EUR 7,50 T1-handling/change of custodian EUR 25,00 inkl. 2 Positione…" at bounding box center [784, 17] width 1220 height 719
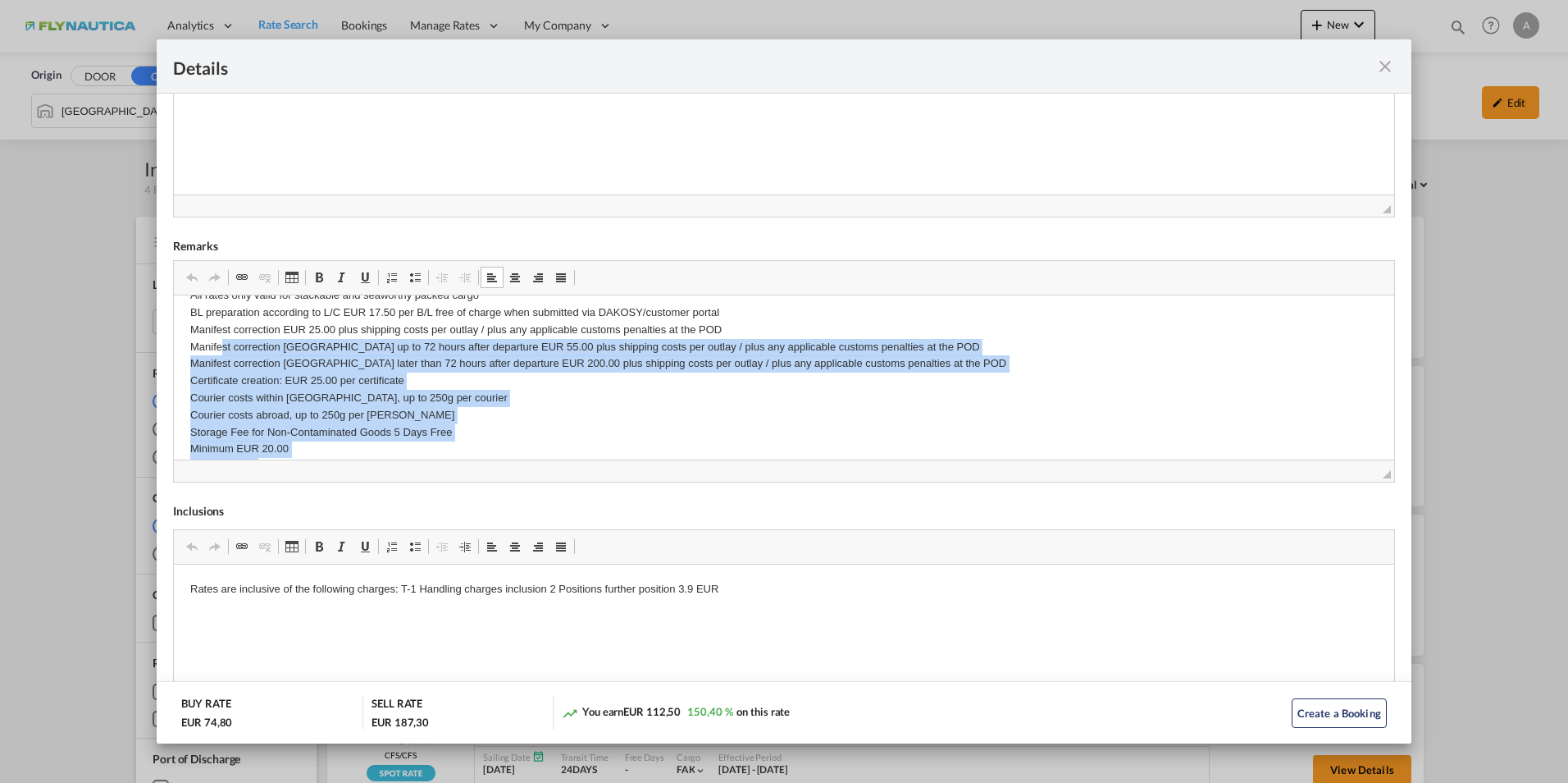
scroll to position [227, 0]
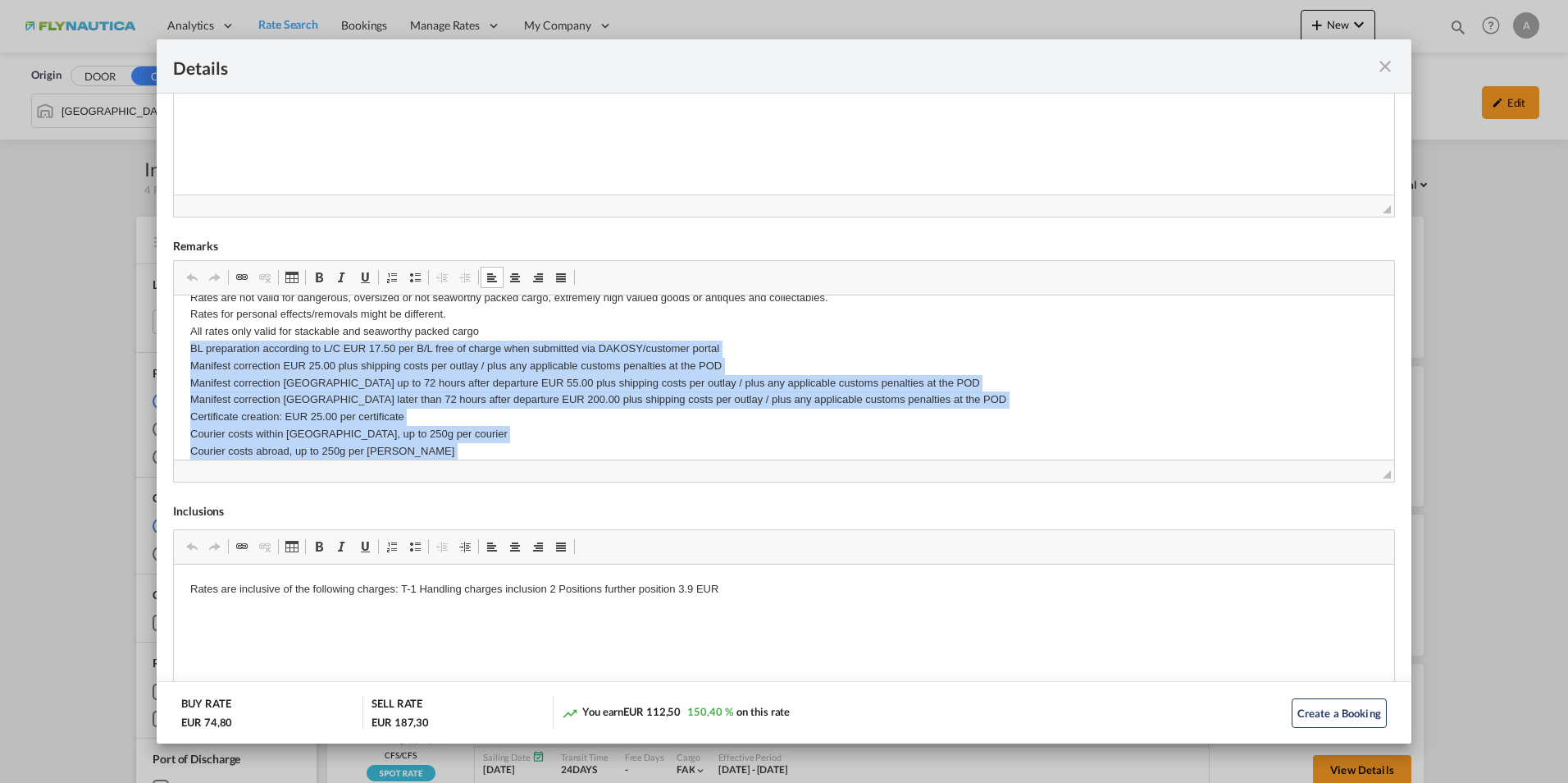
drag, startPoint x: 603, startPoint y: 387, endPoint x: 187, endPoint y: 351, distance: 417.6
click at [187, 351] on html "ZAPP / AES EUR 7,50 T1-handling/change of custodian EUR 25,00 inkl. 2 Positione…" at bounding box center [784, 427] width 1220 height 719
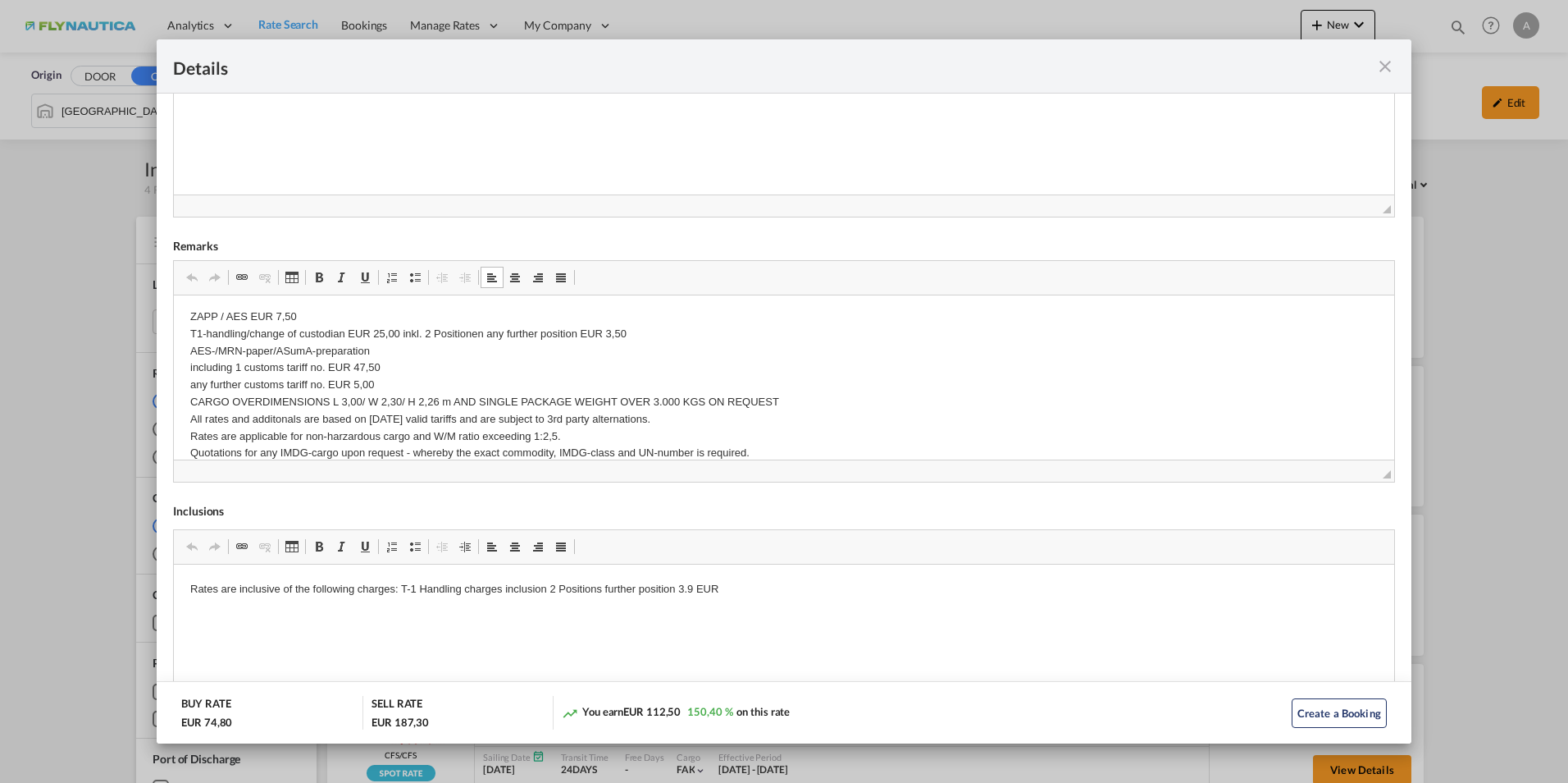
scroll to position [0, 0]
click at [1388, 72] on md-icon "icon-close fg-AAA8AD m-0 cursor" at bounding box center [1386, 66] width 20 height 20
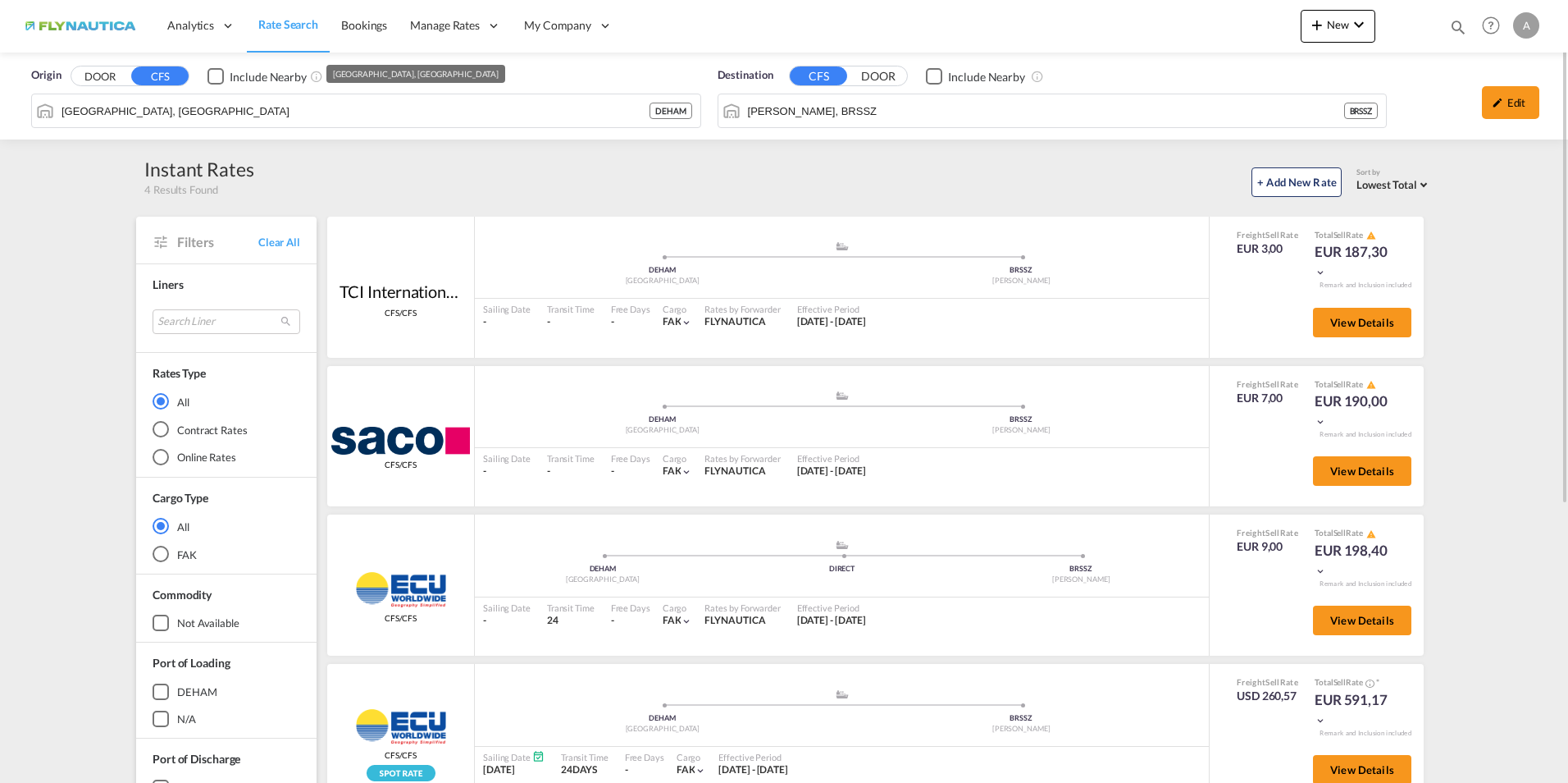
click at [100, 71] on button "DOOR" at bounding box center [100, 76] width 57 height 19
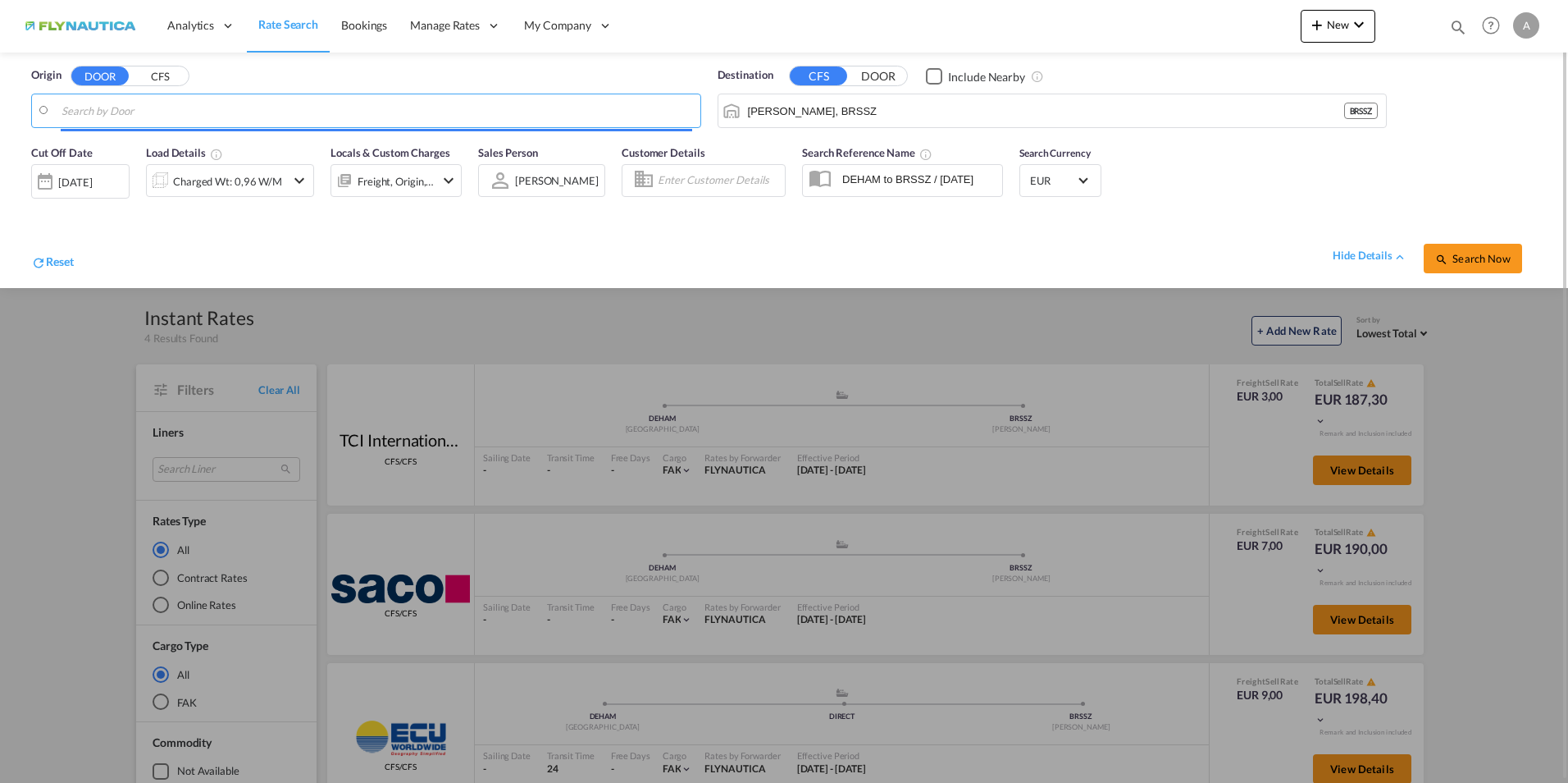
click at [138, 106] on body "Analytics Dashboard Rate Search Bookings Manage Rates My Rate Files" at bounding box center [784, 391] width 1568 height 783
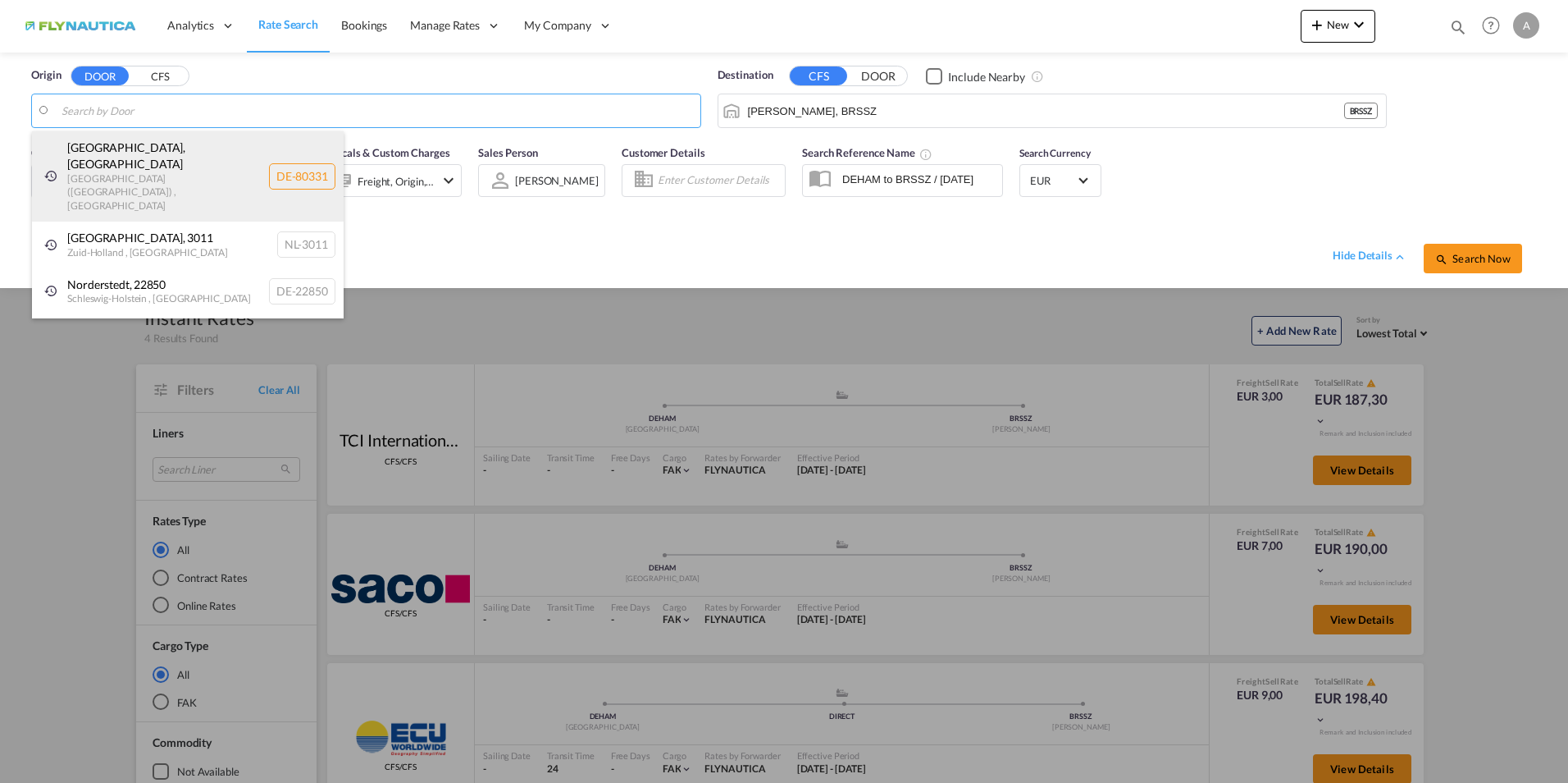
click at [165, 160] on div "[GEOGRAPHIC_DATA] , [GEOGRAPHIC_DATA] [GEOGRAPHIC_DATA] ([GEOGRAPHIC_DATA]) , […" at bounding box center [188, 176] width 311 height 90
type input "DE-80331, [GEOGRAPHIC_DATA], [GEOGRAPHIC_DATA] ([GEOGRAPHIC_DATA])"
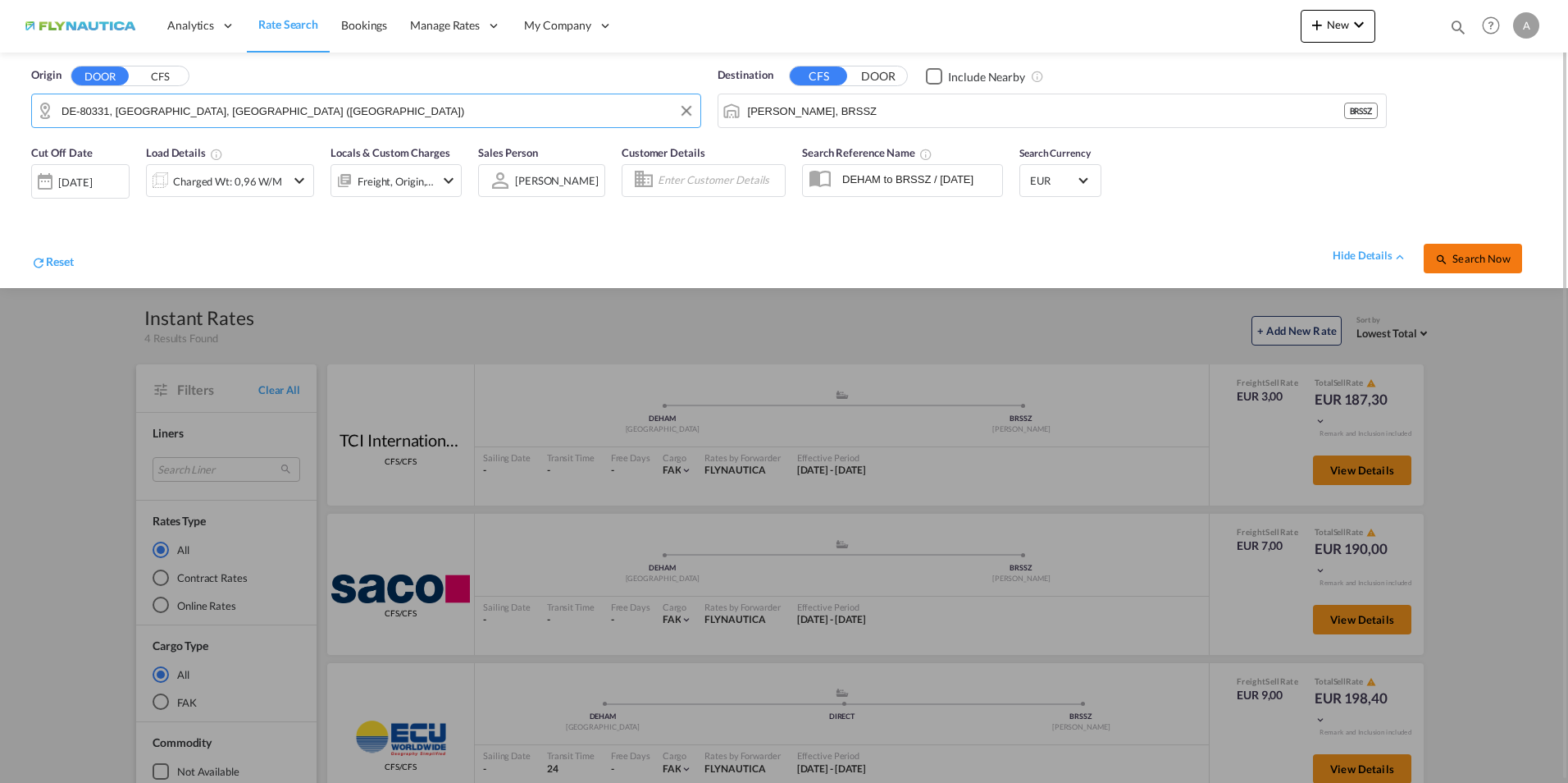
click at [1466, 263] on span "Search Now" at bounding box center [1472, 259] width 74 height 13
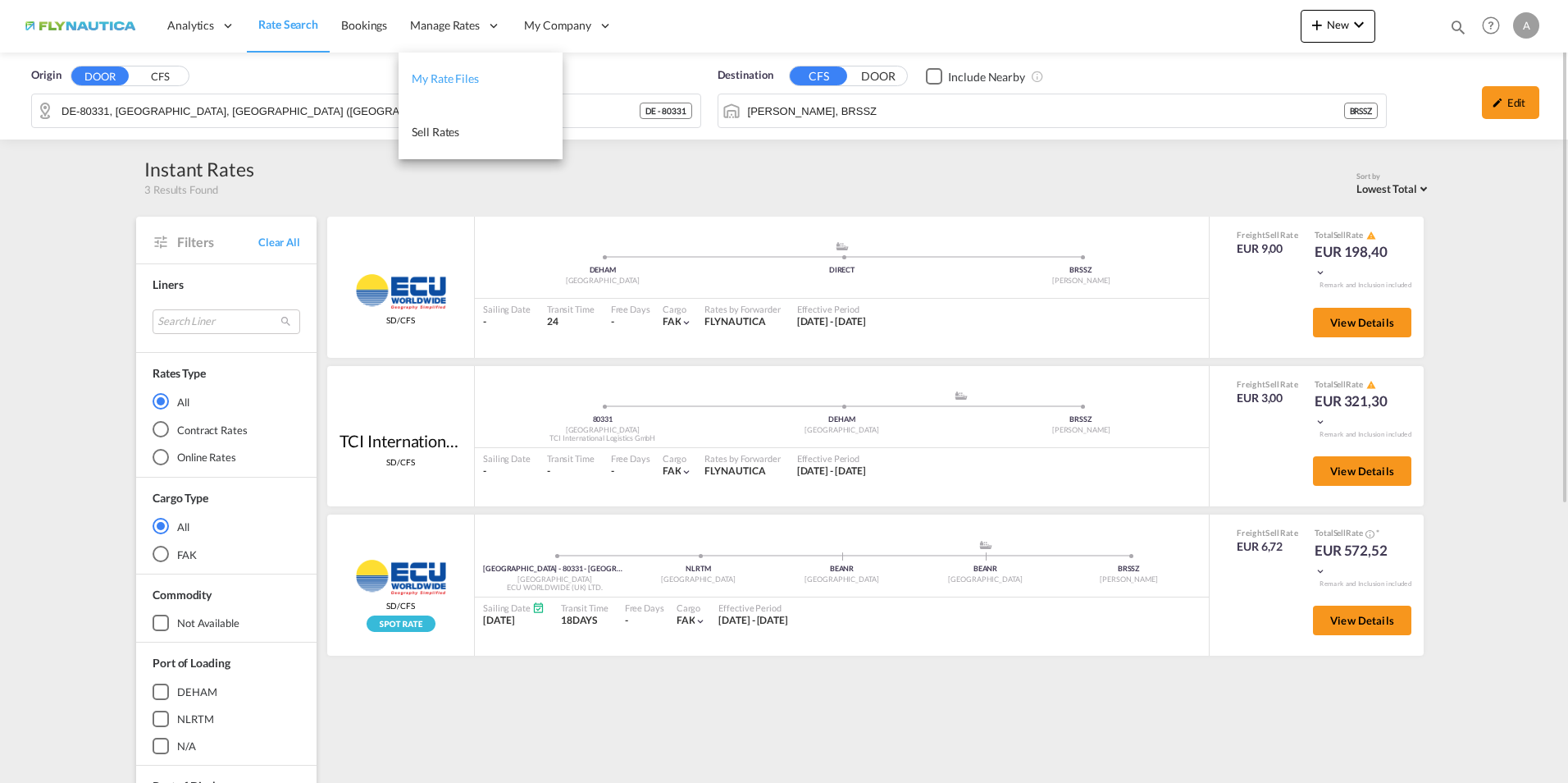
click at [473, 74] on span "My Rate Files" at bounding box center [445, 79] width 67 height 14
